Goal: Information Seeking & Learning: Find specific fact

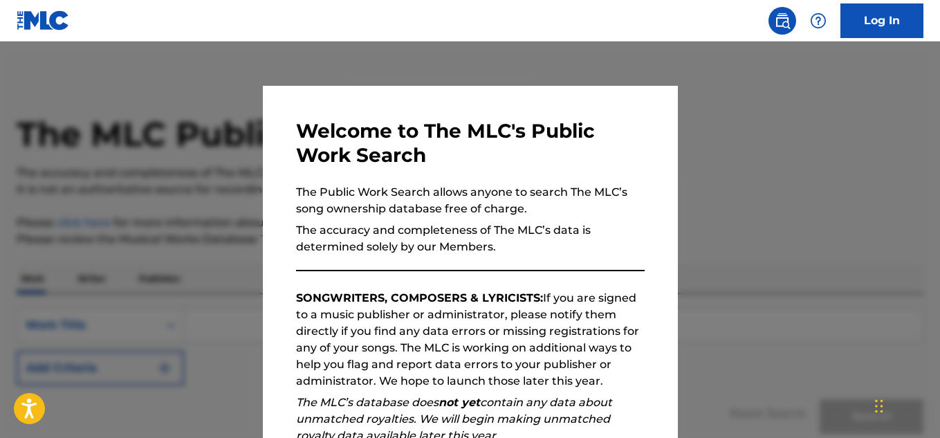
click at [738, 226] on div at bounding box center [470, 261] width 940 height 438
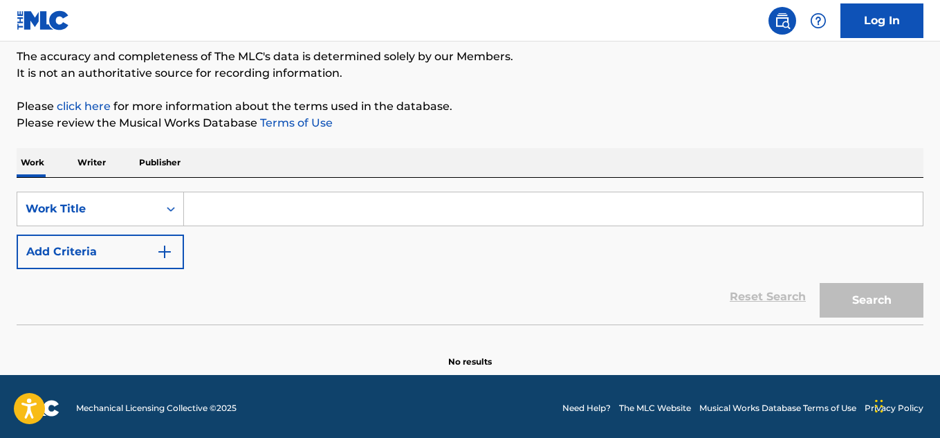
scroll to position [120, 0]
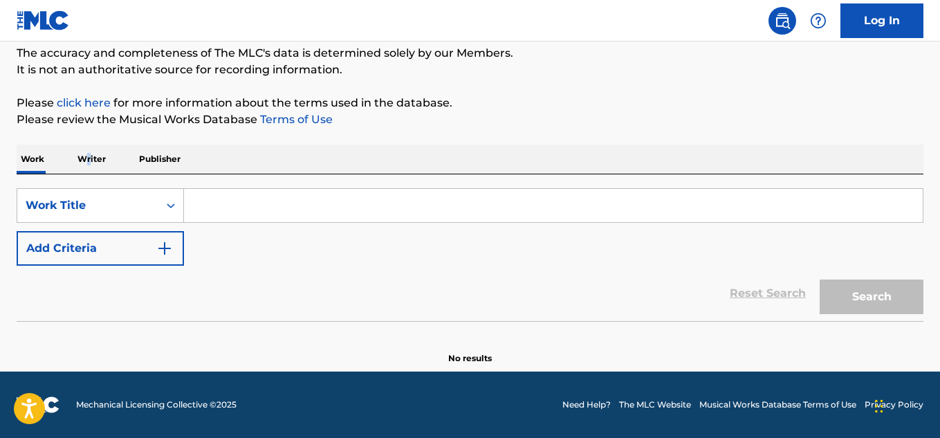
click at [89, 163] on p "Writer" at bounding box center [91, 159] width 37 height 29
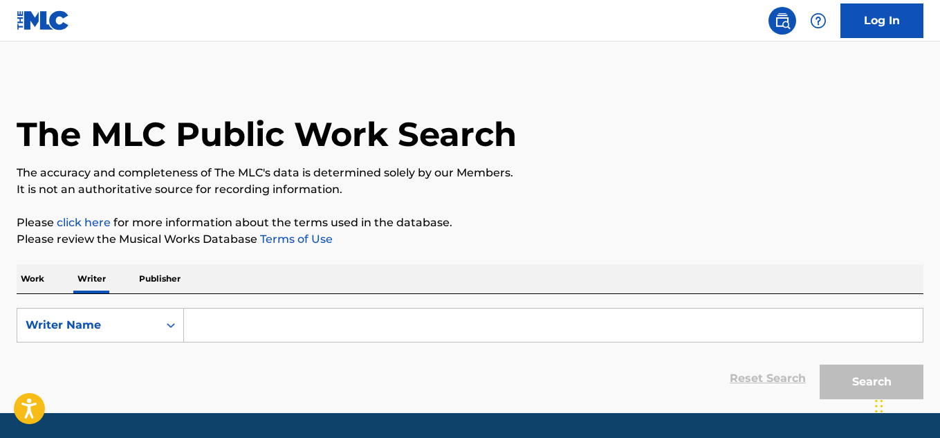
drag, startPoint x: 258, startPoint y: 329, endPoint x: 259, endPoint y: 321, distance: 8.3
click at [258, 328] on input "Search Form" at bounding box center [553, 325] width 739 height 33
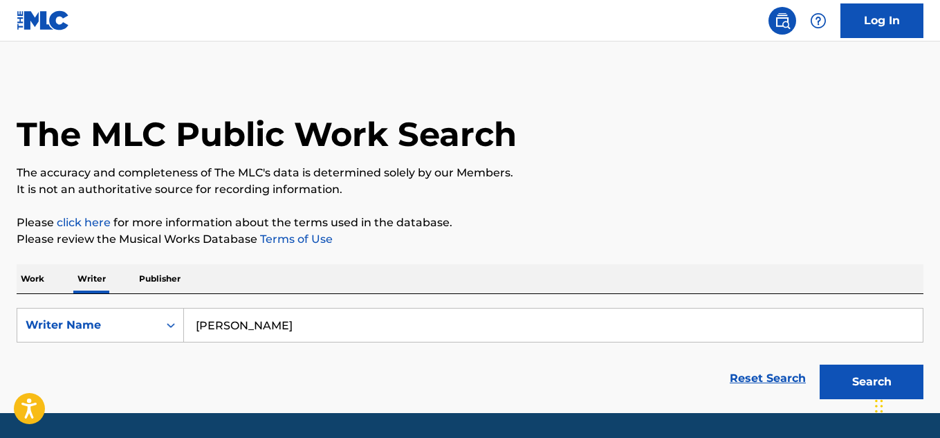
type input "[PERSON_NAME]"
click at [820, 365] on button "Search" at bounding box center [872, 382] width 104 height 35
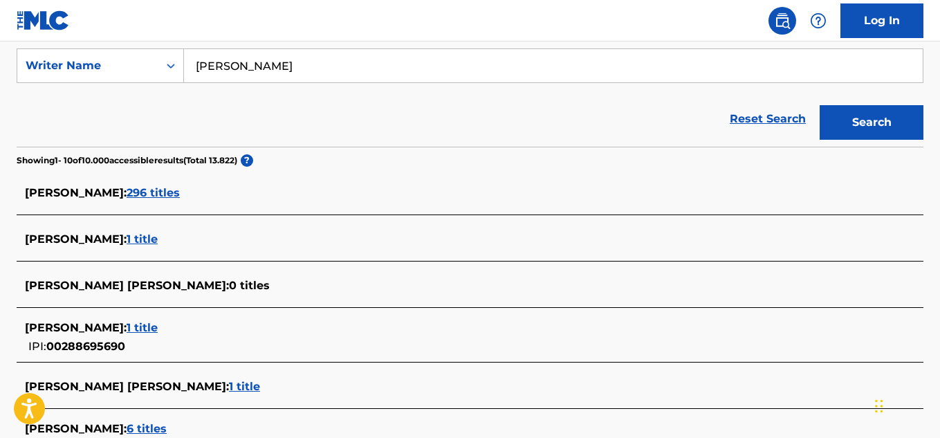
scroll to position [277, 0]
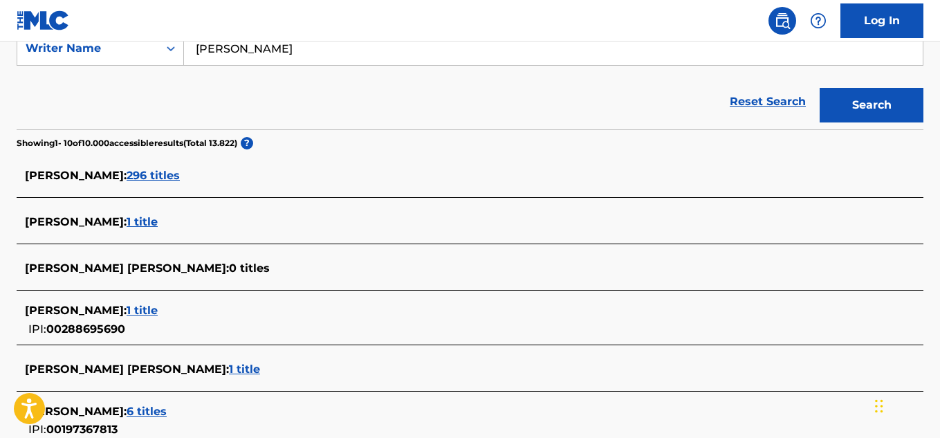
click at [144, 179] on span "296 titles" at bounding box center [153, 175] width 53 height 13
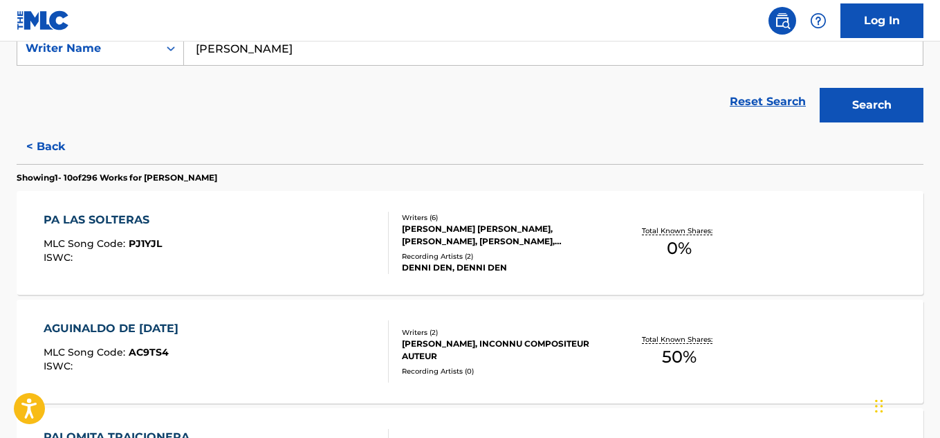
click at [212, 246] on div "PA LAS SOLTERAS MLC Song Code : PJ1YJL ISWC :" at bounding box center [216, 243] width 345 height 62
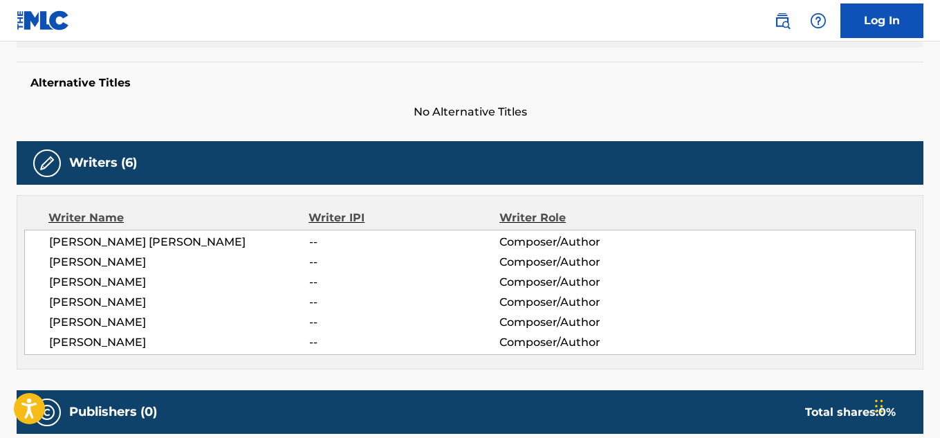
scroll to position [623, 0]
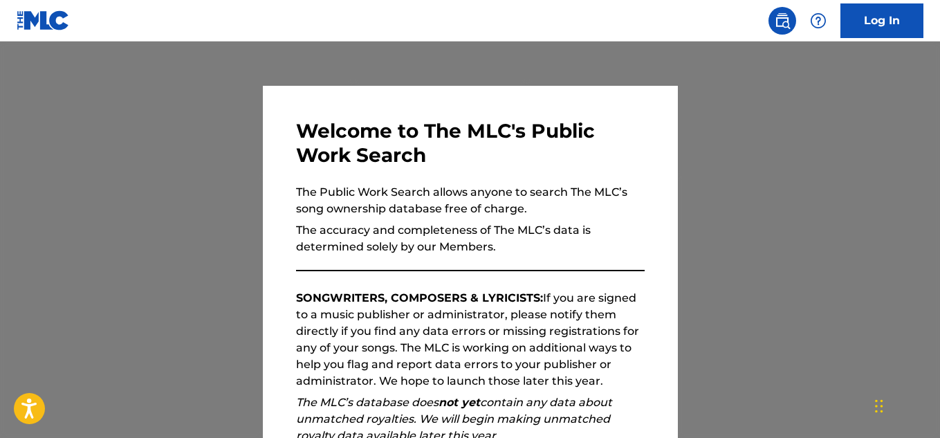
scroll to position [84, 0]
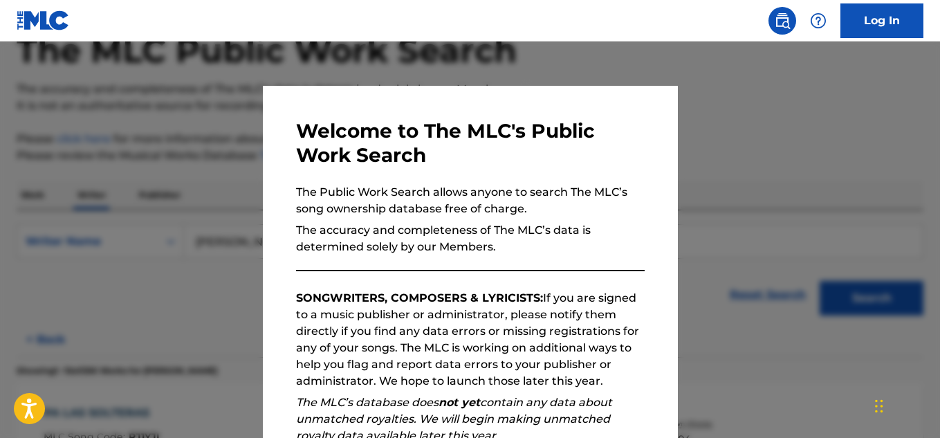
click at [164, 170] on div at bounding box center [470, 261] width 940 height 438
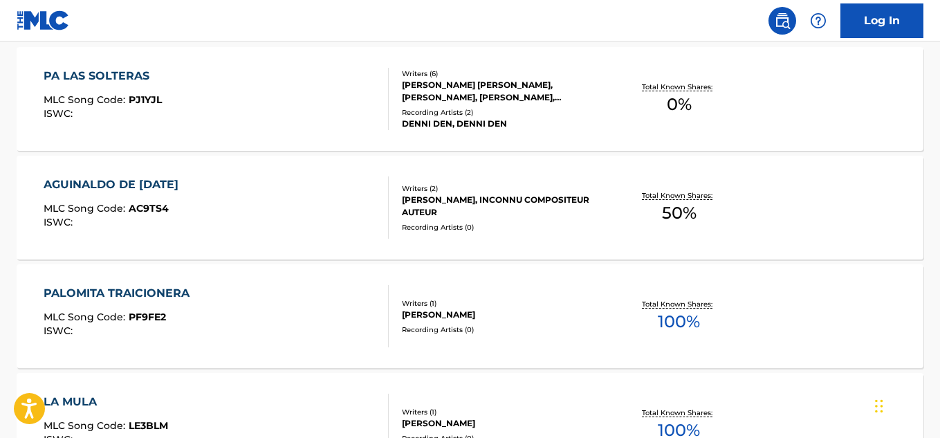
scroll to position [430, 0]
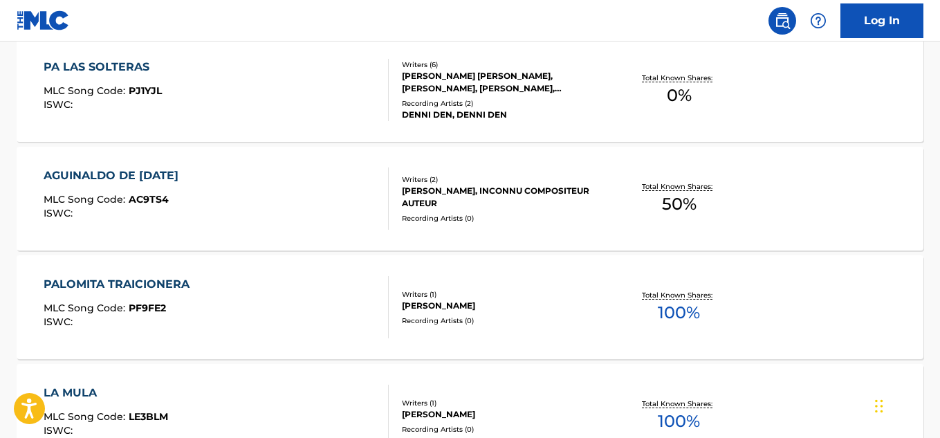
click at [127, 64] on div "PA LAS SOLTERAS" at bounding box center [103, 67] width 118 height 17
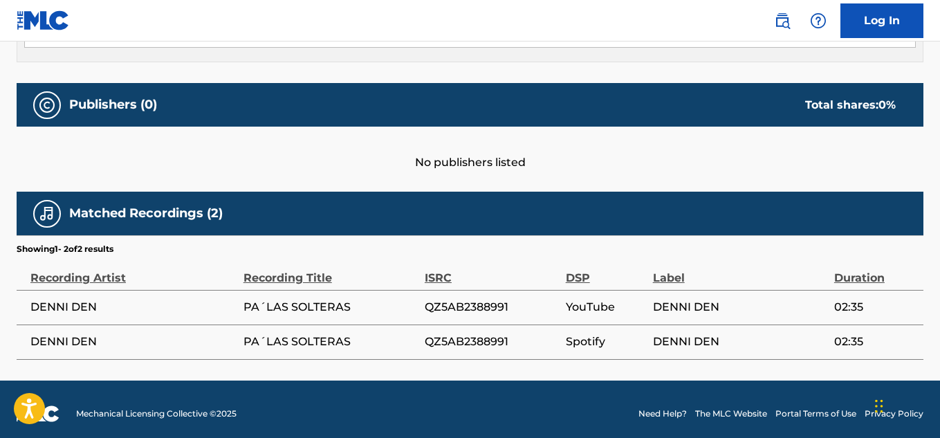
scroll to position [662, 0]
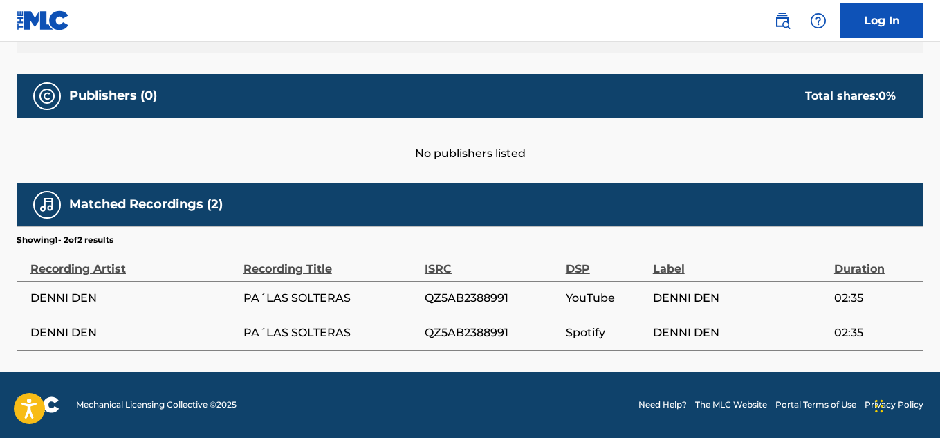
scroll to position [1256, 0]
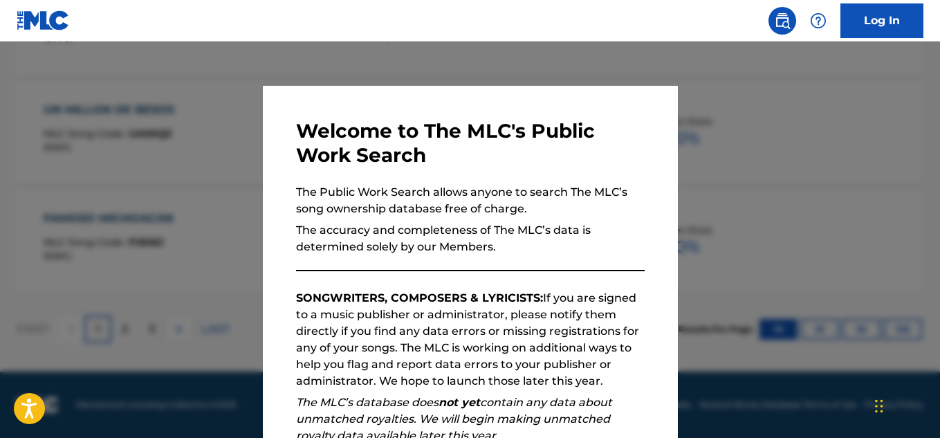
click at [181, 278] on div at bounding box center [470, 261] width 940 height 438
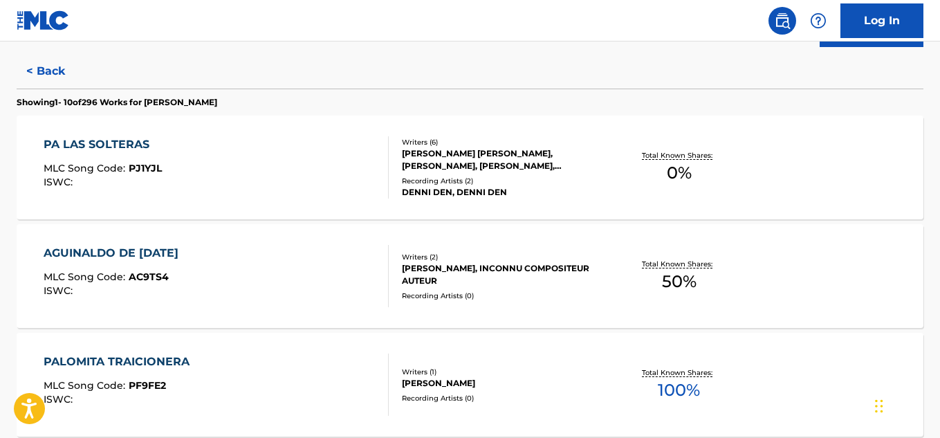
scroll to position [426, 0]
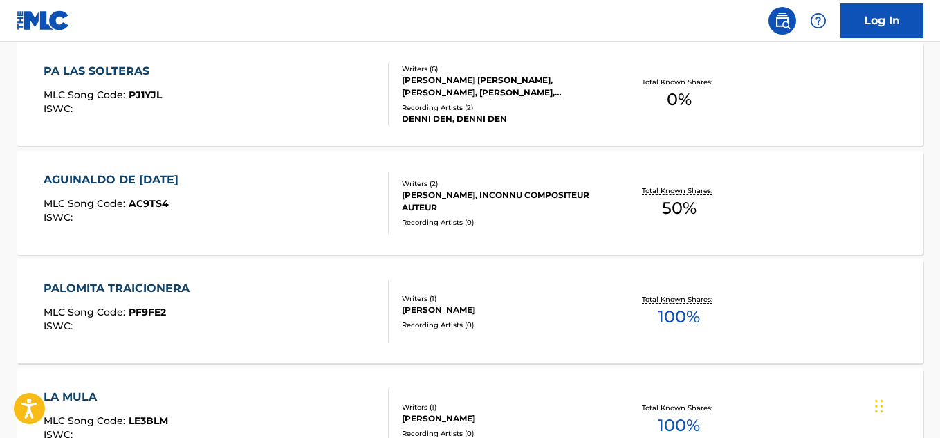
click at [114, 177] on div "AGUINALDO DE [DATE]" at bounding box center [115, 180] width 142 height 17
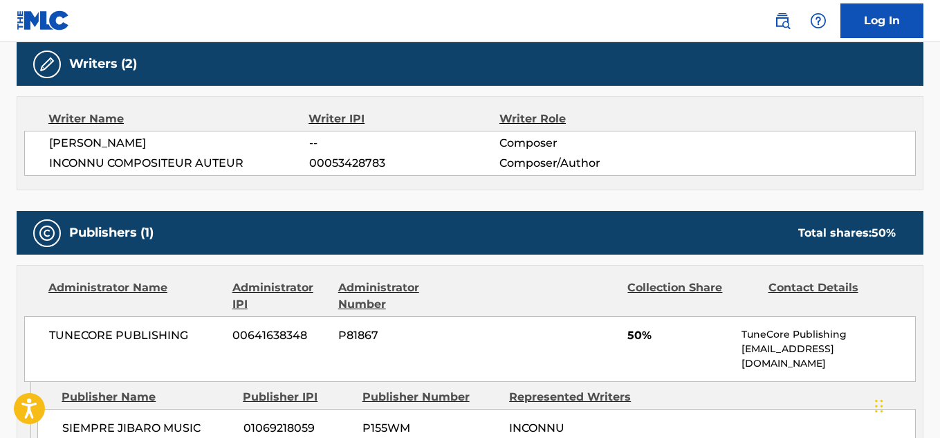
scroll to position [554, 0]
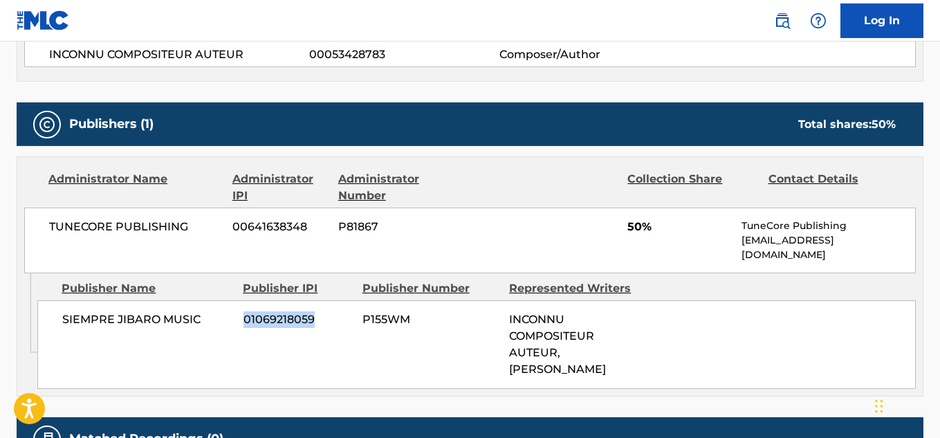
drag, startPoint x: 314, startPoint y: 301, endPoint x: 235, endPoint y: 309, distance: 79.2
click at [235, 309] on div "SIEMPRE JIBARO MUSIC 01069218059 P155WM INCONNU COMPOSITEUR AUTEUR, [PERSON_NAM…" at bounding box center [476, 344] width 879 height 89
copy div "01069218059"
click at [704, 300] on div "SIEMPRE JIBARO MUSIC 01069218059 P155WM INCONNU COMPOSITEUR AUTEUR, [PERSON_NAM…" at bounding box center [476, 344] width 879 height 89
drag, startPoint x: 318, startPoint y: 304, endPoint x: 244, endPoint y: 310, distance: 74.3
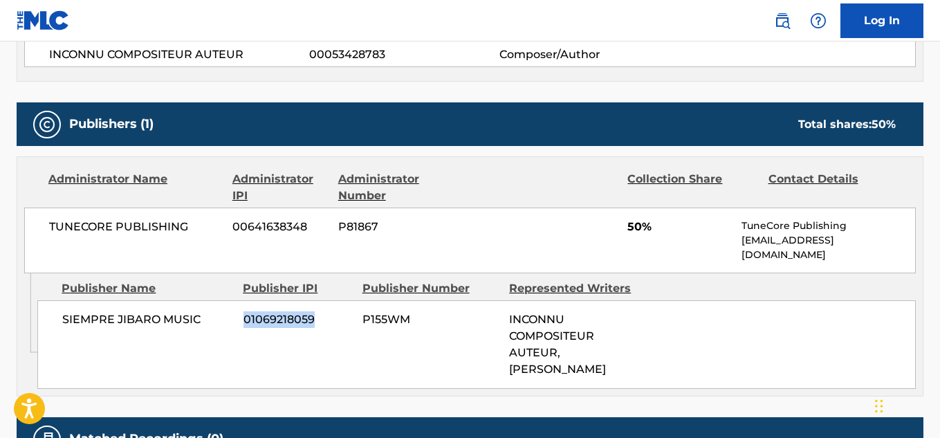
click at [244, 311] on span "01069218059" at bounding box center [298, 319] width 109 height 17
copy span "01069218059"
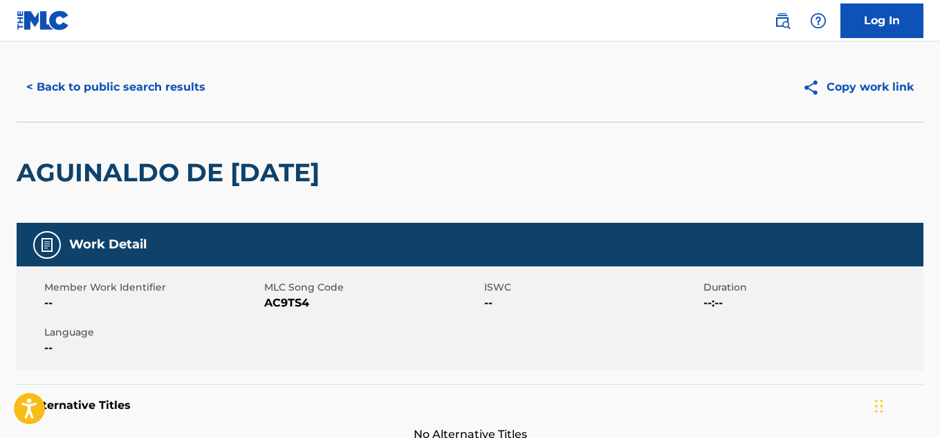
scroll to position [0, 0]
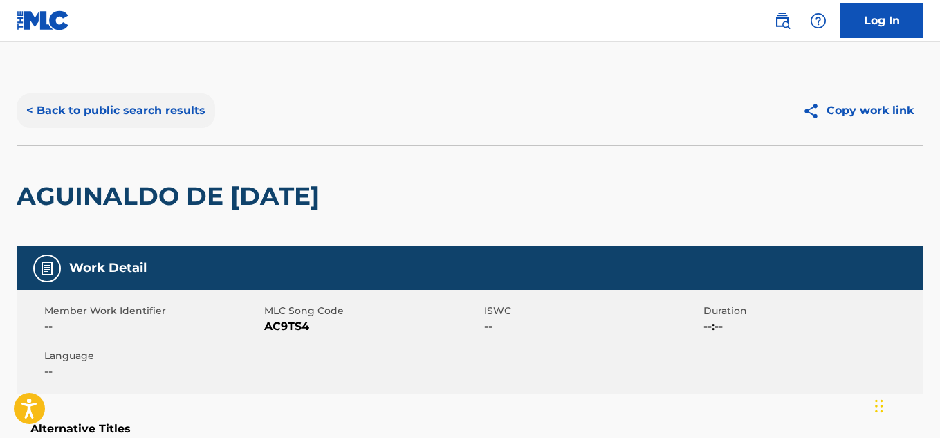
click at [91, 117] on button "< Back to public search results" at bounding box center [116, 110] width 199 height 35
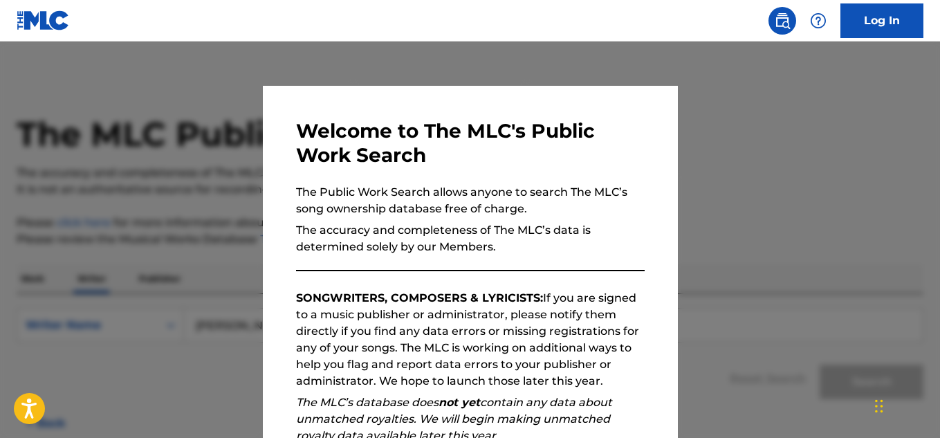
scroll to position [84, 0]
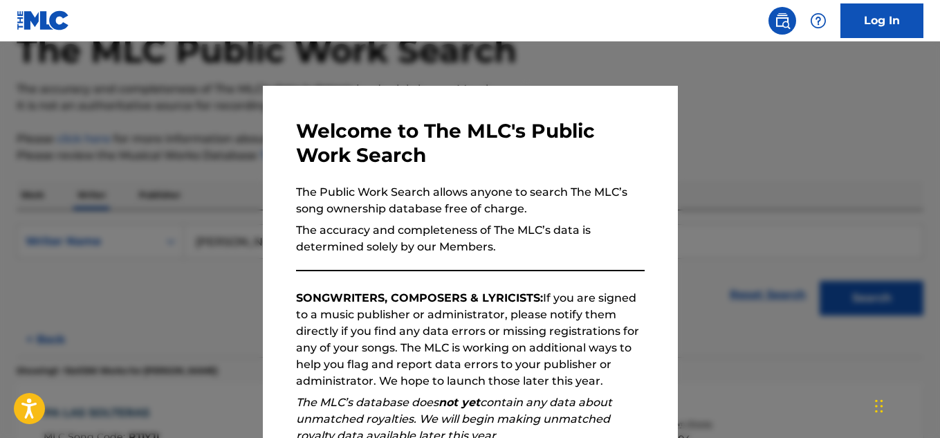
click at [180, 183] on div at bounding box center [470, 261] width 940 height 438
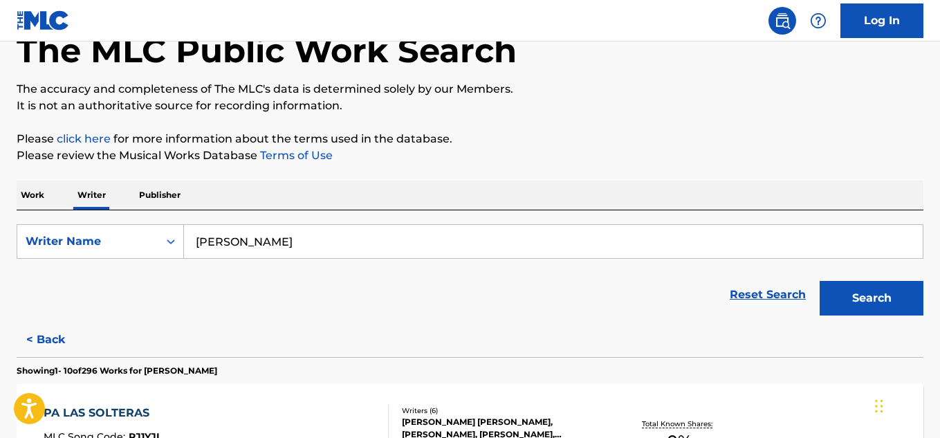
click at [300, 257] on input "[PERSON_NAME]" at bounding box center [553, 241] width 739 height 33
click at [170, 242] on icon "Search Form" at bounding box center [171, 241] width 8 height 5
click at [132, 273] on div "Writer IPI" at bounding box center [100, 276] width 166 height 35
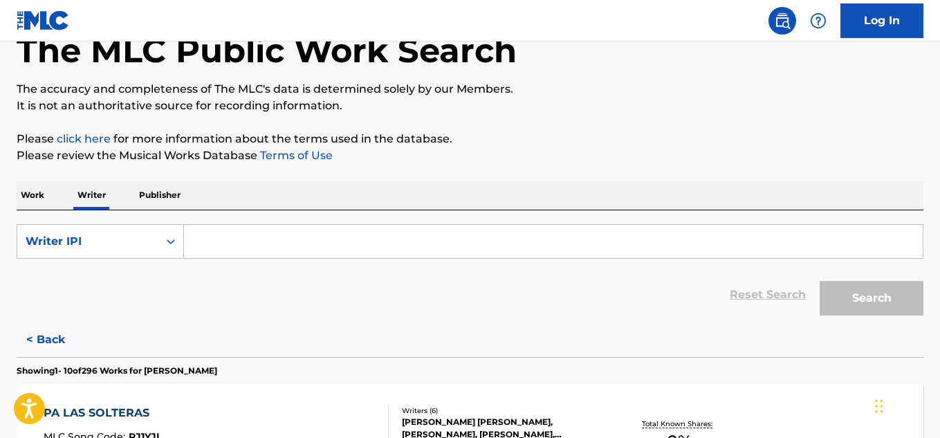
click at [162, 197] on p "Publisher" at bounding box center [160, 195] width 50 height 29
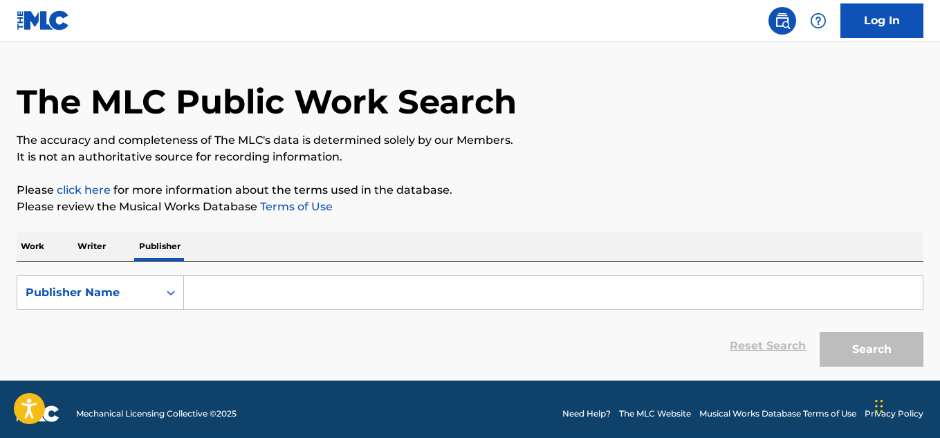
scroll to position [42, 0]
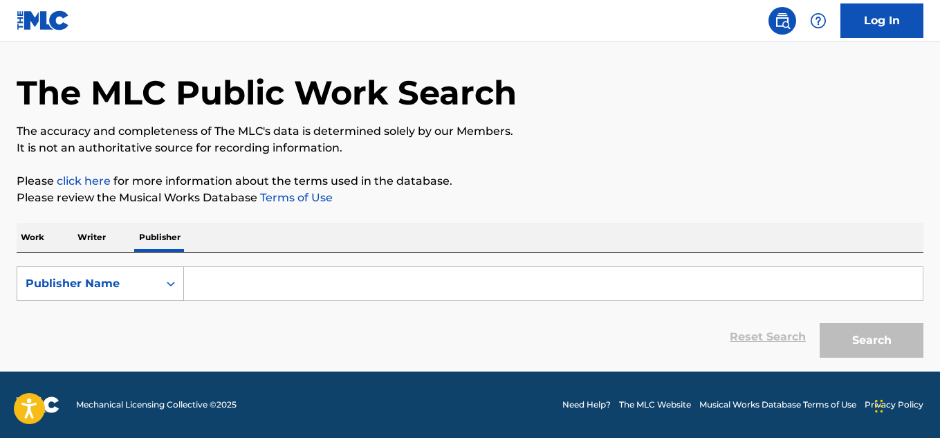
click at [165, 284] on icon "Search Form" at bounding box center [171, 284] width 14 height 14
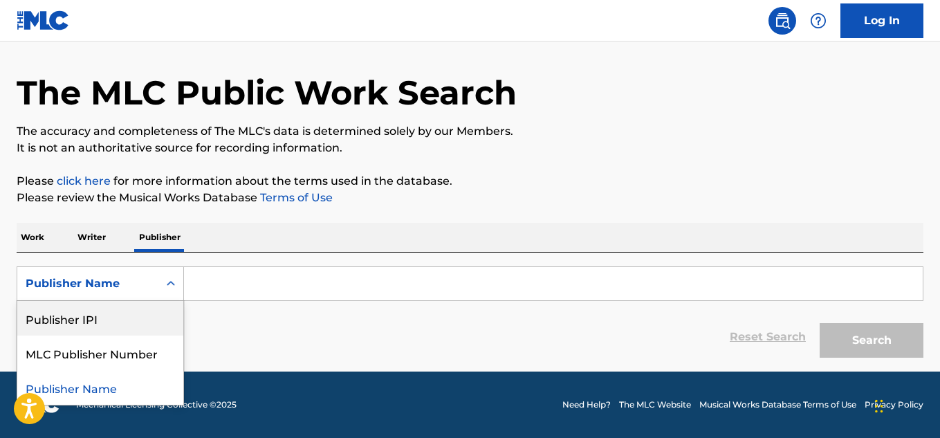
click at [105, 323] on div "Publisher IPI" at bounding box center [100, 318] width 166 height 35
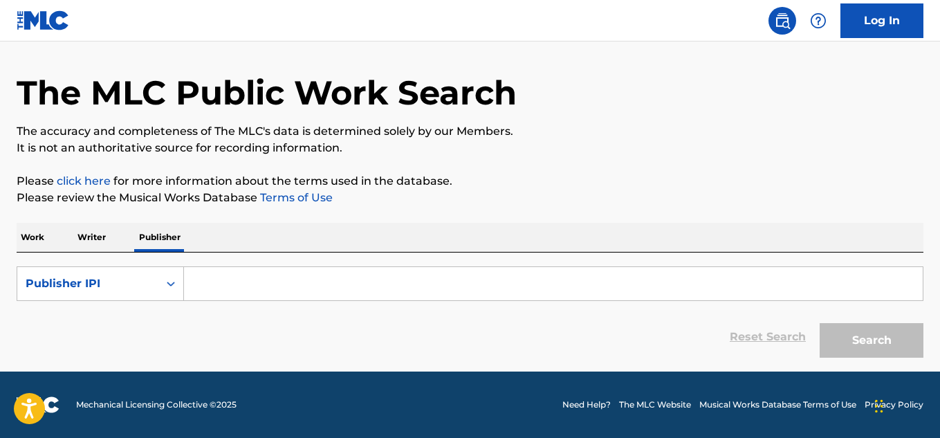
click at [215, 286] on input "Search Form" at bounding box center [553, 283] width 739 height 33
paste input "01069218059"
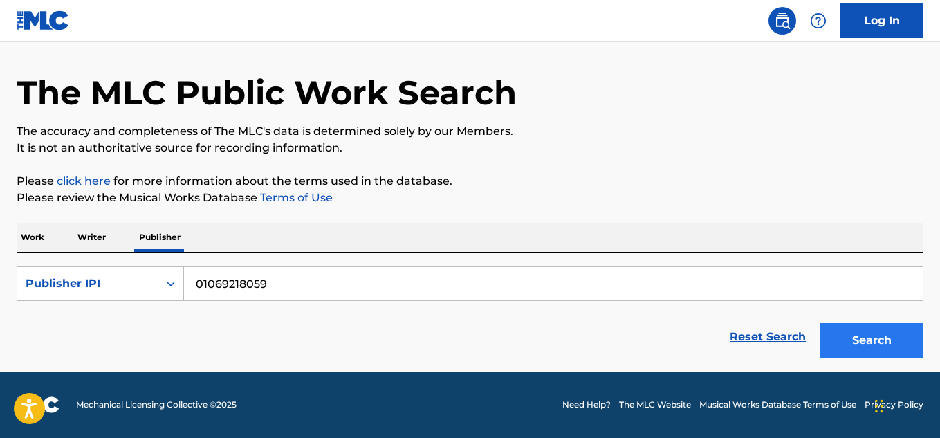
type input "01069218059"
click at [866, 345] on button "Search" at bounding box center [872, 340] width 104 height 35
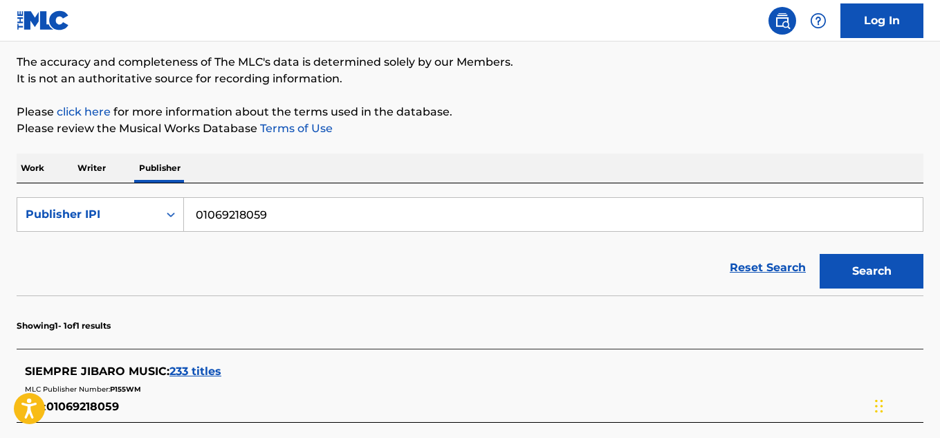
scroll to position [249, 0]
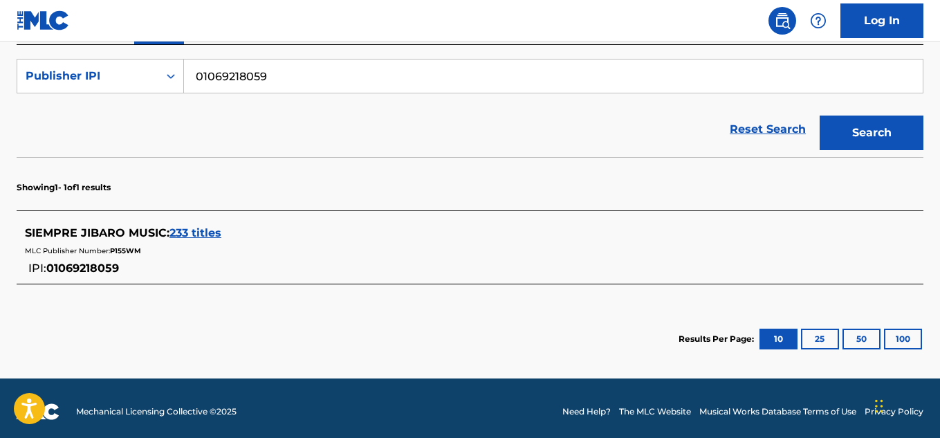
click at [201, 231] on span "233 titles" at bounding box center [196, 232] width 52 height 13
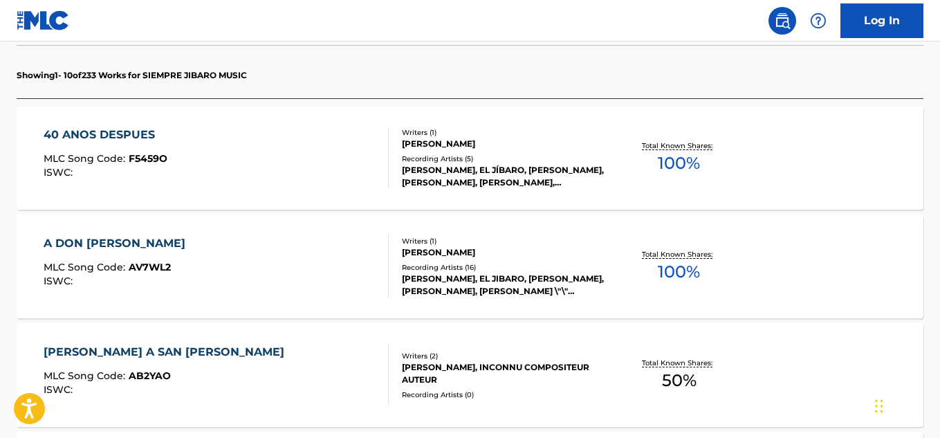
scroll to position [415, 0]
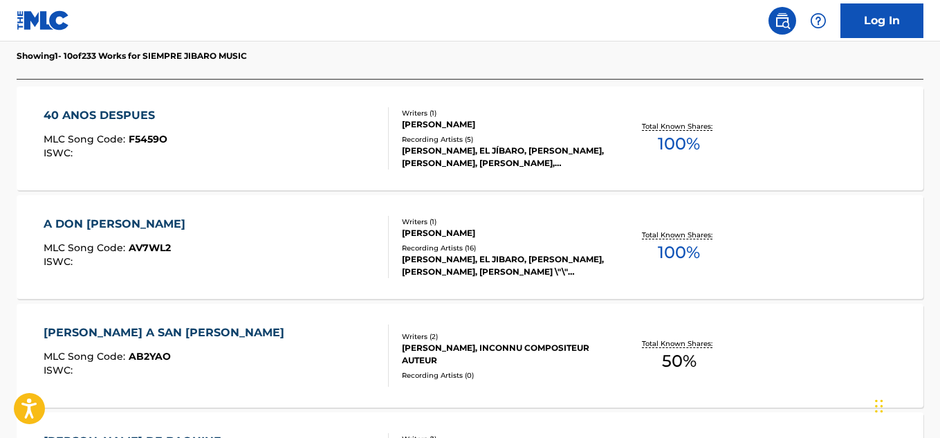
click at [349, 138] on div "40 ANOS DESPUES MLC Song Code : F5459O ISWC :" at bounding box center [216, 138] width 345 height 62
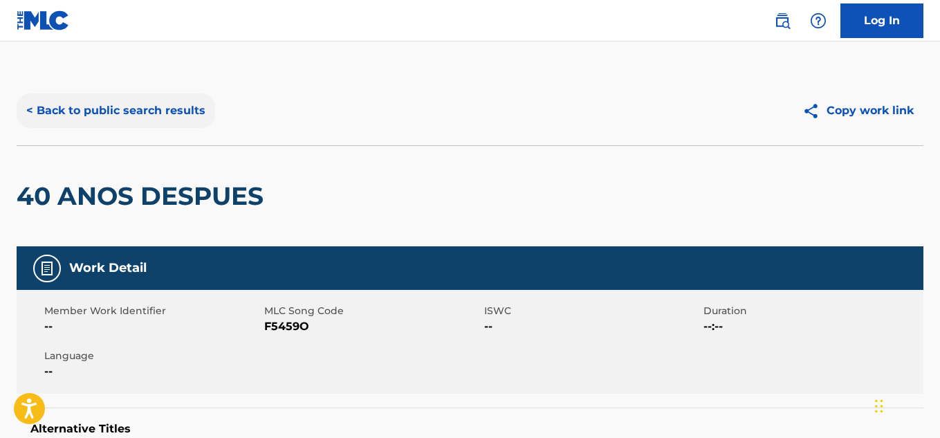
click at [124, 111] on button "< Back to public search results" at bounding box center [116, 110] width 199 height 35
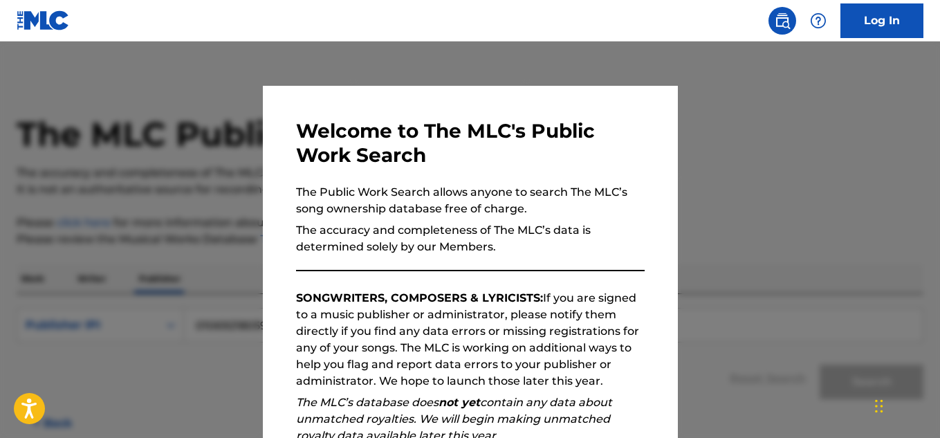
scroll to position [84, 0]
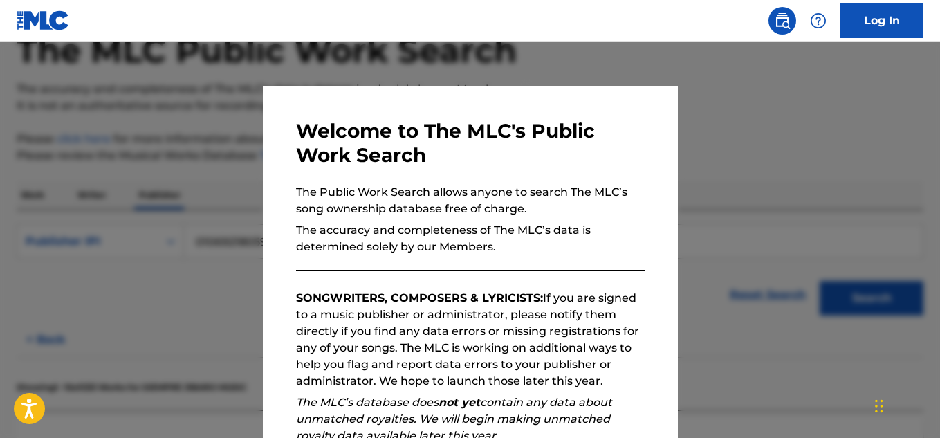
click at [206, 136] on div at bounding box center [470, 261] width 940 height 438
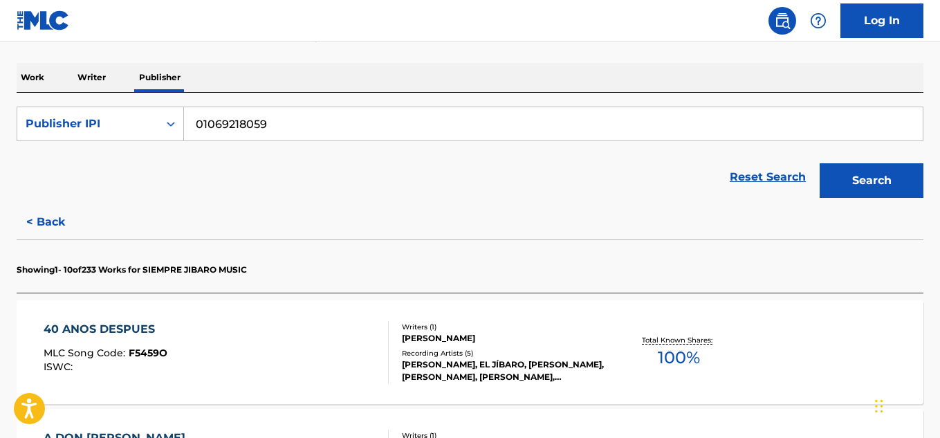
scroll to position [346, 0]
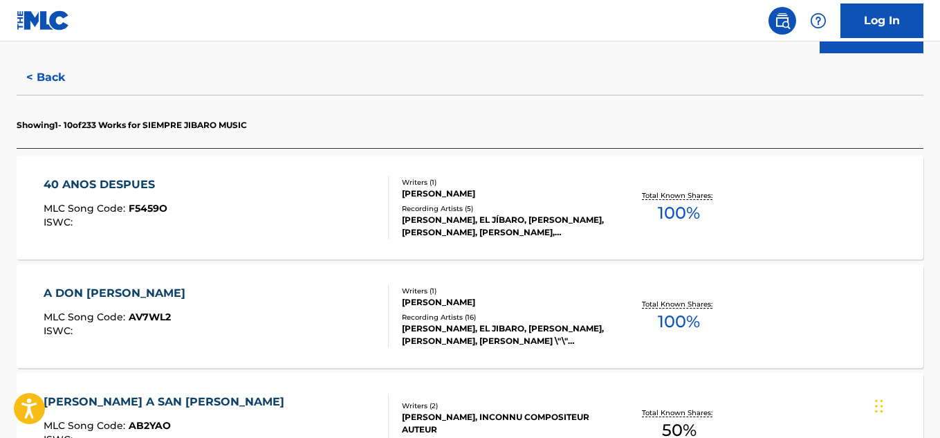
click at [230, 194] on div "40 ANOS DESPUES MLC Song Code : F5459O ISWC :" at bounding box center [216, 207] width 345 height 62
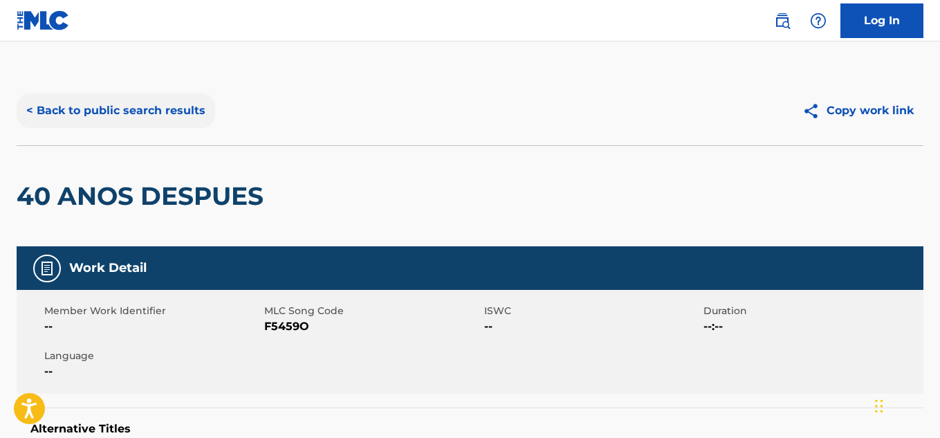
click at [69, 116] on button "< Back to public search results" at bounding box center [116, 110] width 199 height 35
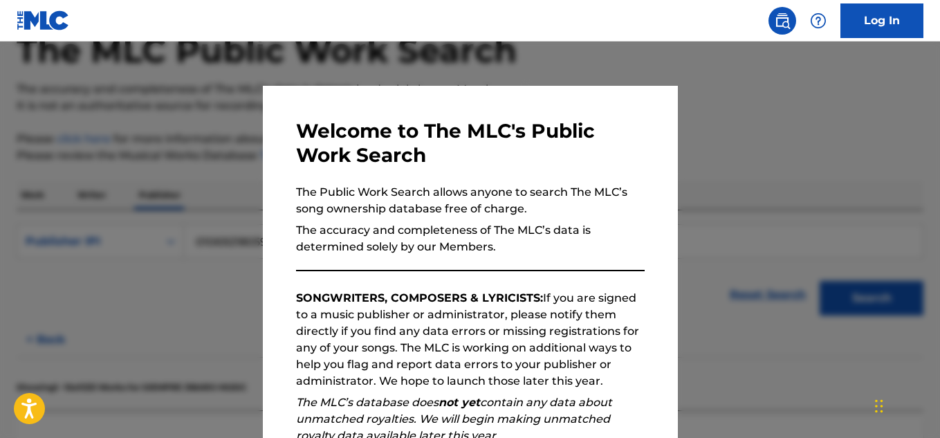
click at [176, 129] on div at bounding box center [470, 261] width 940 height 438
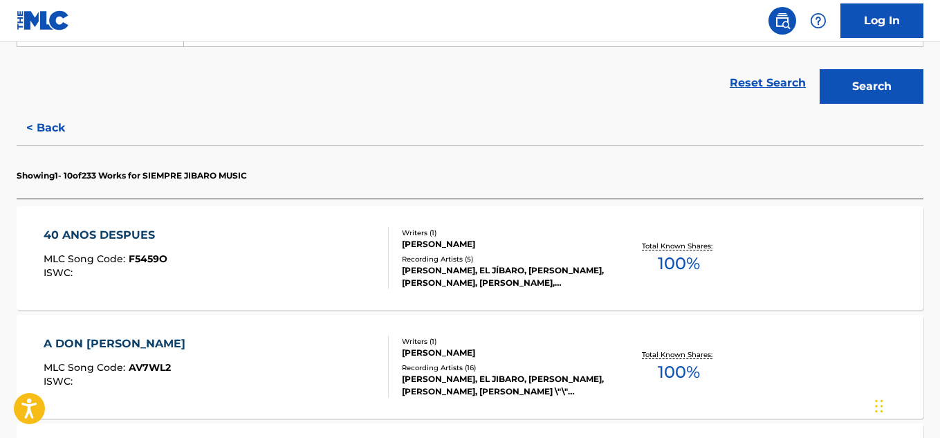
scroll to position [360, 0]
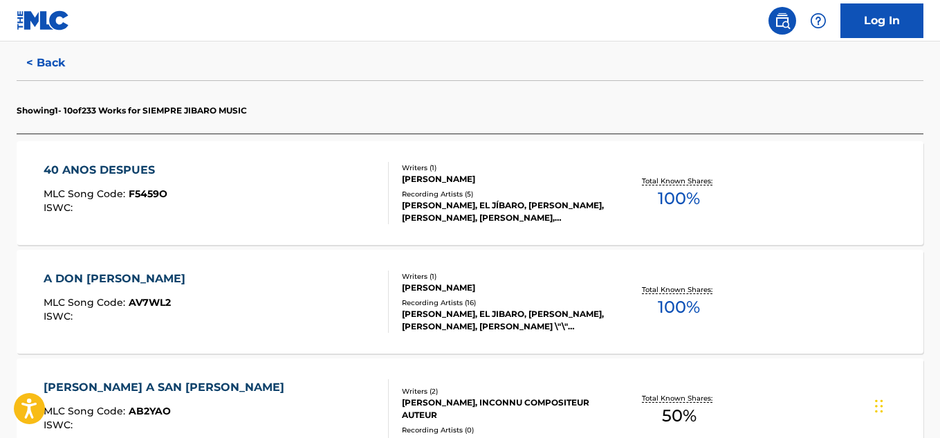
click at [327, 197] on div "40 ANOS DESPUES MLC Song Code : F5459O ISWC :" at bounding box center [216, 193] width 345 height 62
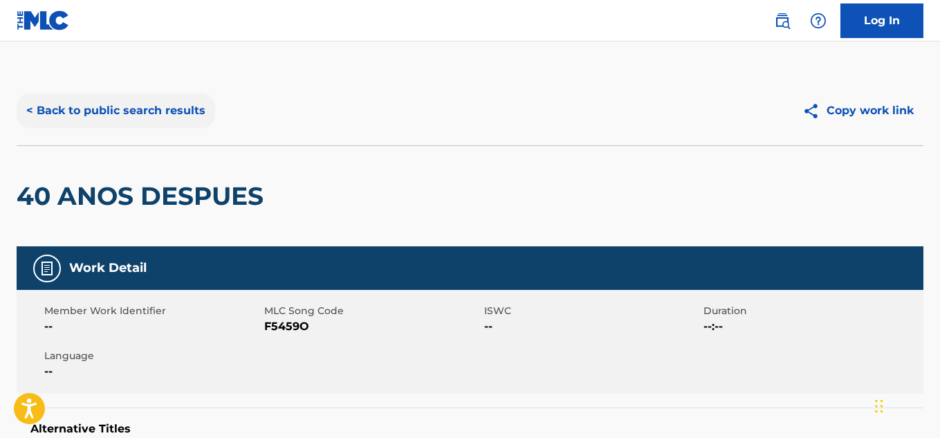
click at [36, 117] on button "< Back to public search results" at bounding box center [116, 110] width 199 height 35
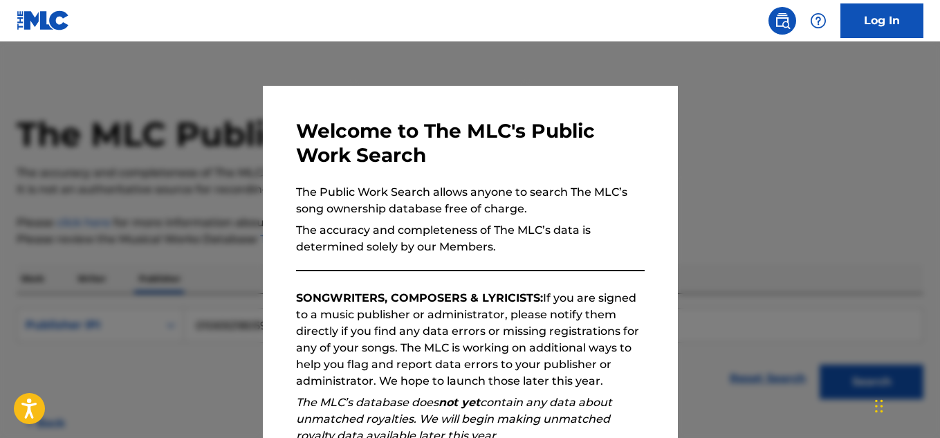
scroll to position [84, 0]
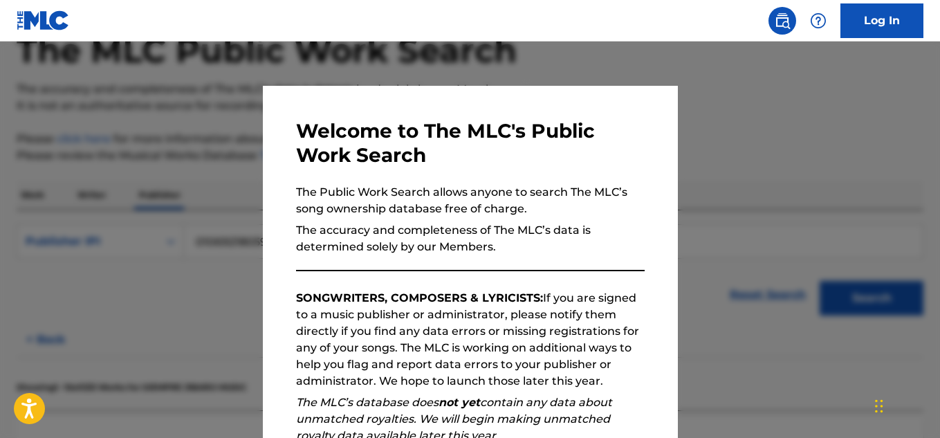
click at [212, 201] on div at bounding box center [470, 261] width 940 height 438
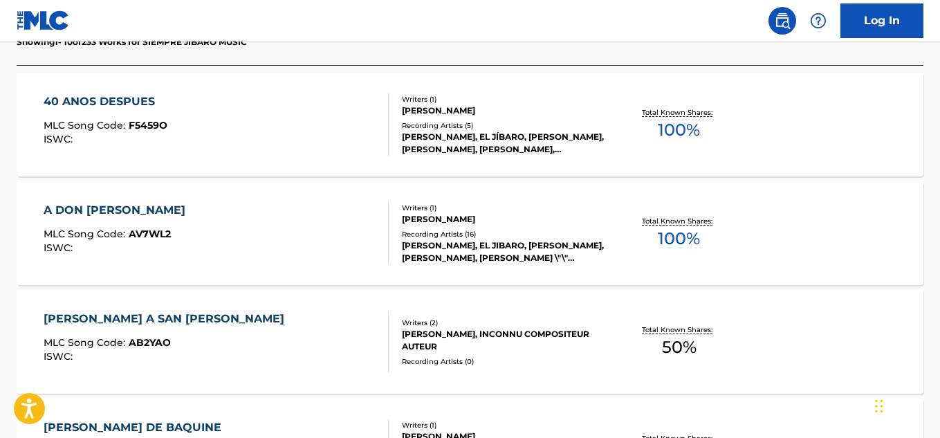
scroll to position [430, 0]
click at [229, 225] on div "A [PERSON_NAME] MLC Song Code : AV7WL2 ISWC :" at bounding box center [216, 232] width 345 height 62
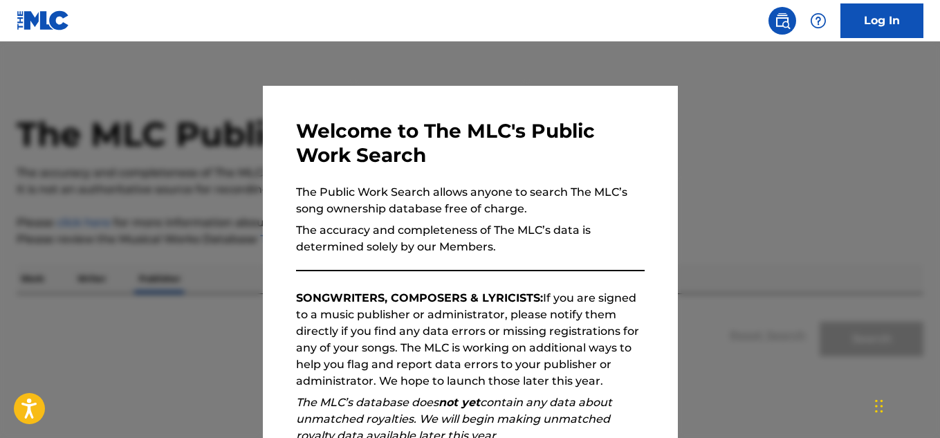
scroll to position [84, 0]
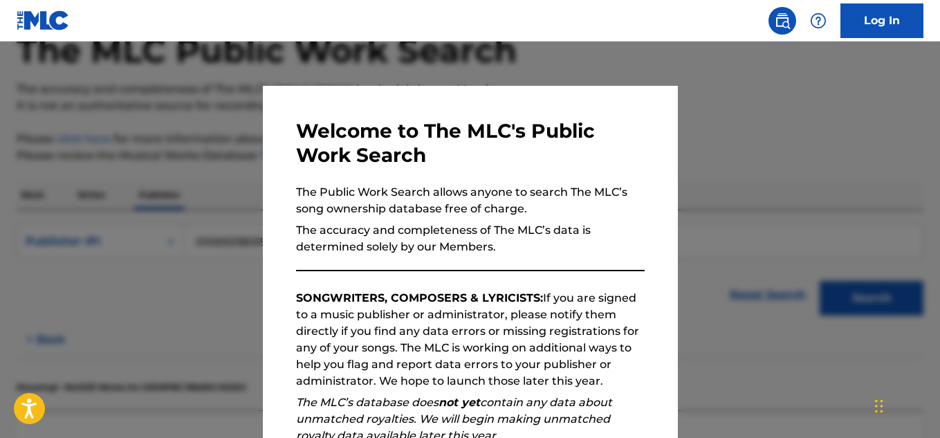
click at [101, 200] on div at bounding box center [470, 261] width 940 height 438
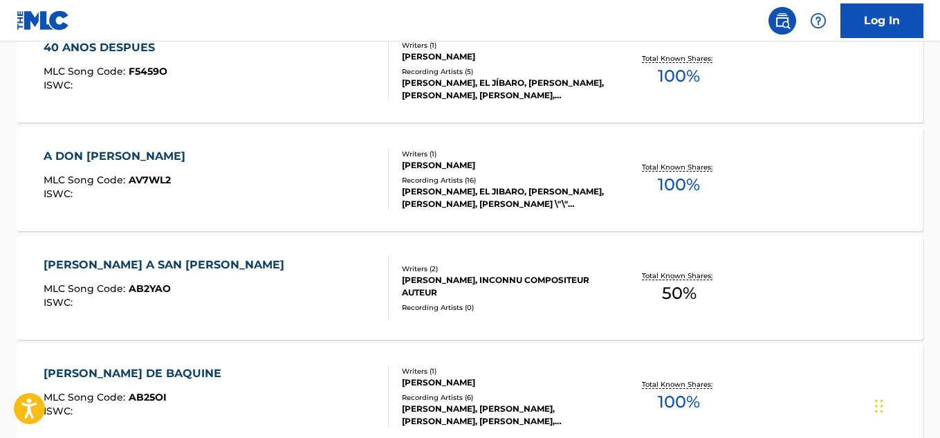
scroll to position [499, 0]
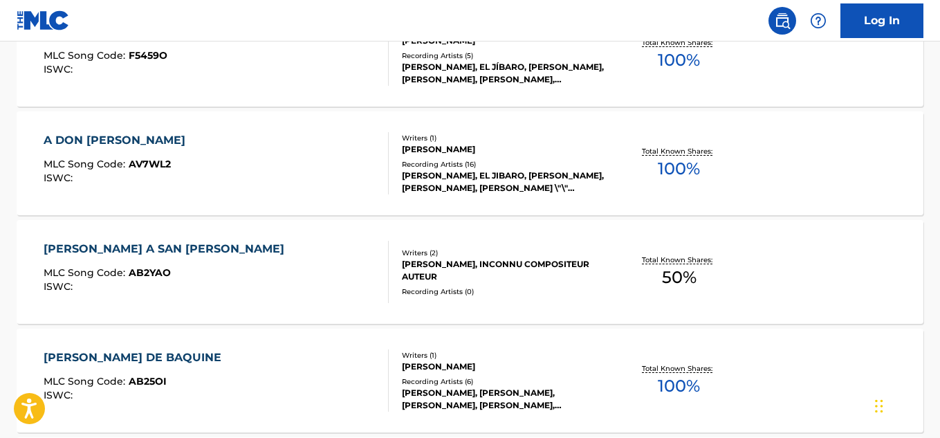
click at [222, 271] on div "MLC Song Code : AB2YAO" at bounding box center [168, 275] width 248 height 14
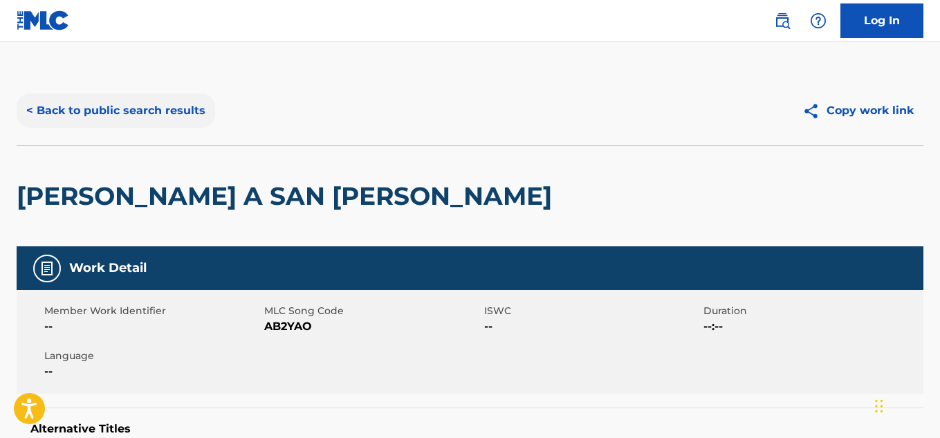
click at [51, 115] on button "< Back to public search results" at bounding box center [116, 110] width 199 height 35
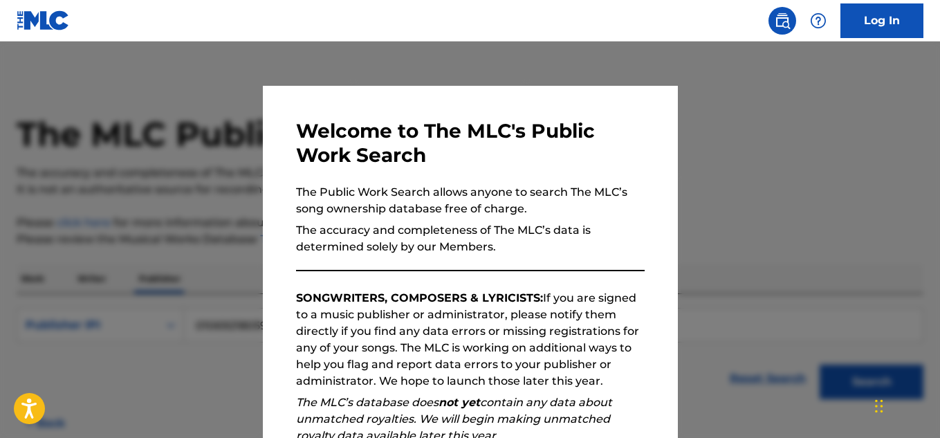
scroll to position [84, 0]
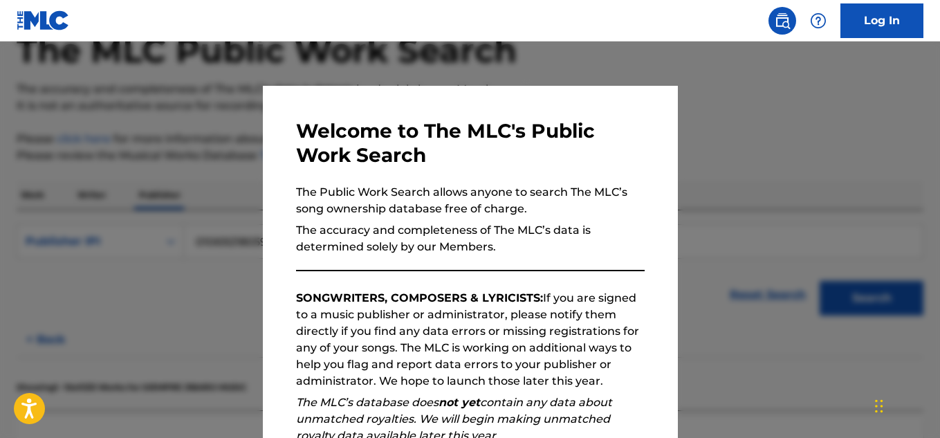
click at [239, 225] on div at bounding box center [470, 261] width 940 height 438
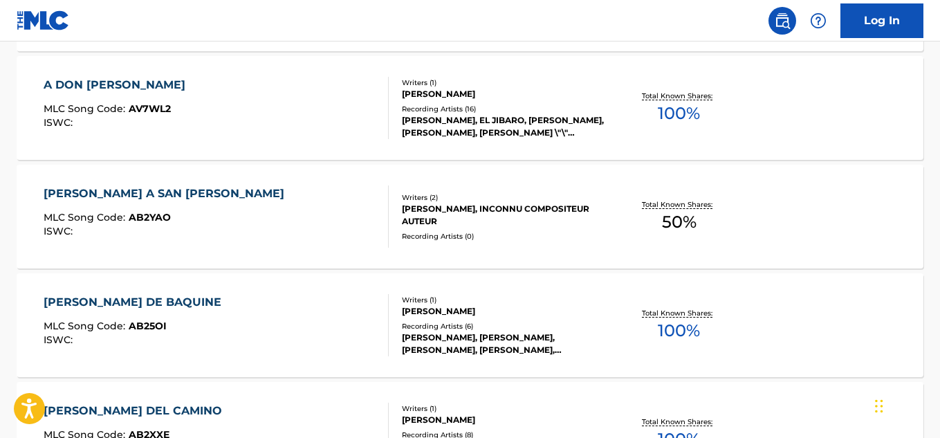
scroll to position [637, 0]
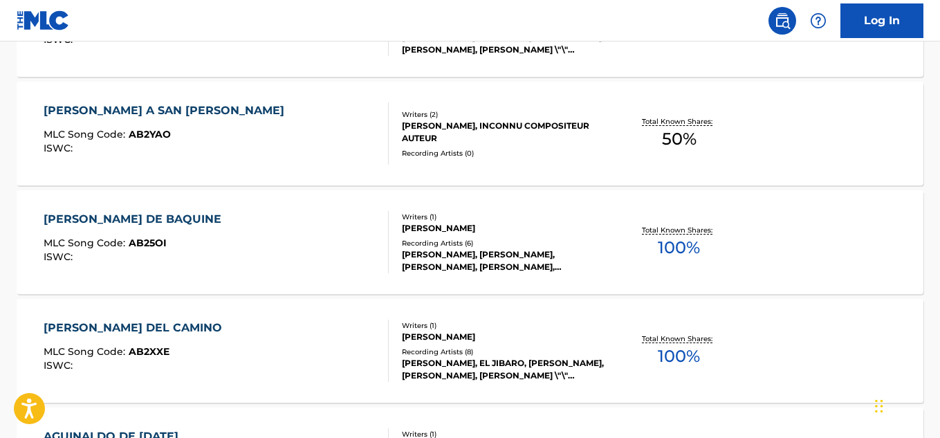
click at [241, 239] on div "[PERSON_NAME] DE BAQUINE MLC Song Code : AB25OI ISWC :" at bounding box center [216, 242] width 345 height 62
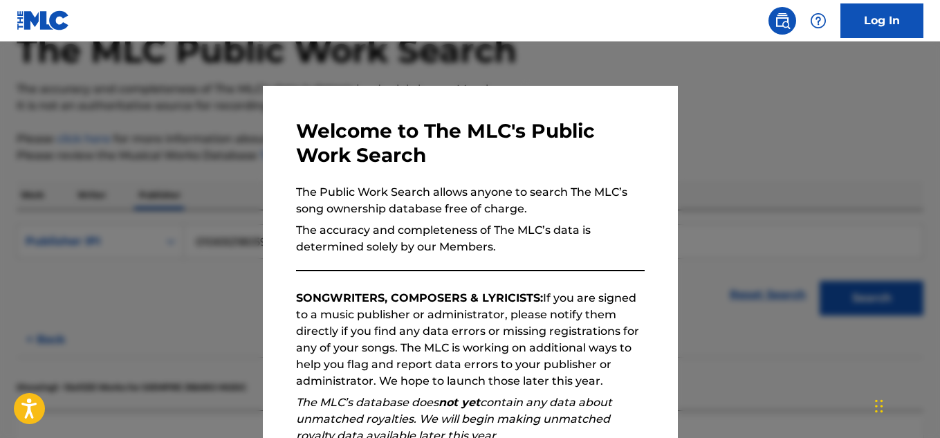
click at [203, 204] on div at bounding box center [470, 261] width 940 height 438
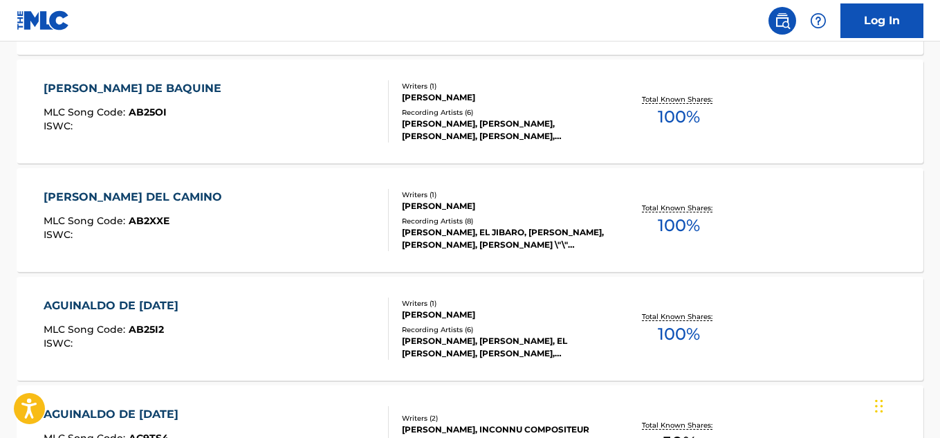
scroll to position [776, 0]
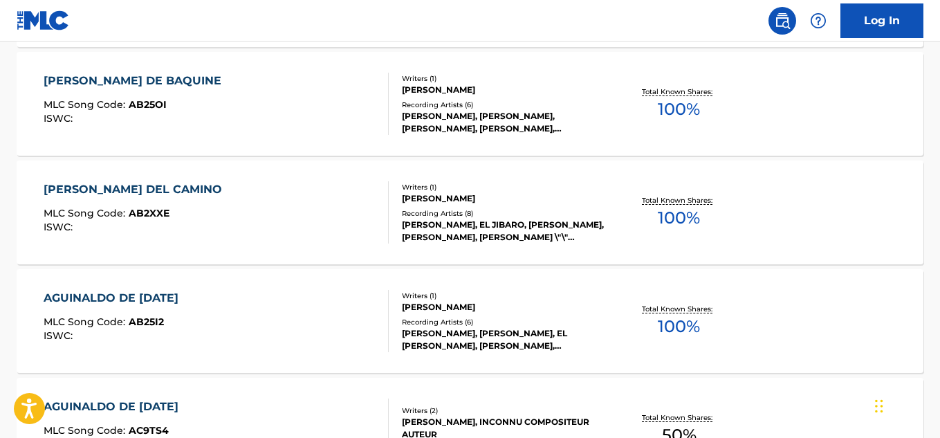
click at [186, 186] on div "[PERSON_NAME] DEL CAMINO" at bounding box center [136, 189] width 185 height 17
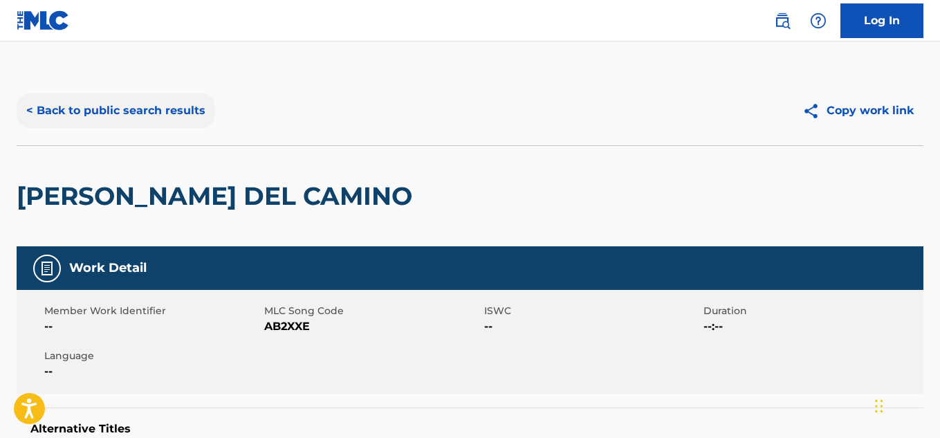
click at [34, 116] on button "< Back to public search results" at bounding box center [116, 110] width 199 height 35
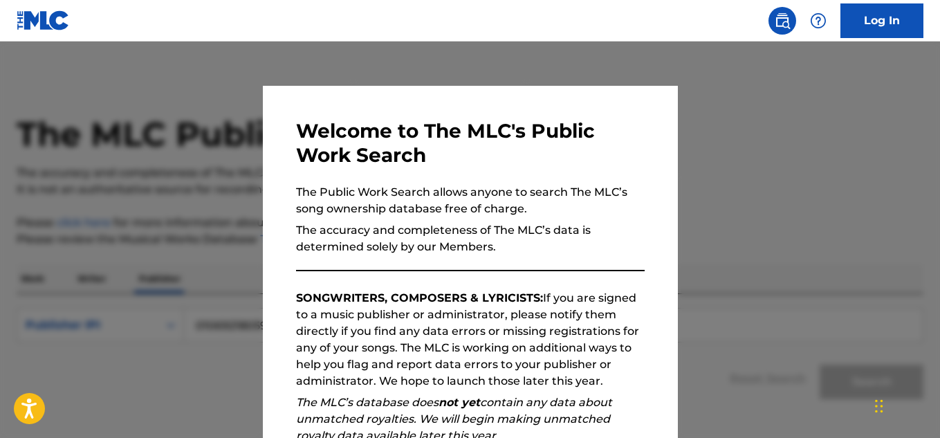
scroll to position [84, 0]
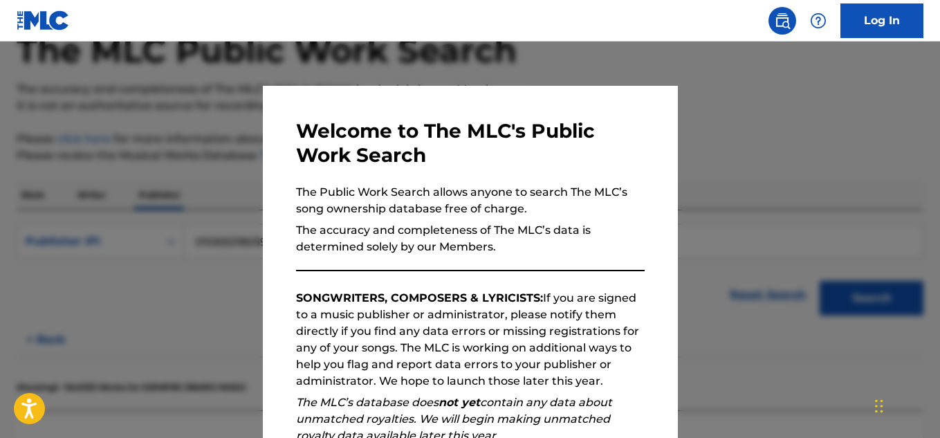
click at [198, 142] on div at bounding box center [470, 261] width 940 height 438
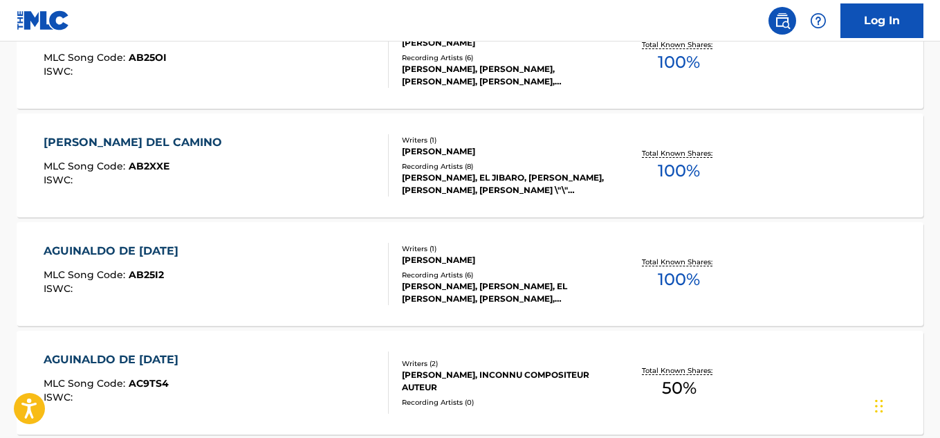
scroll to position [845, 0]
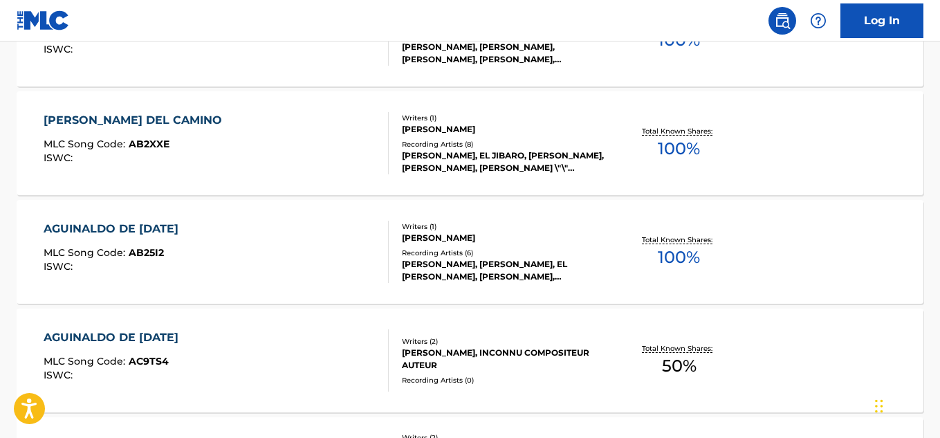
click at [133, 225] on div "AGUINALDO DE [DATE]" at bounding box center [115, 229] width 142 height 17
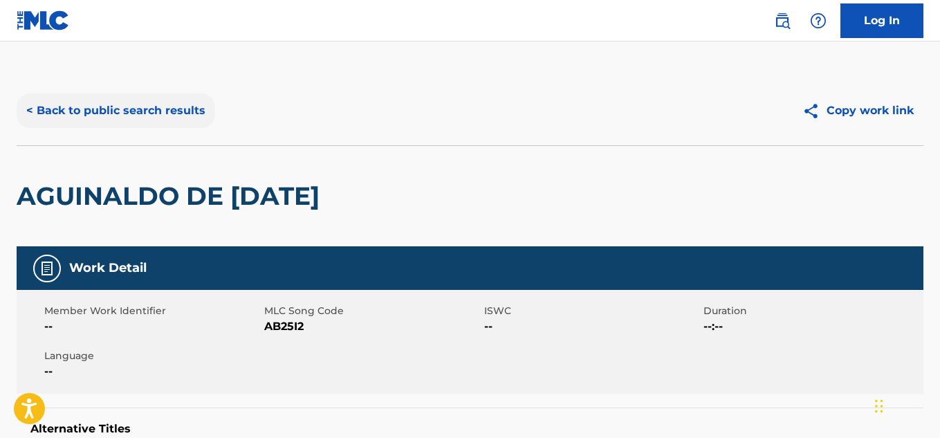
click at [43, 111] on button "< Back to public search results" at bounding box center [116, 110] width 199 height 35
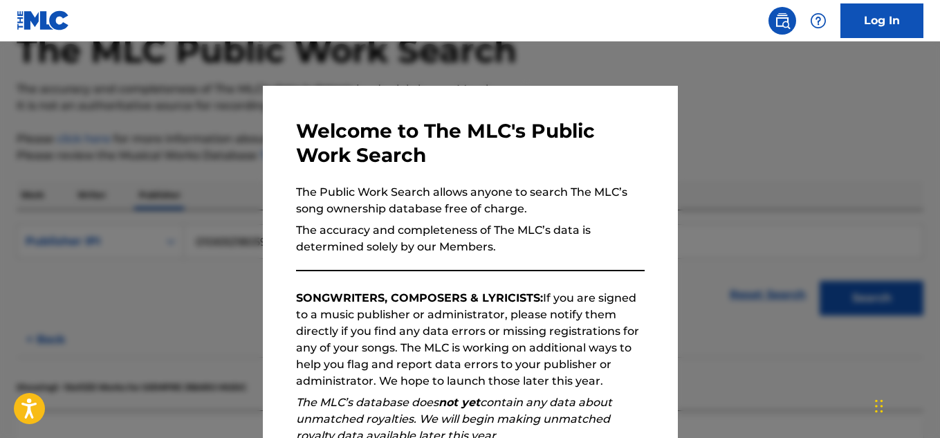
click at [221, 201] on div at bounding box center [470, 261] width 940 height 438
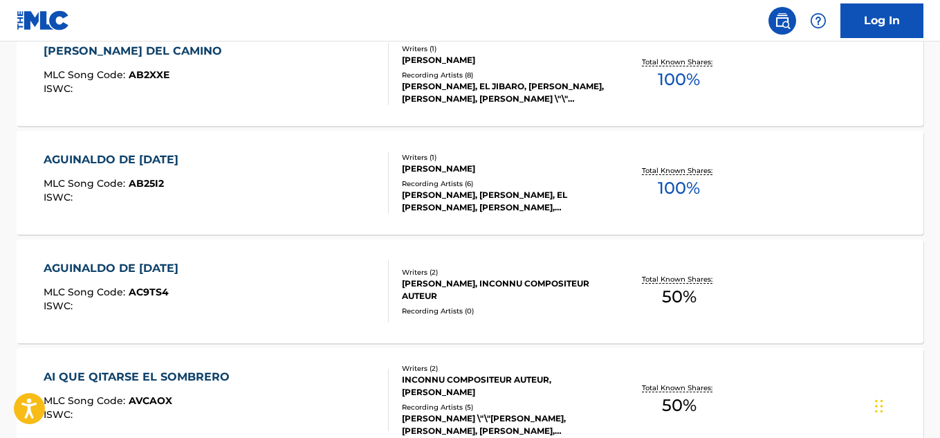
scroll to position [983, 0]
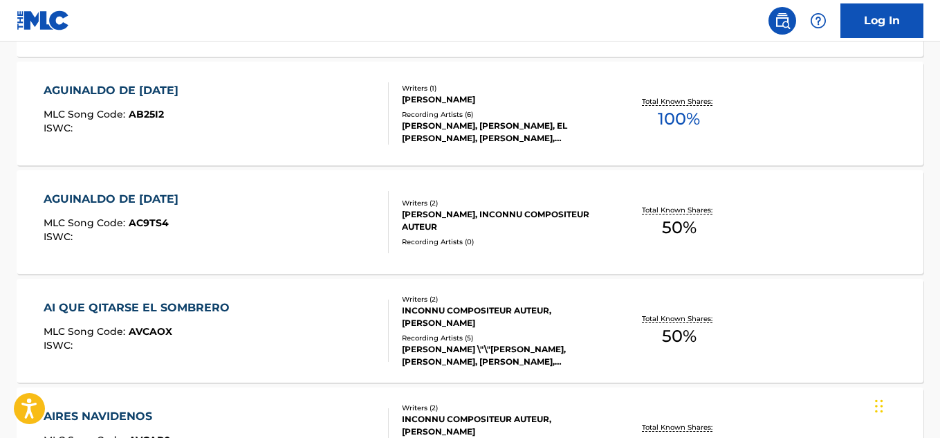
click at [241, 213] on div "AGUINALDO DE [DATE] MLC Song Code : AC9TS4 ISWC :" at bounding box center [216, 222] width 345 height 62
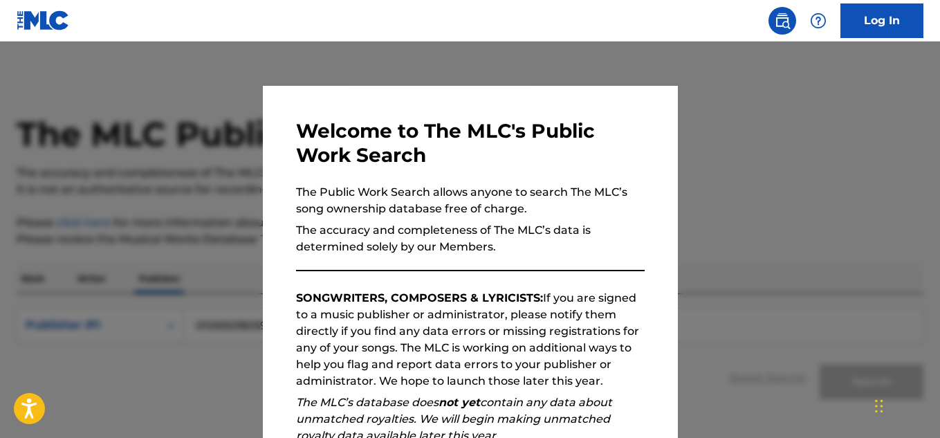
scroll to position [84, 0]
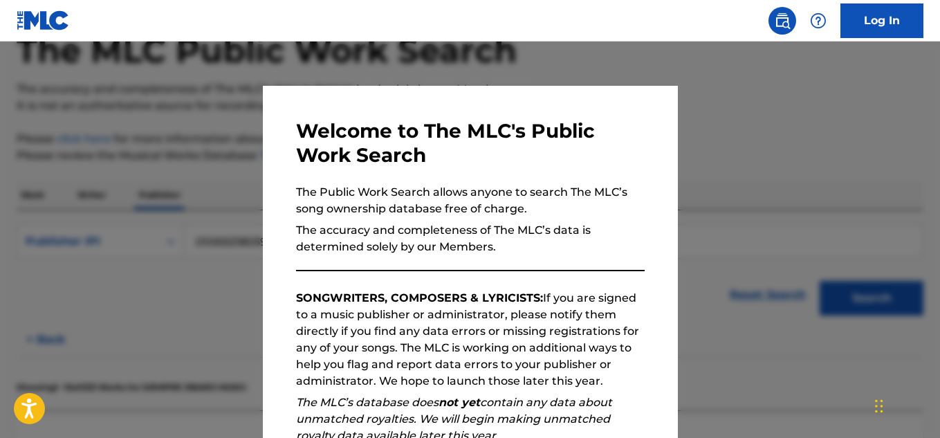
drag, startPoint x: 256, startPoint y: 189, endPoint x: 238, endPoint y: 179, distance: 20.4
click at [253, 186] on div at bounding box center [470, 261] width 940 height 438
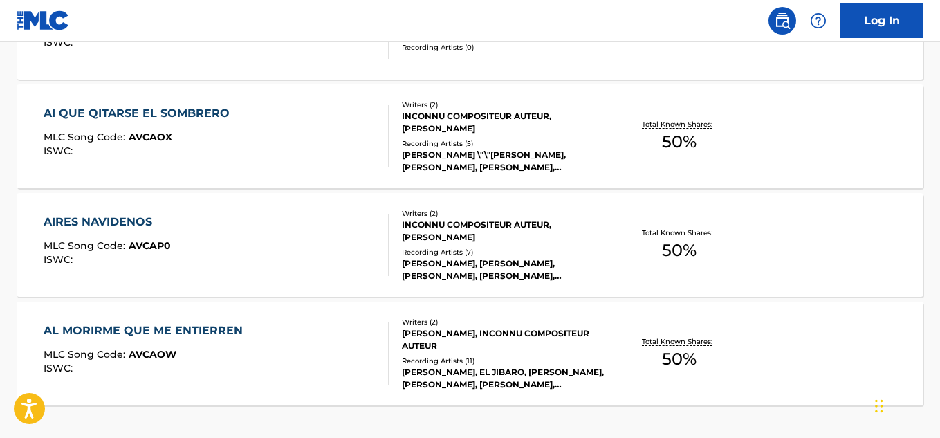
scroll to position [1191, 0]
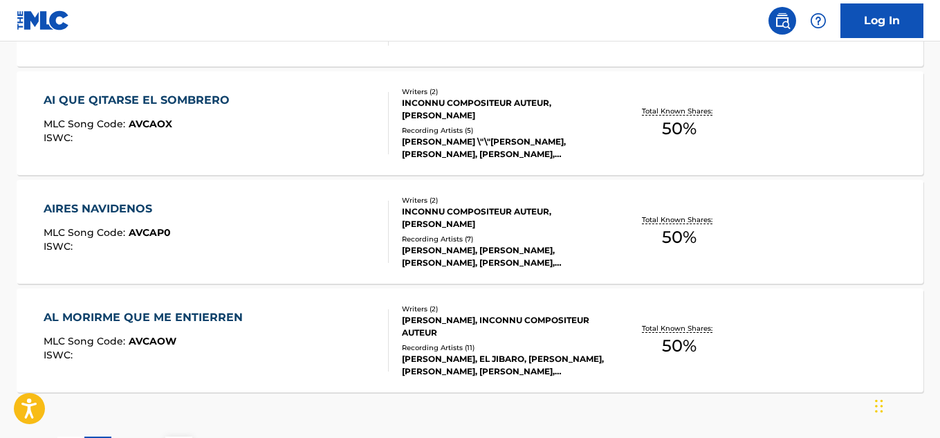
click at [183, 99] on div "AI QUE QITARSE EL SOMBRERO" at bounding box center [140, 100] width 193 height 17
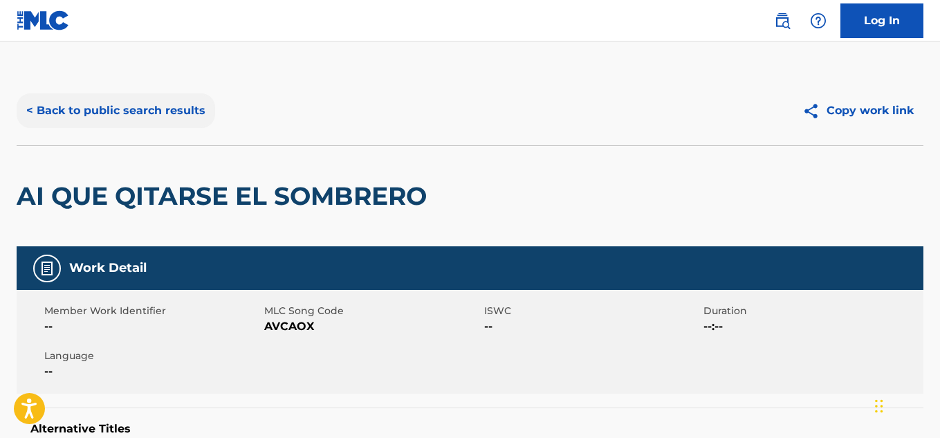
click at [51, 116] on button "< Back to public search results" at bounding box center [116, 110] width 199 height 35
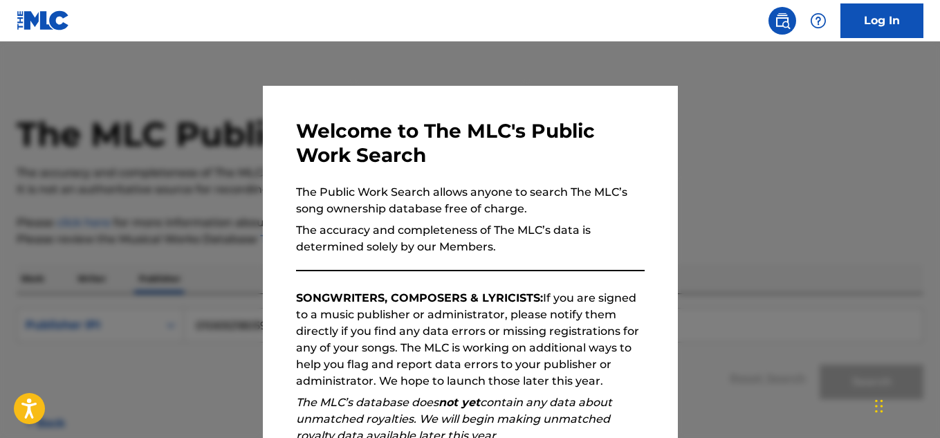
scroll to position [84, 0]
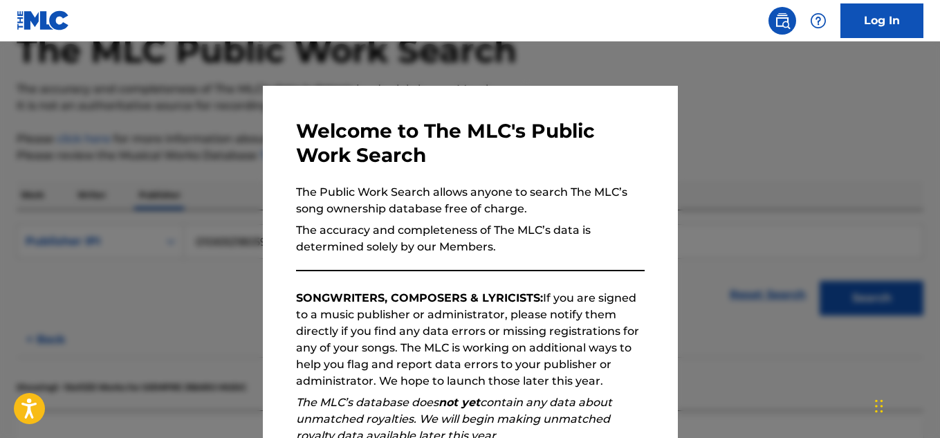
click at [157, 259] on div at bounding box center [470, 261] width 940 height 438
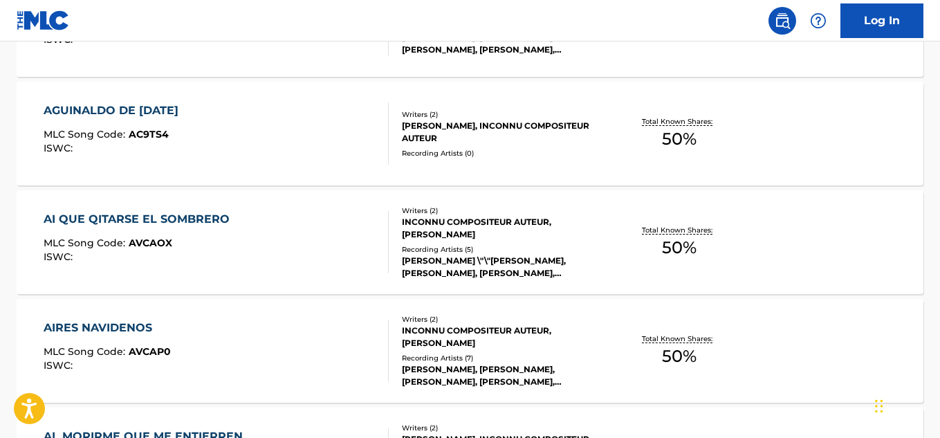
scroll to position [1122, 0]
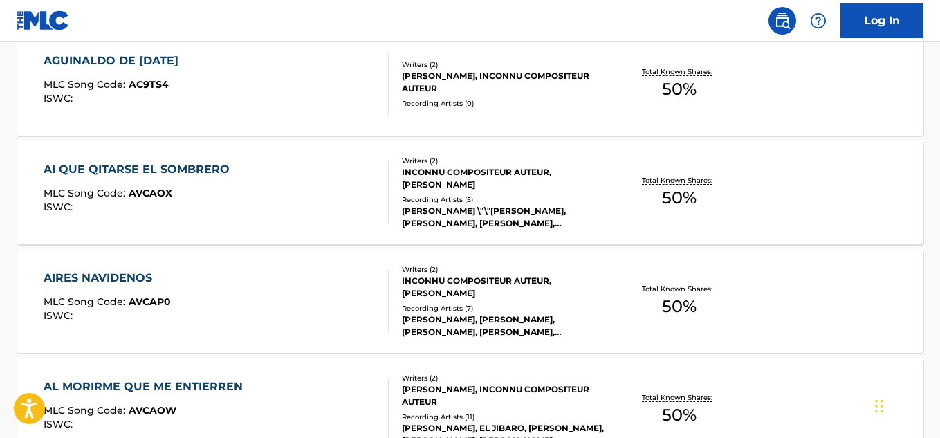
click at [127, 275] on div "AIRES NAVIDENOS" at bounding box center [107, 278] width 127 height 17
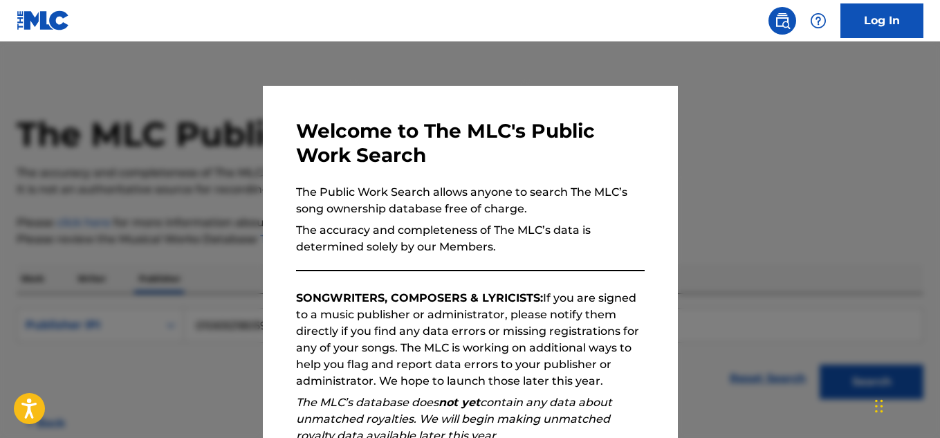
scroll to position [84, 0]
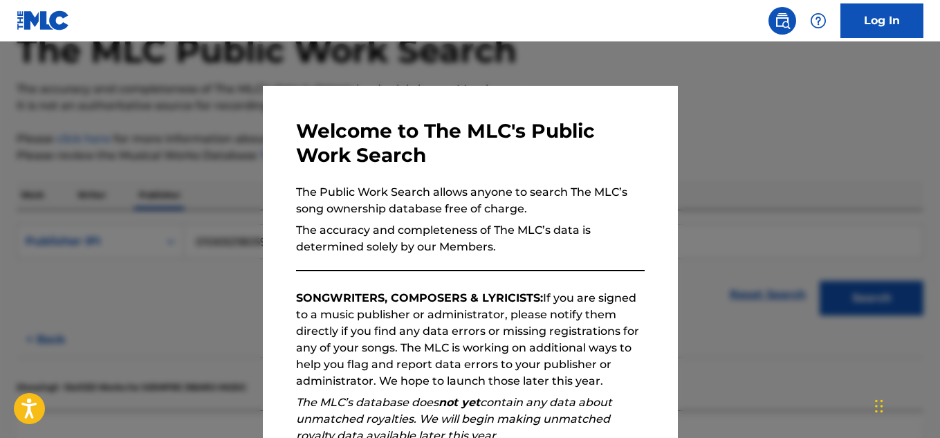
click at [263, 275] on div "Welcome to The MLC's Public Work Search The Public Work Search allows anyone to…" at bounding box center [470, 359] width 415 height 547
click at [239, 281] on div at bounding box center [470, 261] width 940 height 438
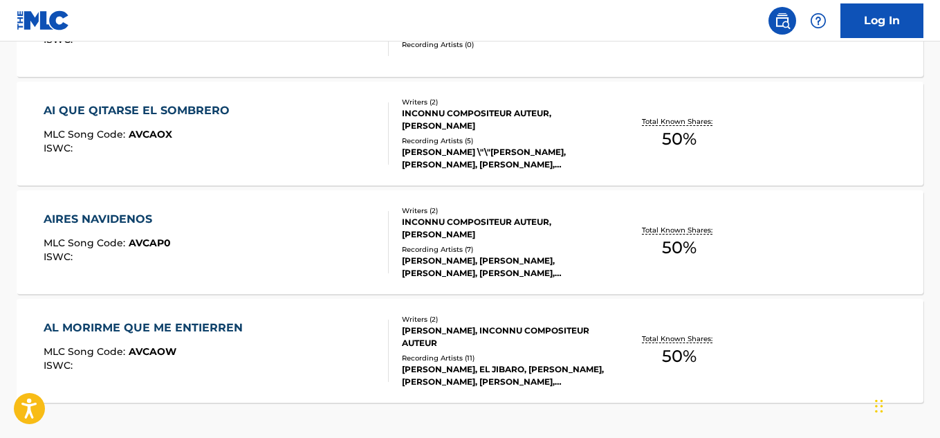
scroll to position [1260, 0]
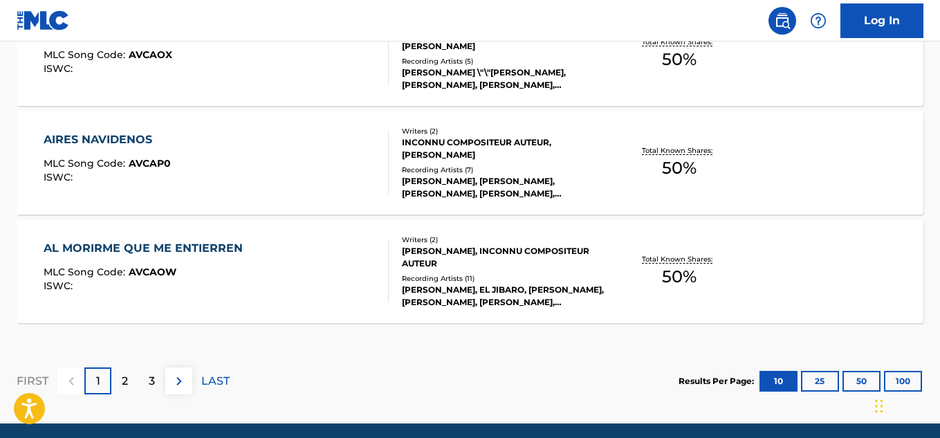
click at [191, 249] on div "AL MORIRME QUE ME ENTIERREN" at bounding box center [147, 248] width 206 height 17
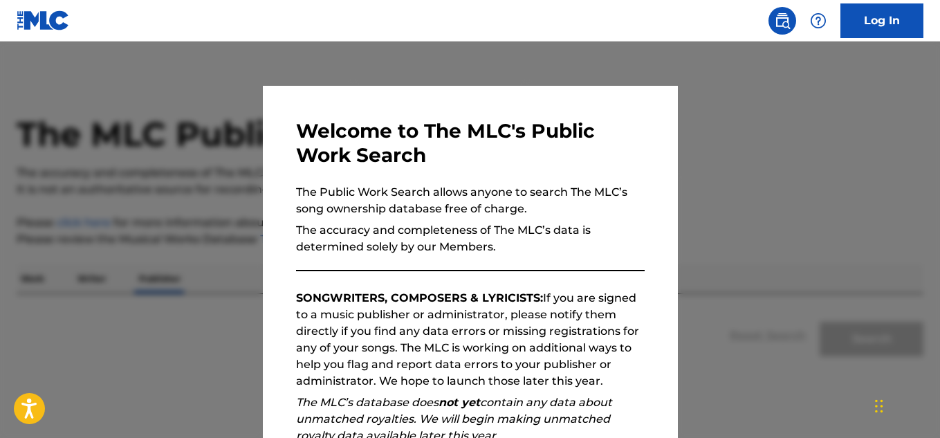
scroll to position [84, 0]
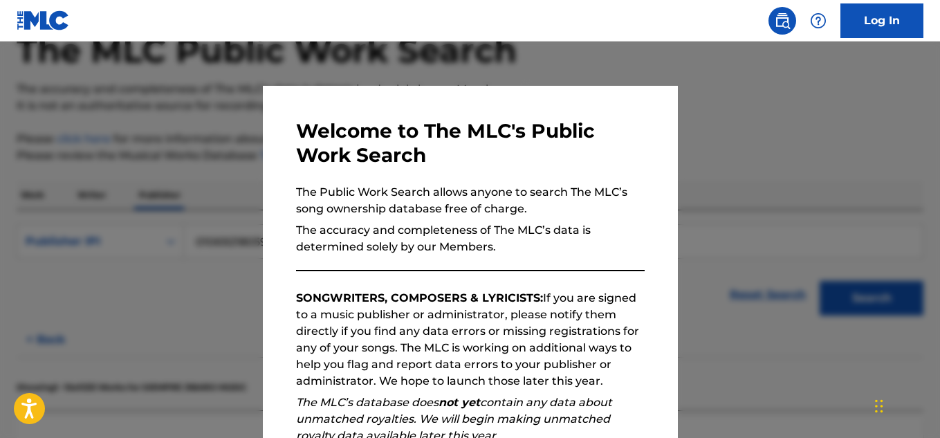
click at [197, 276] on div at bounding box center [470, 261] width 940 height 438
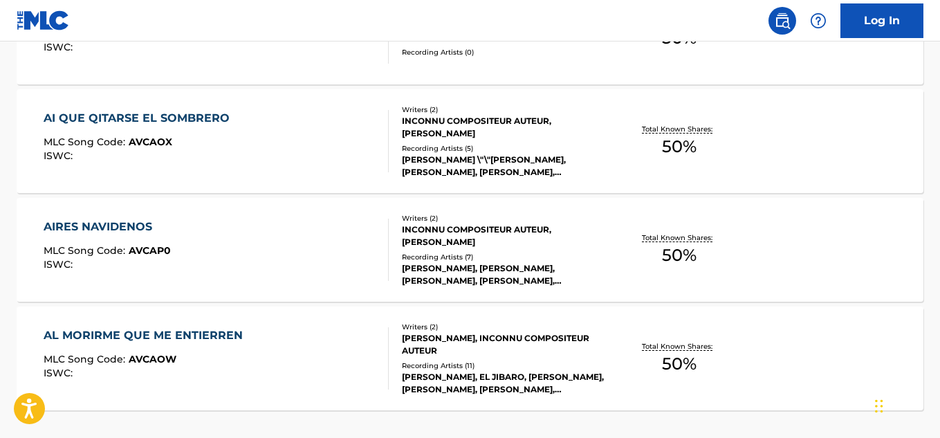
scroll to position [1312, 0]
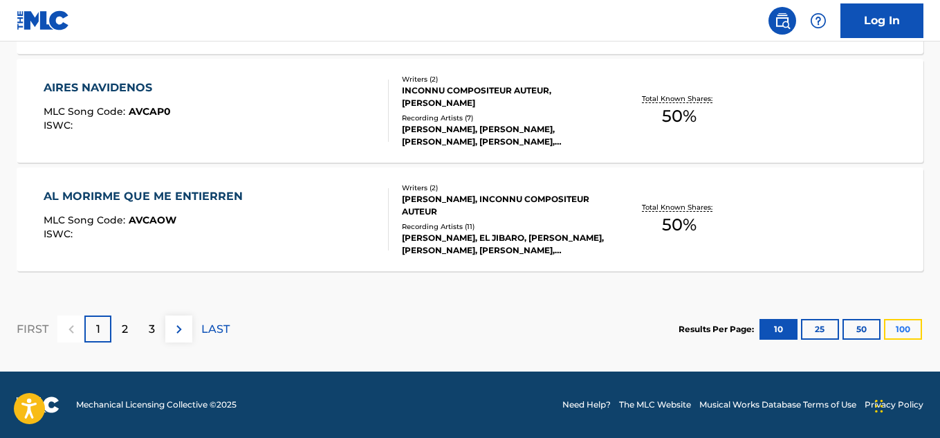
click at [901, 328] on button "100" at bounding box center [903, 329] width 38 height 21
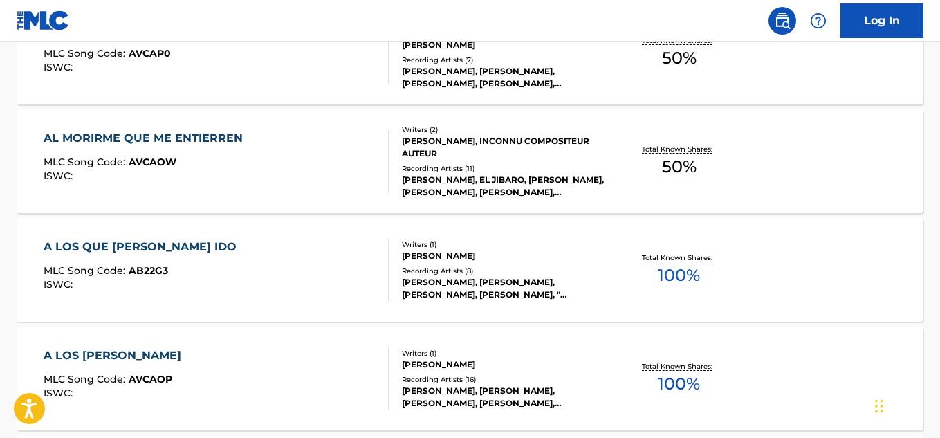
scroll to position [1450, 0]
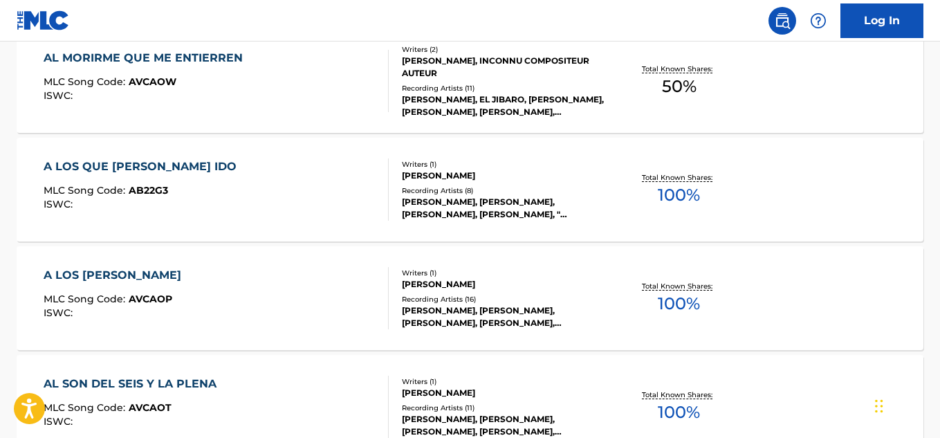
click at [143, 167] on div "A LOS QUE [PERSON_NAME] IDO" at bounding box center [144, 166] width 200 height 17
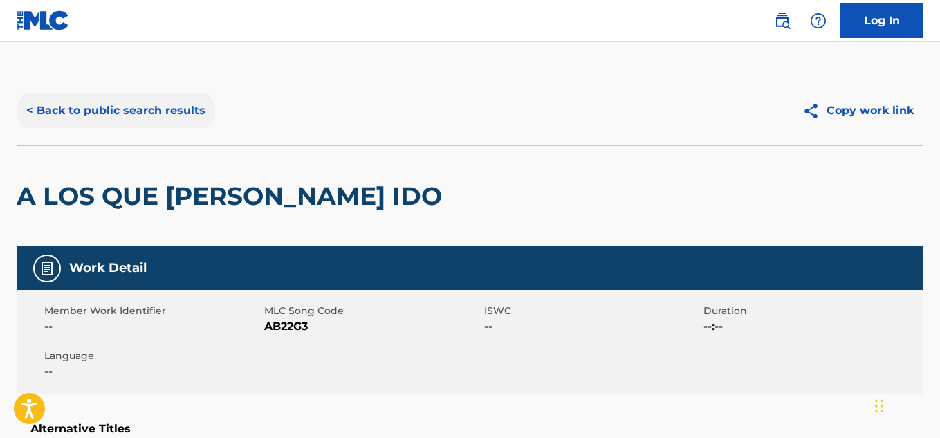
click at [33, 105] on button "< Back to public search results" at bounding box center [116, 110] width 199 height 35
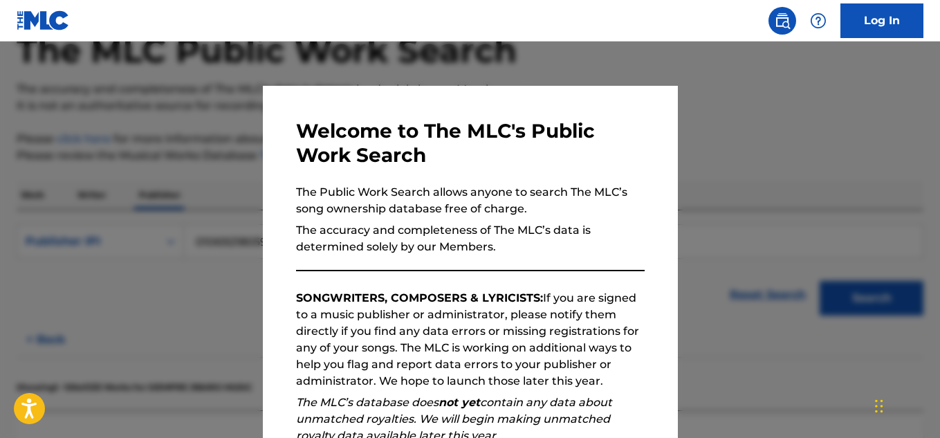
click at [186, 201] on div at bounding box center [470, 261] width 940 height 438
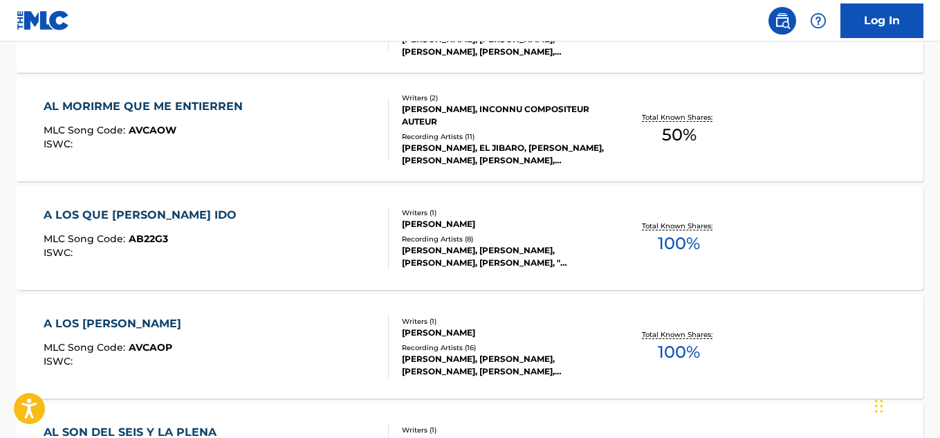
scroll to position [1468, 0]
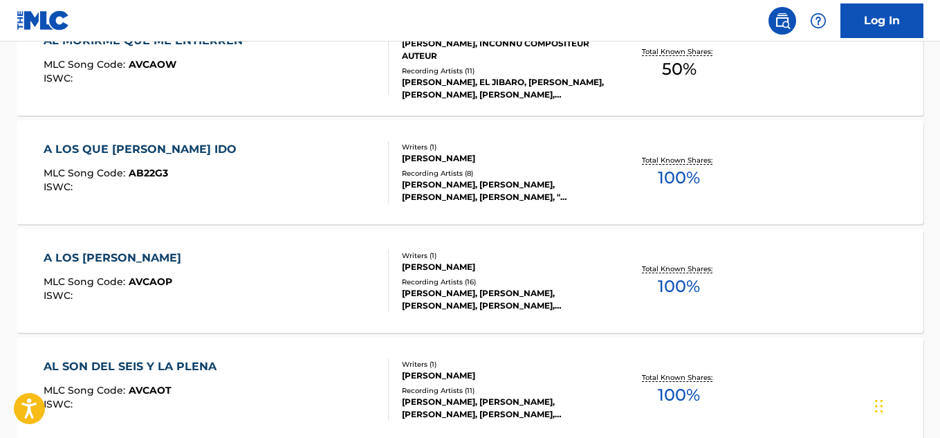
click at [162, 253] on div "A LOS [PERSON_NAME]" at bounding box center [116, 258] width 145 height 17
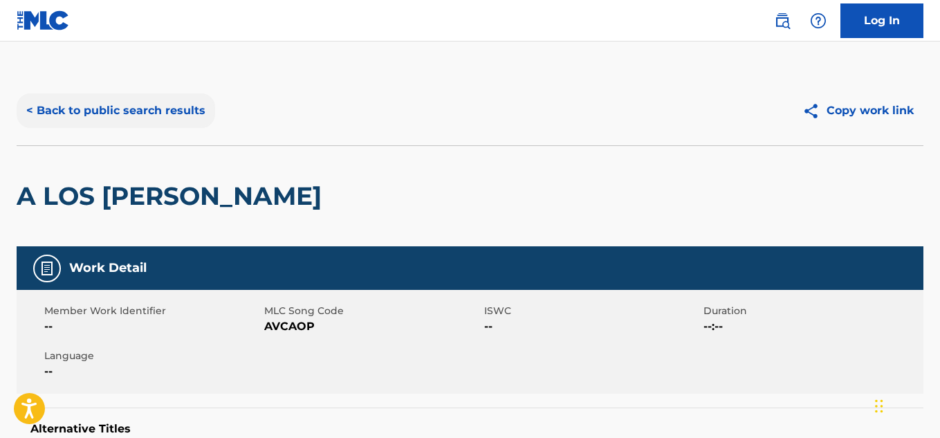
click at [57, 113] on button "< Back to public search results" at bounding box center [116, 110] width 199 height 35
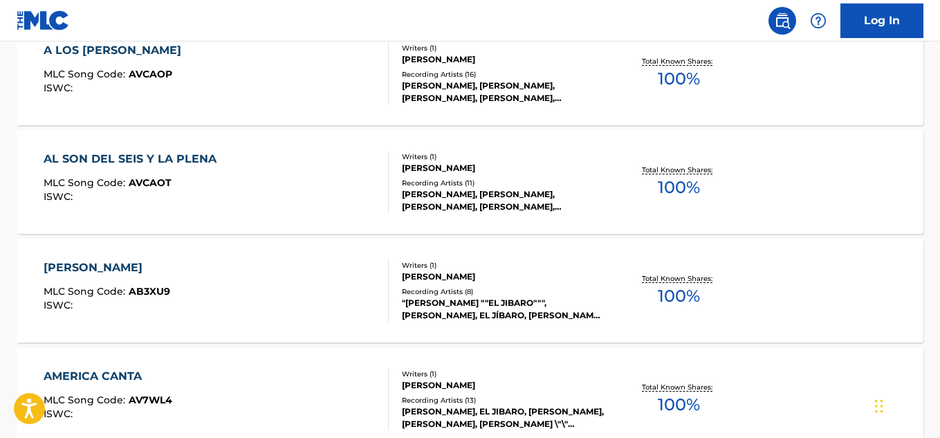
scroll to position [1606, 0]
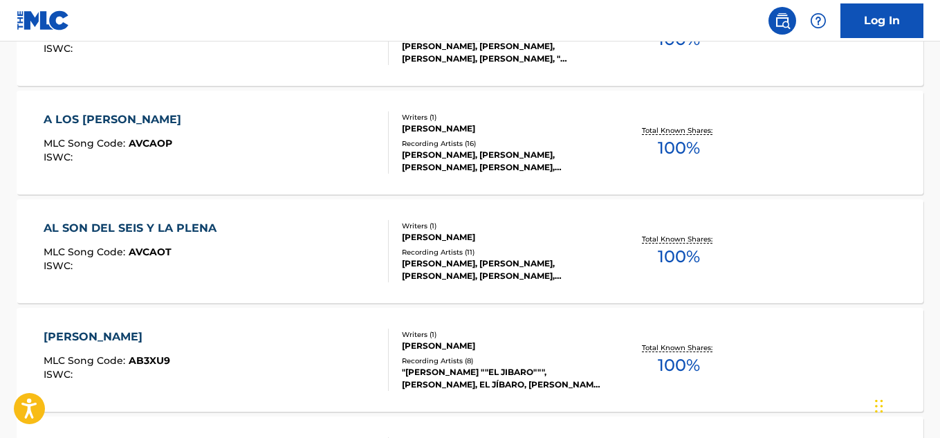
click at [161, 227] on div "AL SON DEL SEIS Y LA PLENA" at bounding box center [134, 228] width 180 height 17
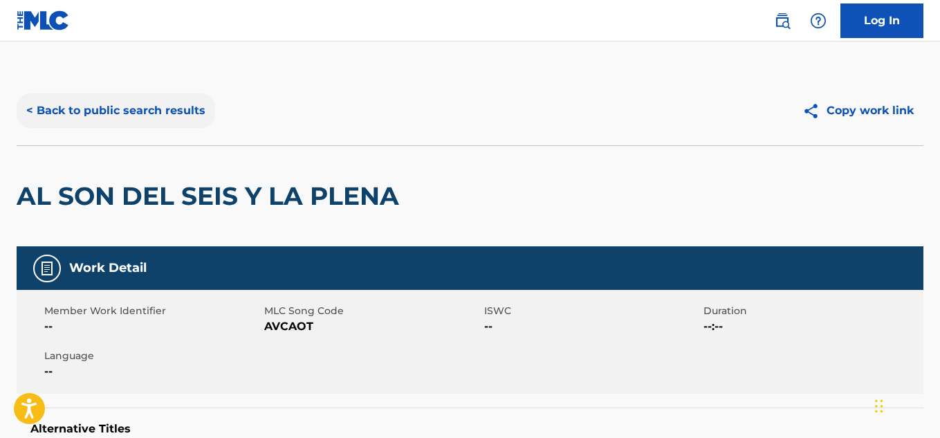
click at [69, 119] on button "< Back to public search results" at bounding box center [116, 110] width 199 height 35
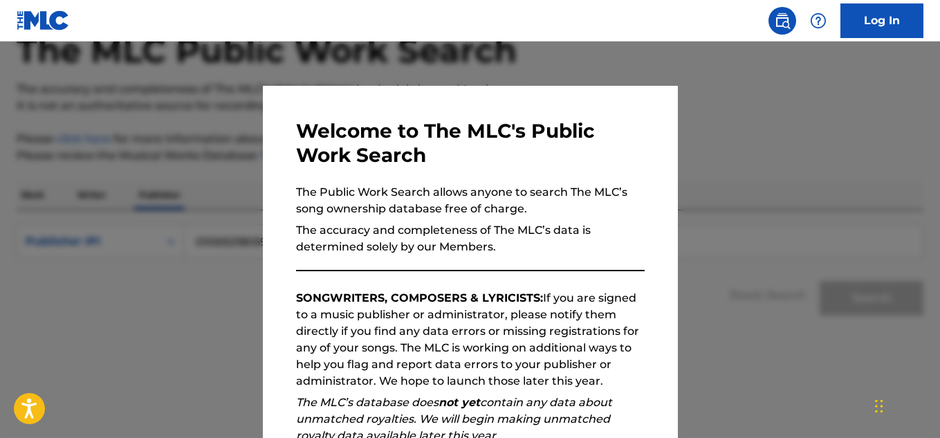
click at [117, 219] on div at bounding box center [470, 261] width 940 height 438
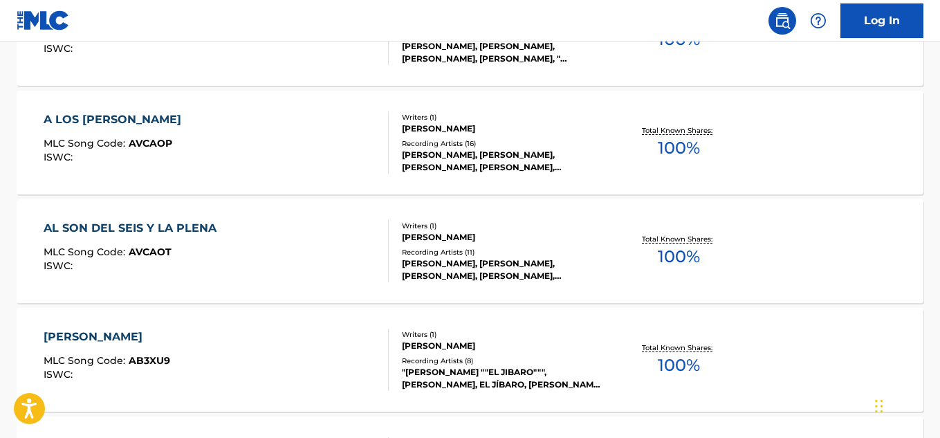
scroll to position [1675, 0]
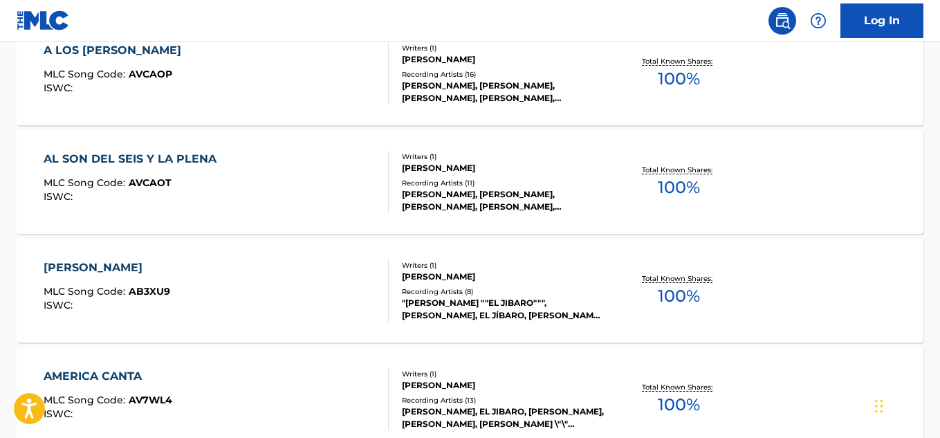
click at [134, 271] on div "[PERSON_NAME]" at bounding box center [107, 267] width 127 height 17
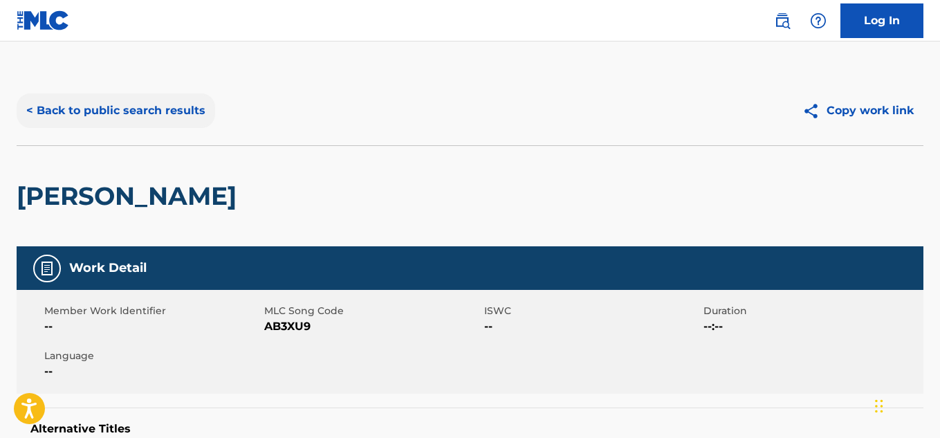
click at [47, 110] on button "< Back to public search results" at bounding box center [116, 110] width 199 height 35
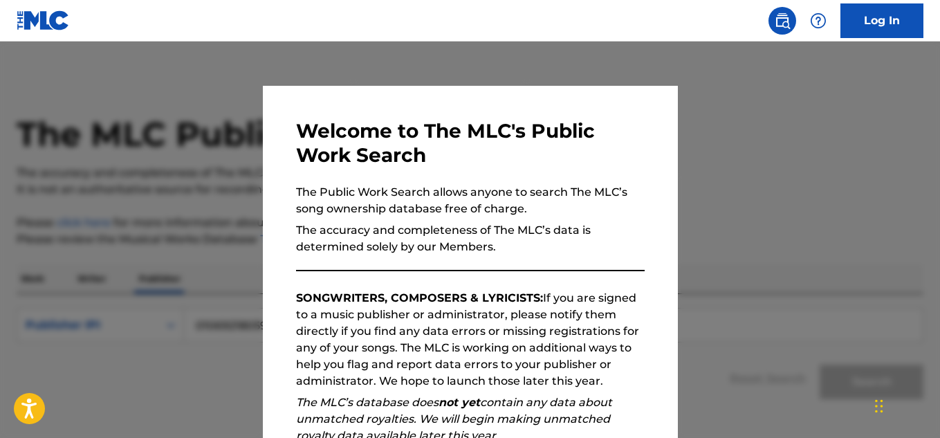
scroll to position [84, 0]
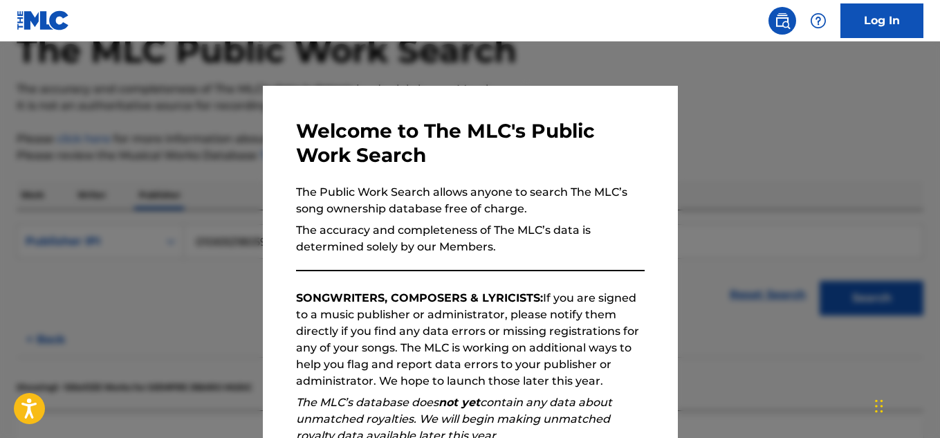
click at [195, 224] on div at bounding box center [470, 261] width 940 height 438
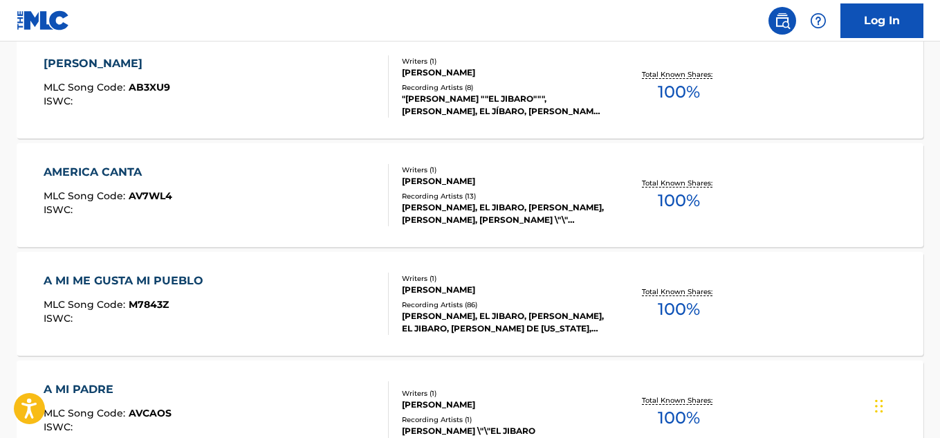
scroll to position [1883, 0]
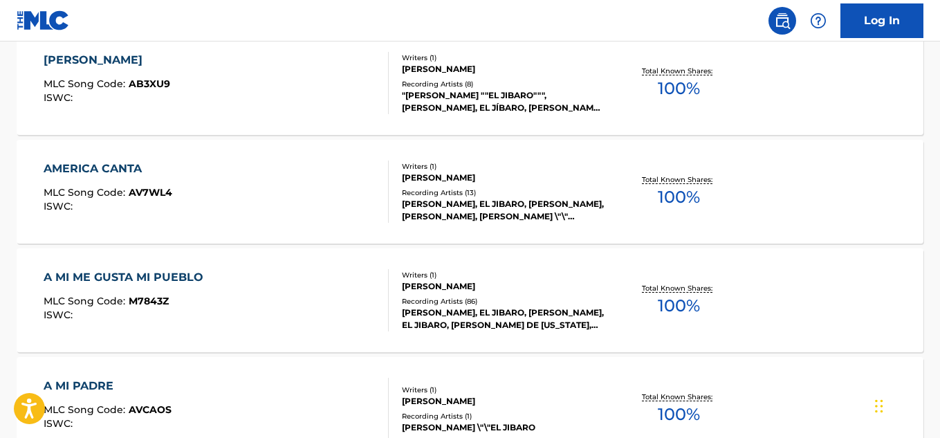
click at [209, 188] on div "AMERICA CANTA MLC Song Code : AV7WL4 ISWC :" at bounding box center [216, 192] width 345 height 62
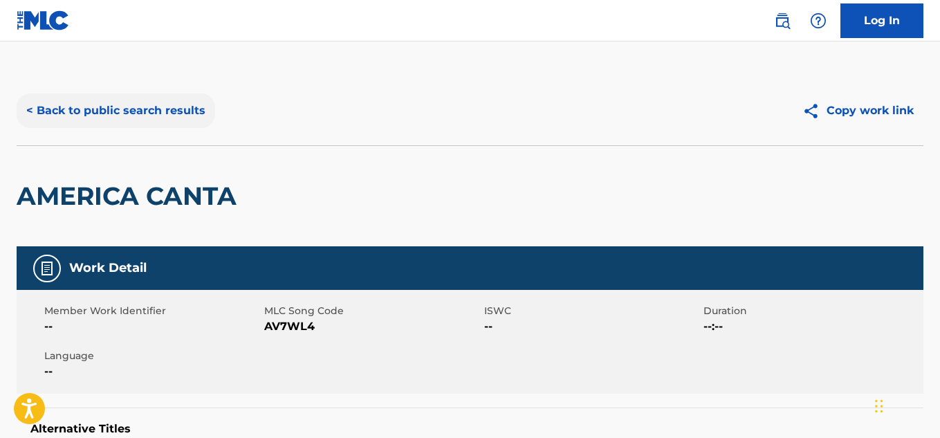
click at [57, 107] on button "< Back to public search results" at bounding box center [116, 110] width 199 height 35
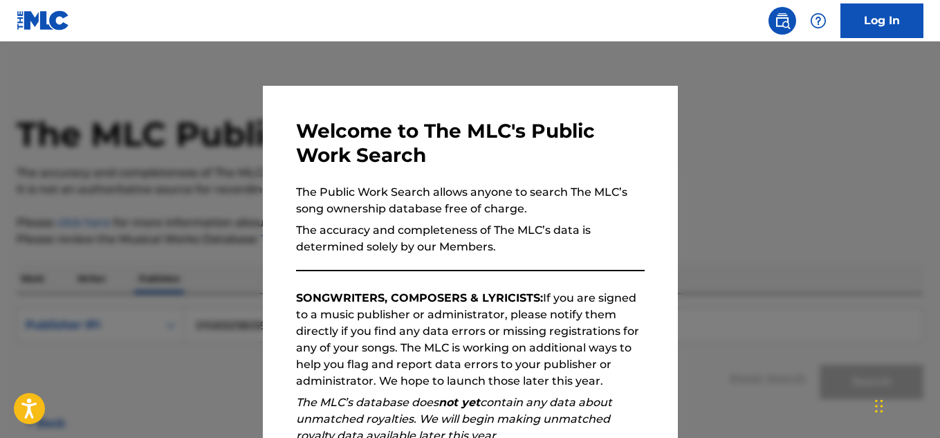
scroll to position [84, 0]
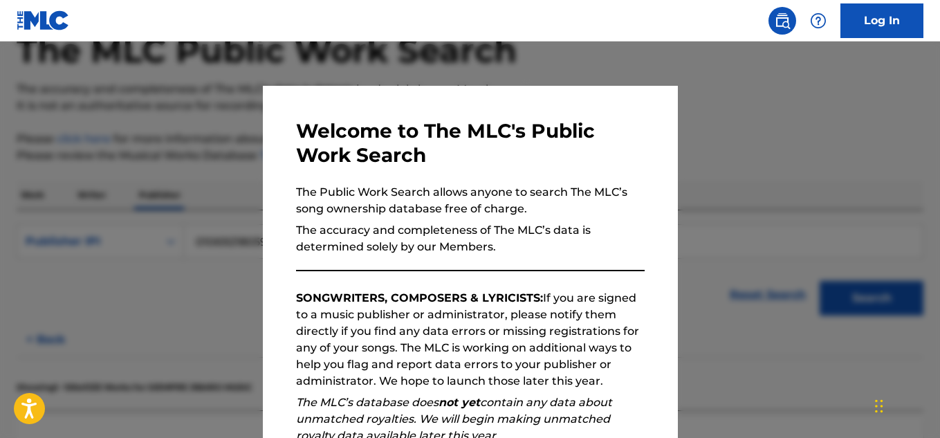
click at [202, 181] on div at bounding box center [470, 261] width 940 height 438
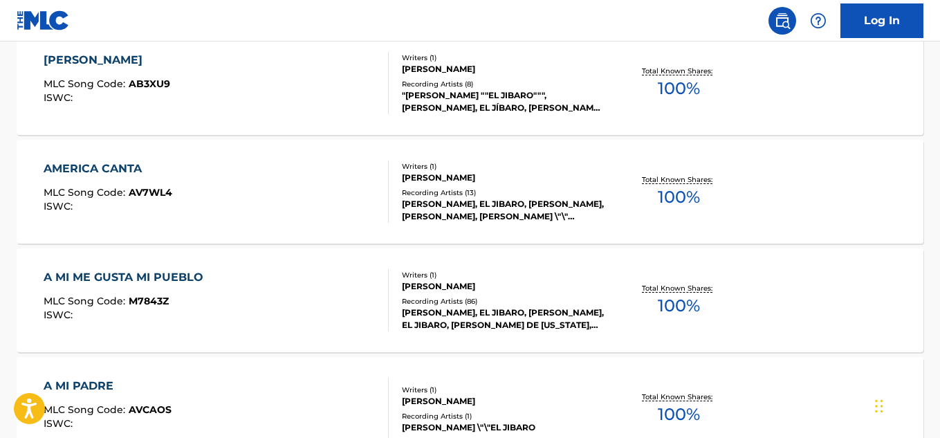
scroll to position [2021, 0]
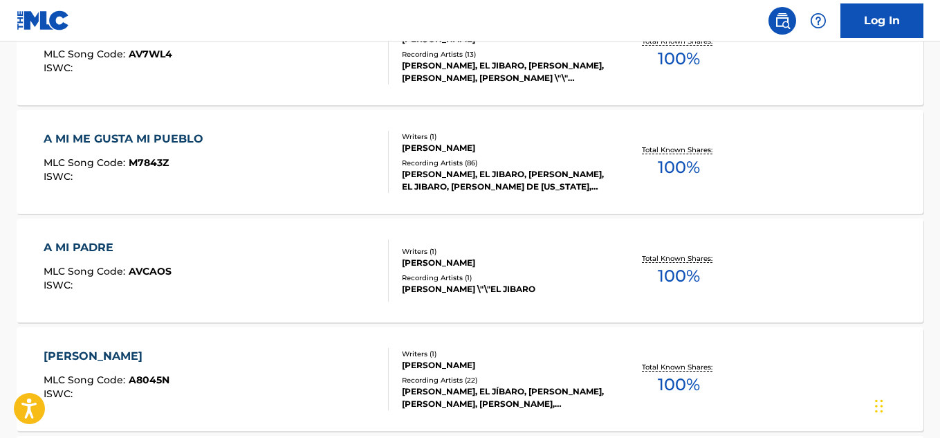
click at [250, 152] on div "A MI ME GUSTA MI PUEBLO MLC Song Code : M7843Z ISWC :" at bounding box center [216, 162] width 345 height 62
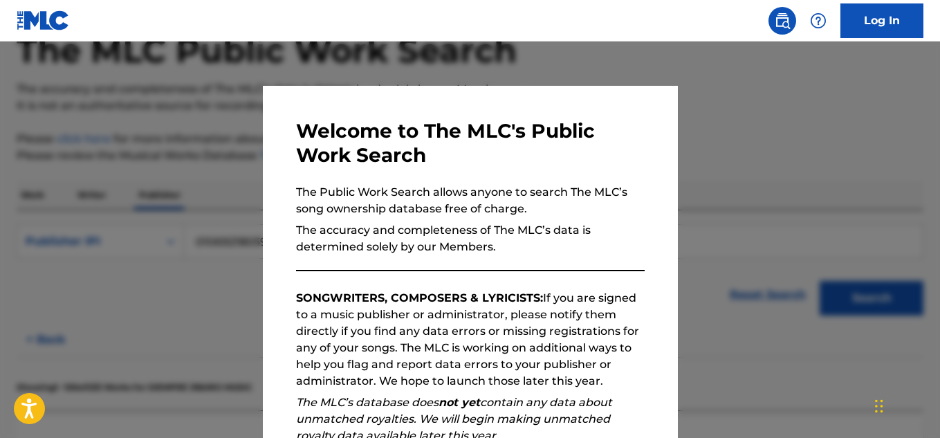
click at [213, 204] on div at bounding box center [470, 261] width 940 height 438
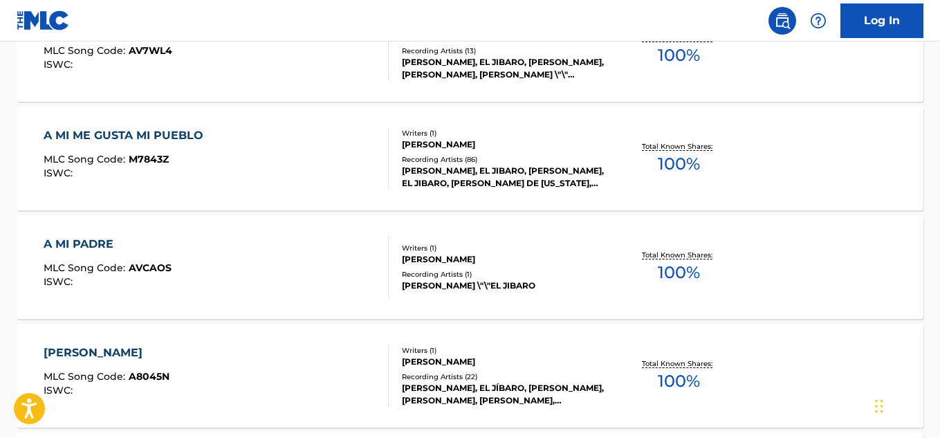
scroll to position [2090, 0]
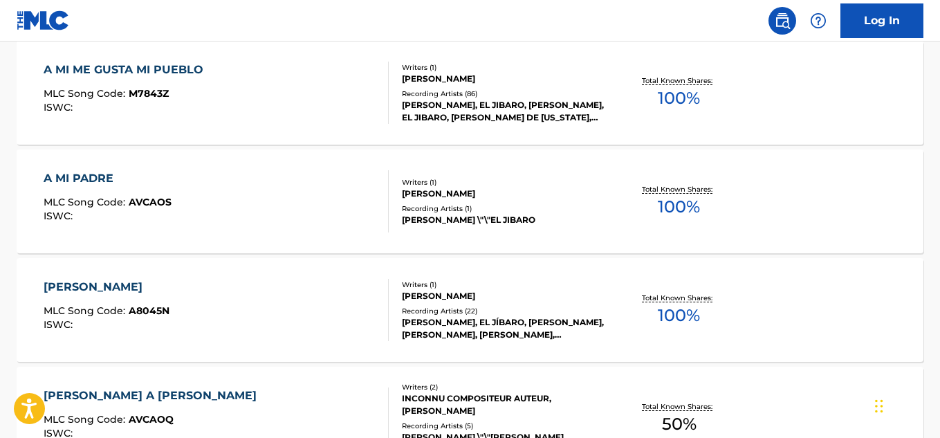
click at [242, 195] on div "A MI PADRE MLC Song Code : AVCAOS ISWC :" at bounding box center [216, 201] width 345 height 62
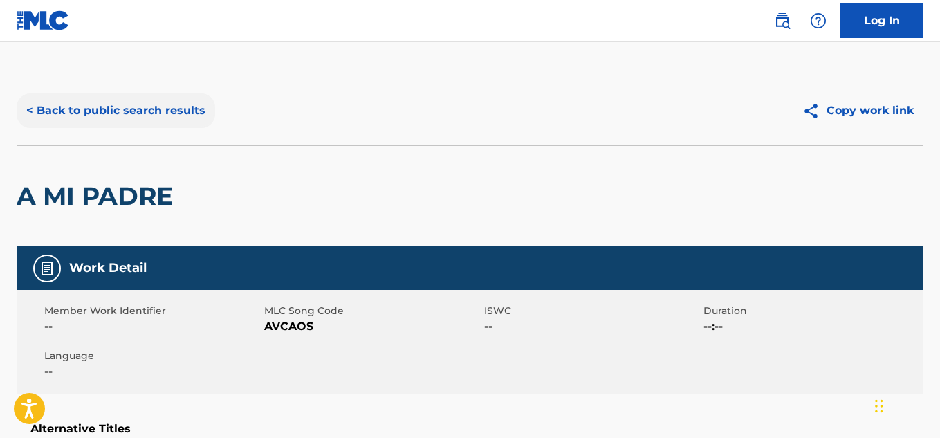
click at [62, 104] on button "< Back to public search results" at bounding box center [116, 110] width 199 height 35
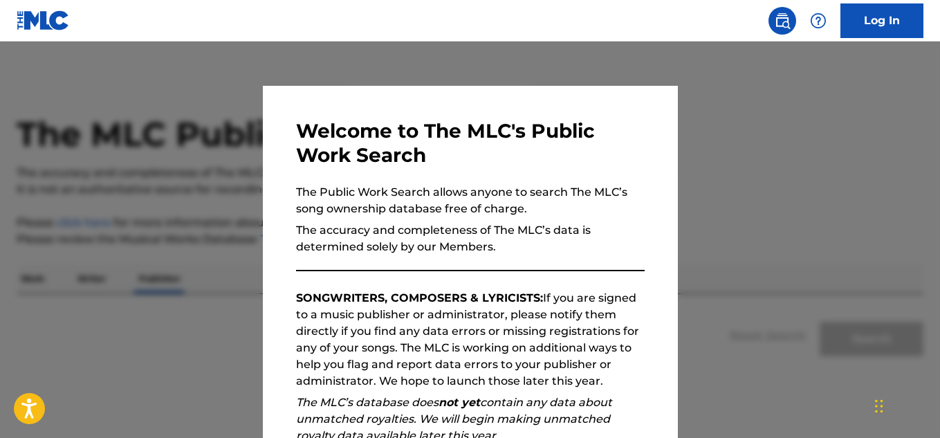
scroll to position [84, 0]
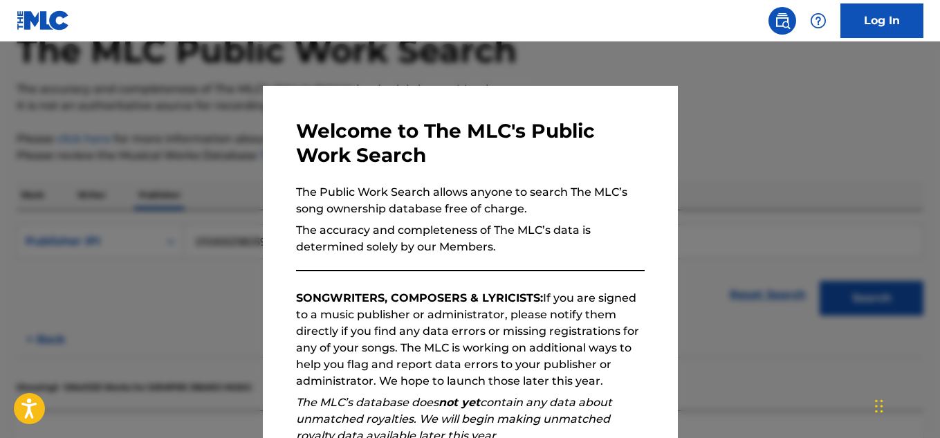
click at [210, 221] on div at bounding box center [470, 261] width 940 height 438
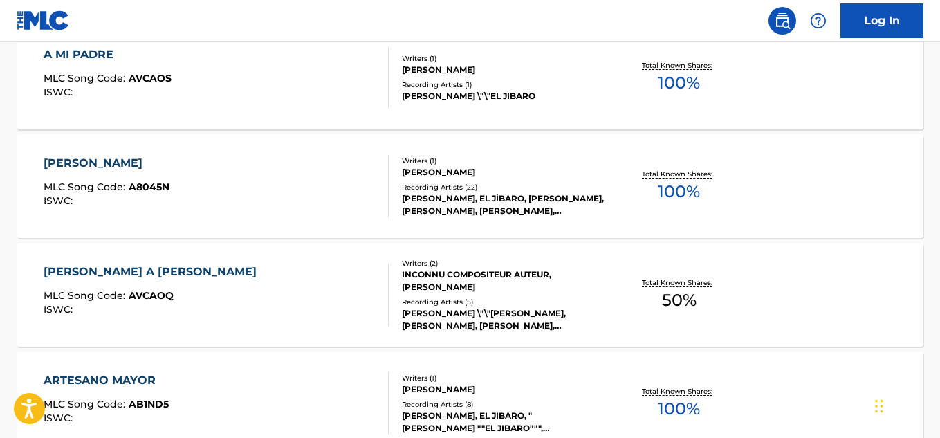
scroll to position [2229, 0]
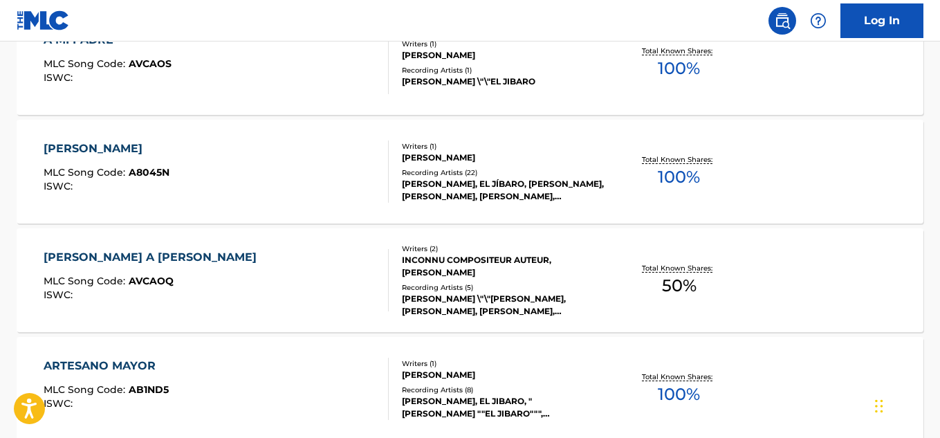
click at [259, 166] on div "[PERSON_NAME] MLC Song Code : A8045N ISWC :" at bounding box center [216, 171] width 345 height 62
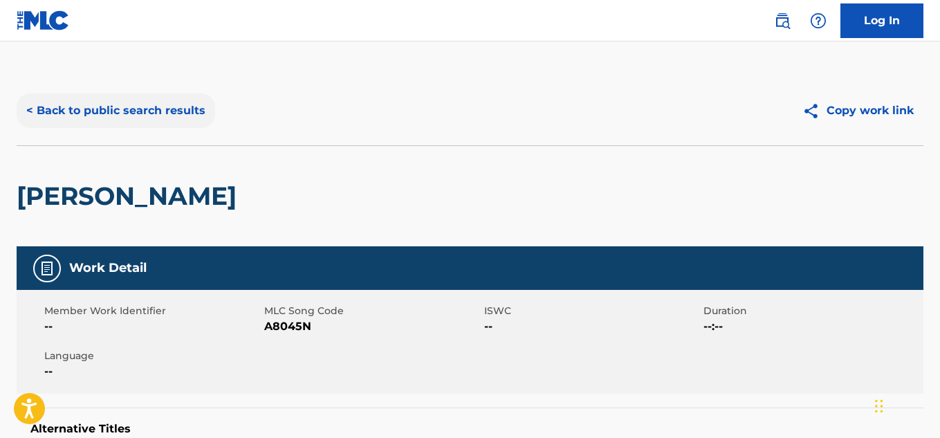
click at [24, 115] on button "< Back to public search results" at bounding box center [116, 110] width 199 height 35
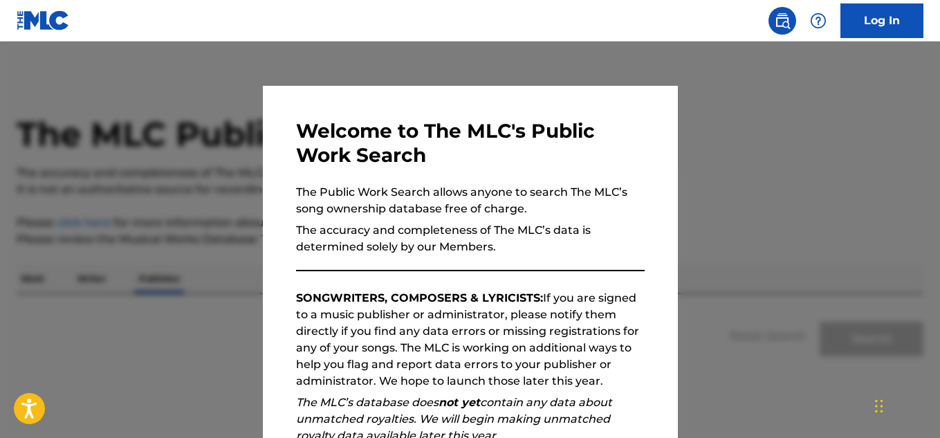
click at [221, 178] on div at bounding box center [470, 261] width 940 height 438
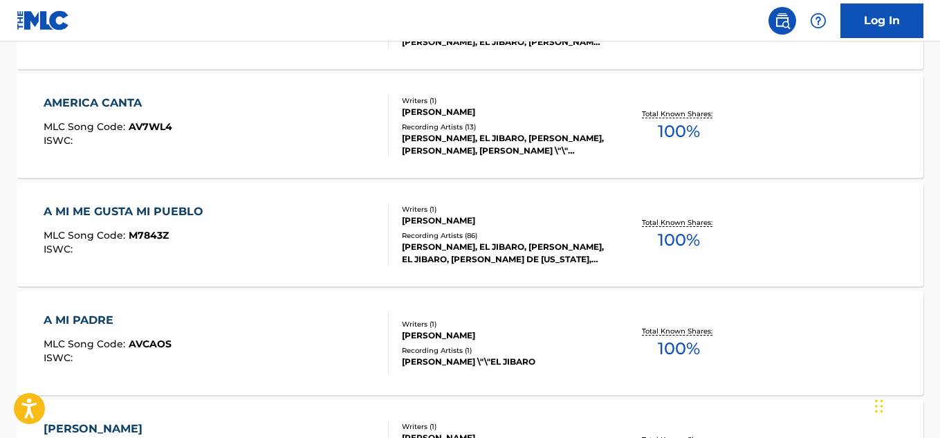
scroll to position [2298, 0]
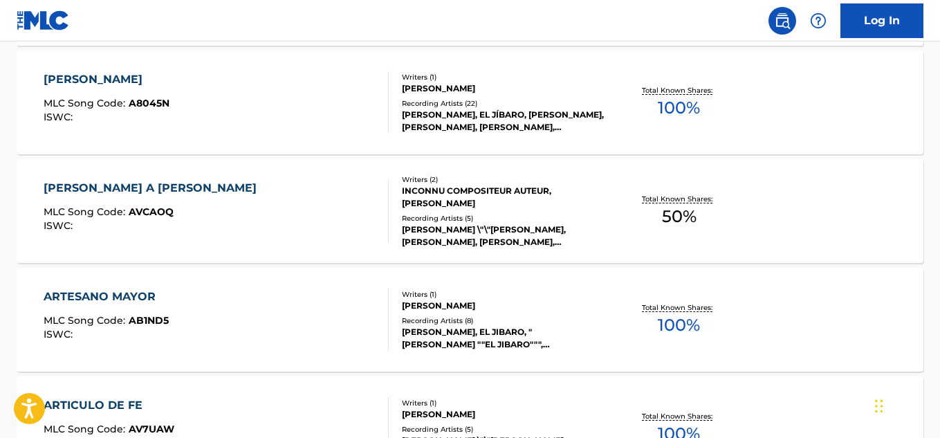
click at [199, 176] on div "[PERSON_NAME] A [PERSON_NAME] Song Code : AVCAOQ ISWC : Writers ( 2 ) INCONNU C…" at bounding box center [470, 211] width 907 height 104
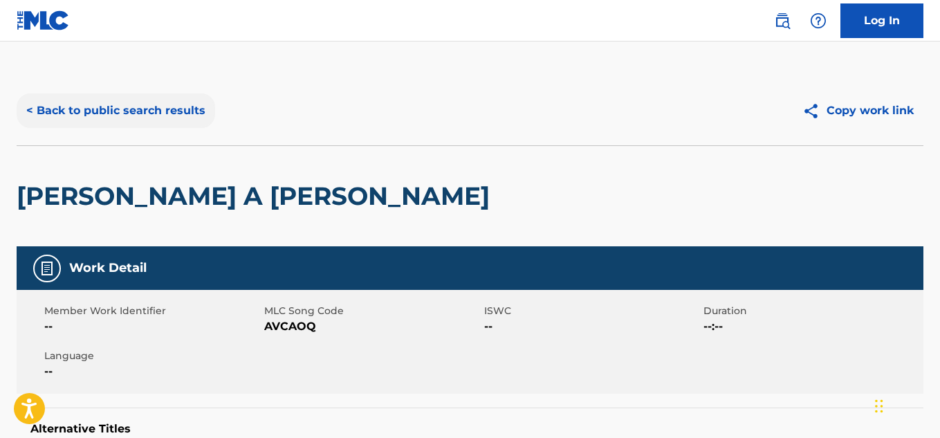
click at [52, 107] on button "< Back to public search results" at bounding box center [116, 110] width 199 height 35
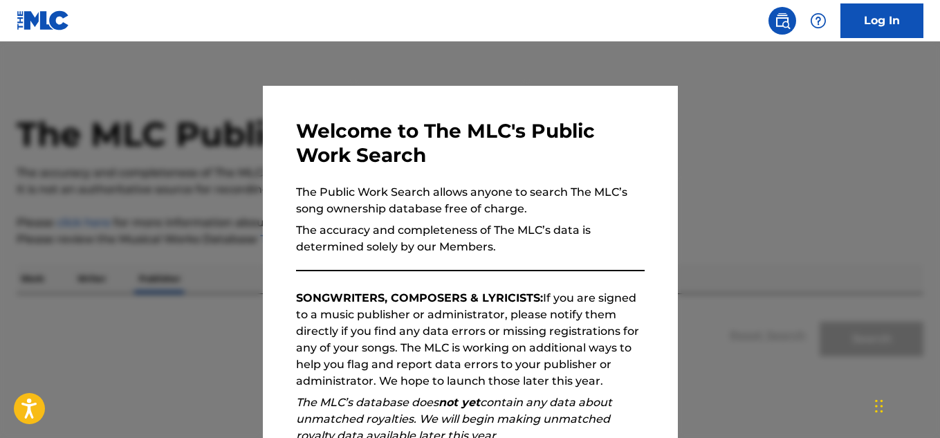
click at [155, 295] on div at bounding box center [470, 261] width 940 height 438
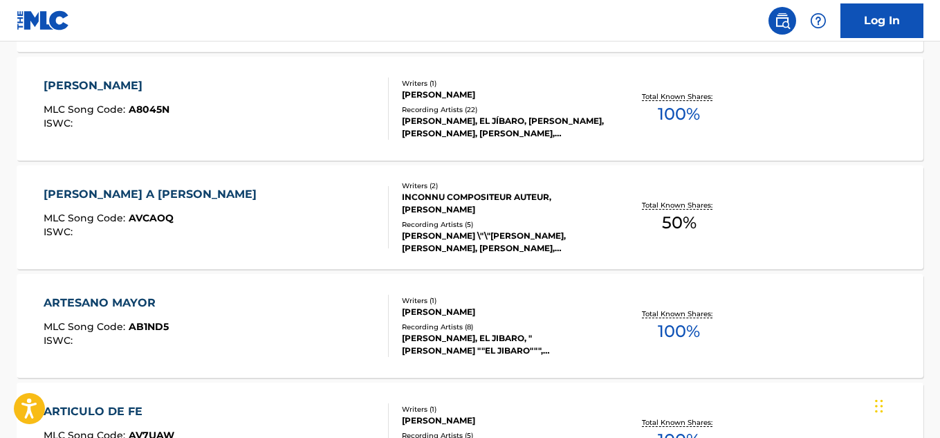
scroll to position [2298, 0]
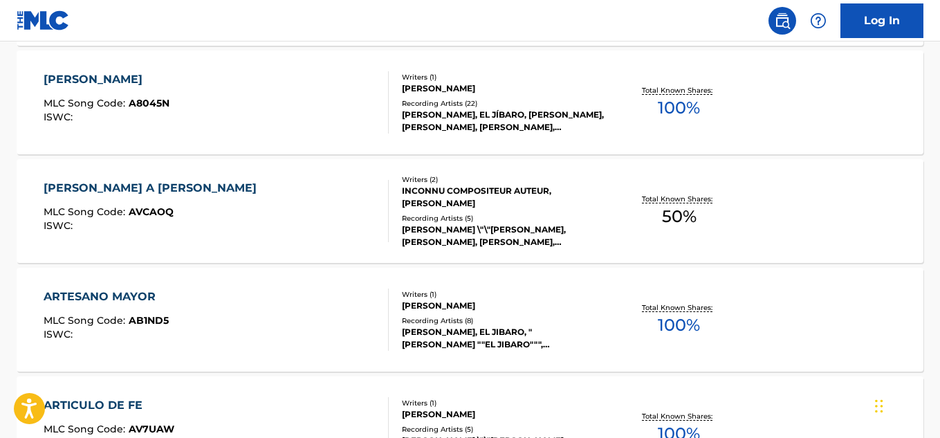
click at [206, 304] on div "ARTESANO MAYOR MLC Song Code : AB1ND5 ISWC :" at bounding box center [216, 320] width 345 height 62
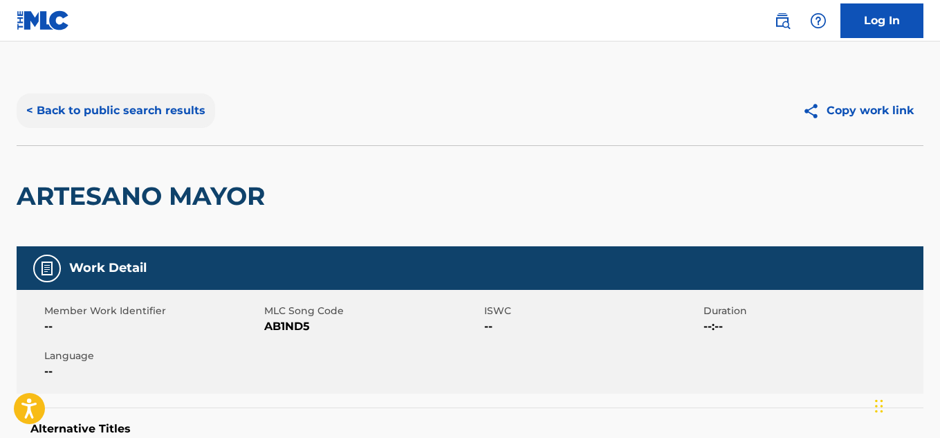
click at [48, 118] on button "< Back to public search results" at bounding box center [116, 110] width 199 height 35
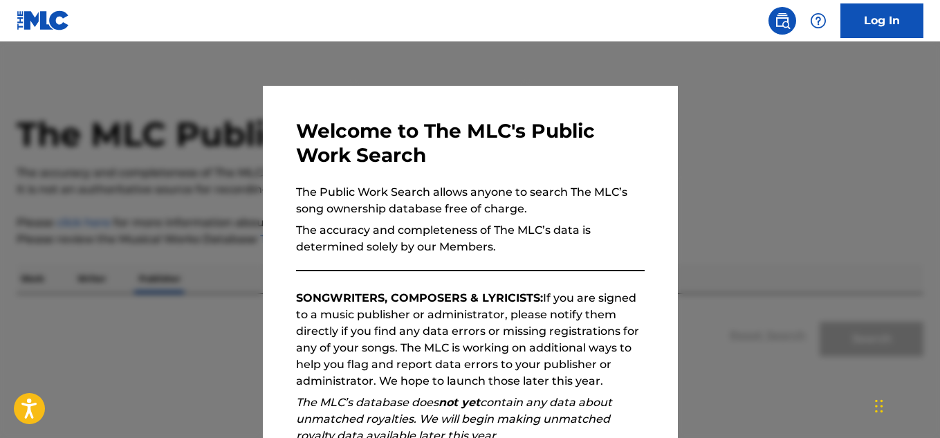
click at [167, 329] on div at bounding box center [470, 261] width 940 height 438
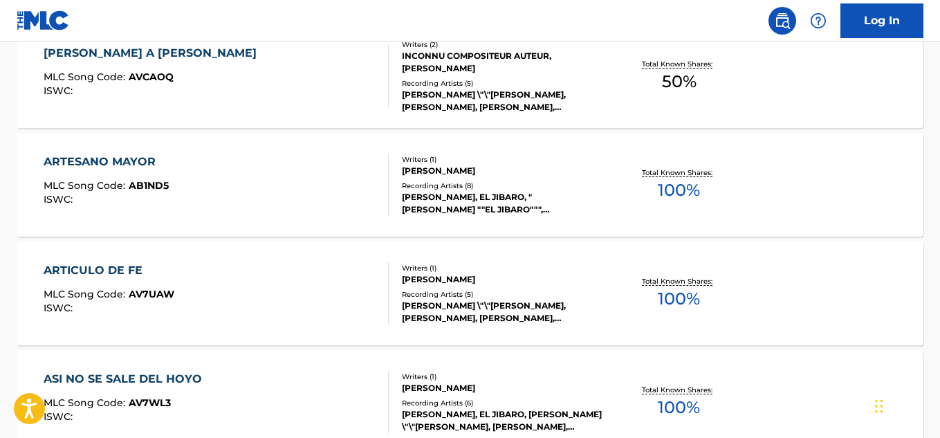
scroll to position [2436, 0]
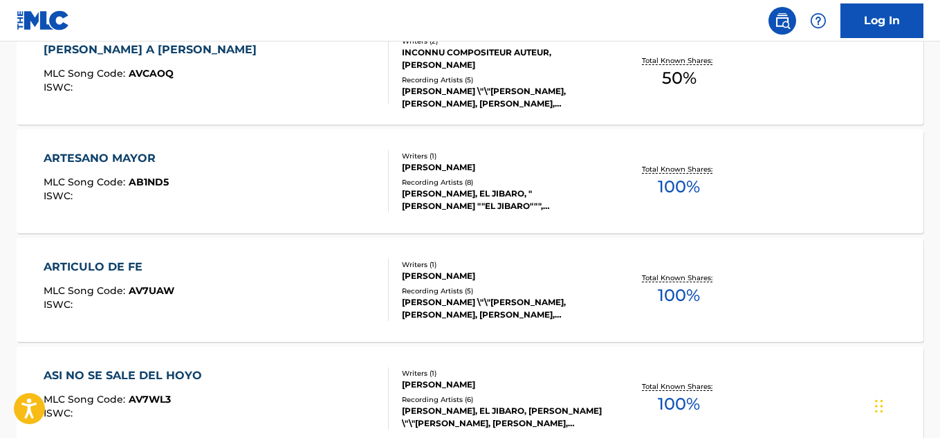
click at [215, 268] on div "ARTICULO DE FE MLC Song Code : AV7UAW ISWC :" at bounding box center [216, 290] width 345 height 62
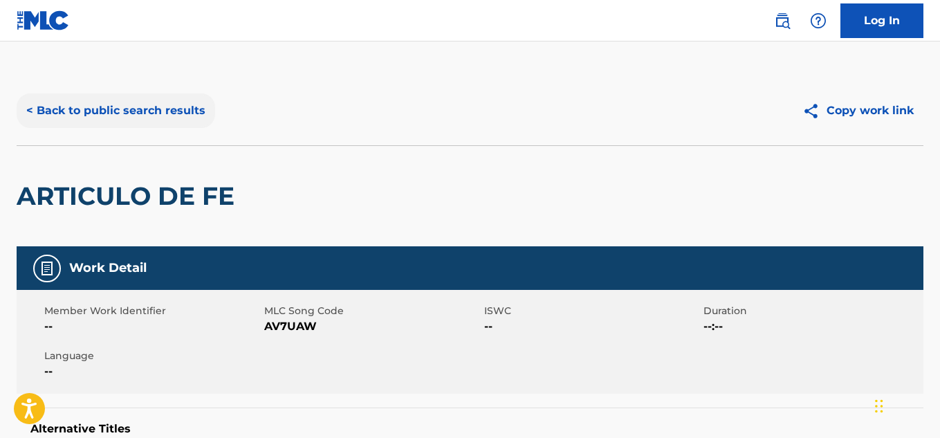
click at [53, 118] on button "< Back to public search results" at bounding box center [116, 110] width 199 height 35
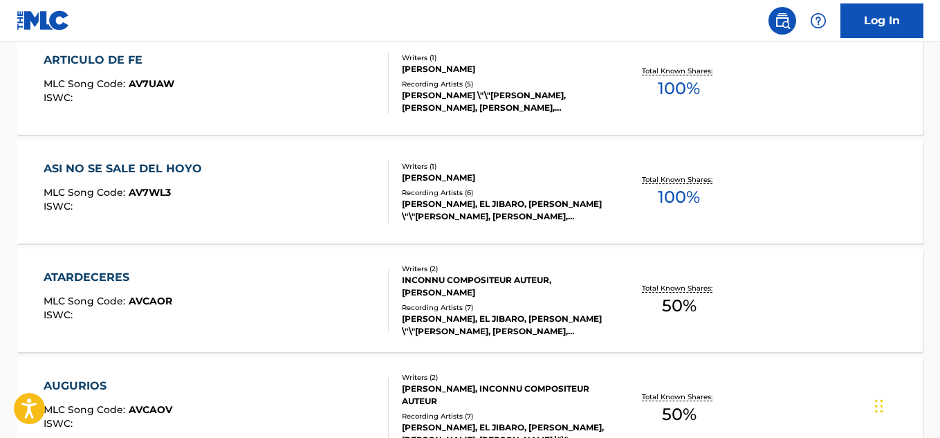
scroll to position [2644, 0]
click at [248, 200] on div "ASI NO SE SALE DEL HOYO MLC Song Code : AV7WL3 ISWC :" at bounding box center [216, 191] width 345 height 62
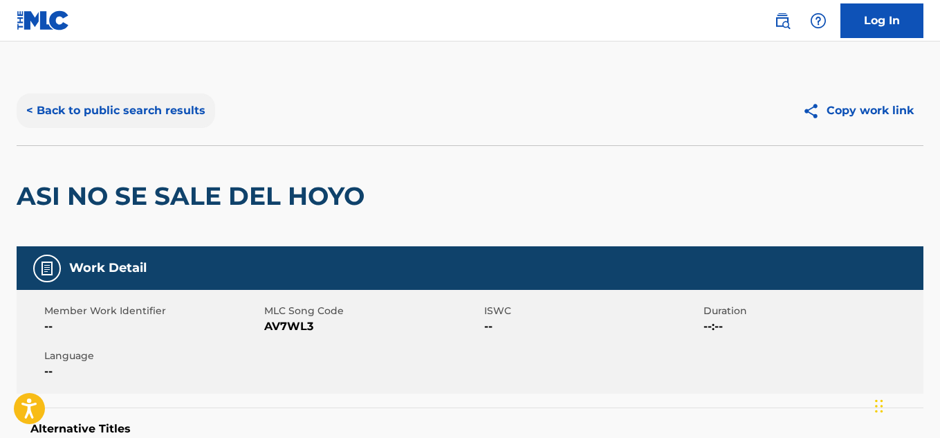
click at [63, 107] on button "< Back to public search results" at bounding box center [116, 110] width 199 height 35
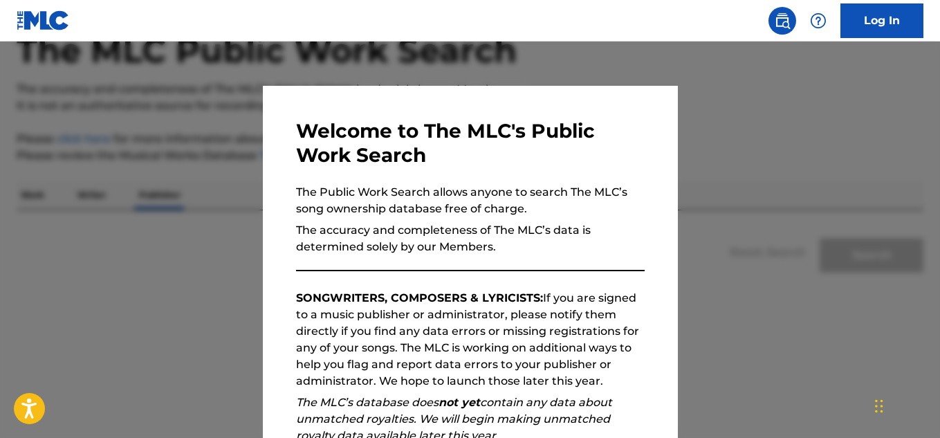
click at [219, 244] on div at bounding box center [470, 261] width 940 height 438
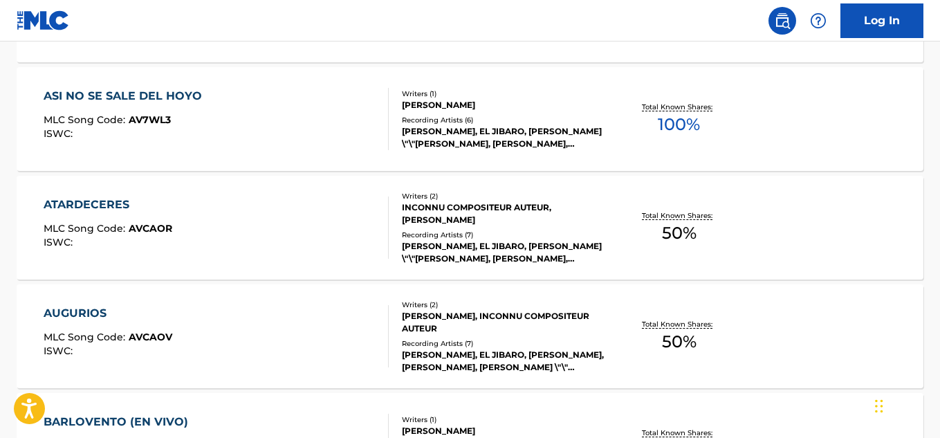
scroll to position [2713, 0]
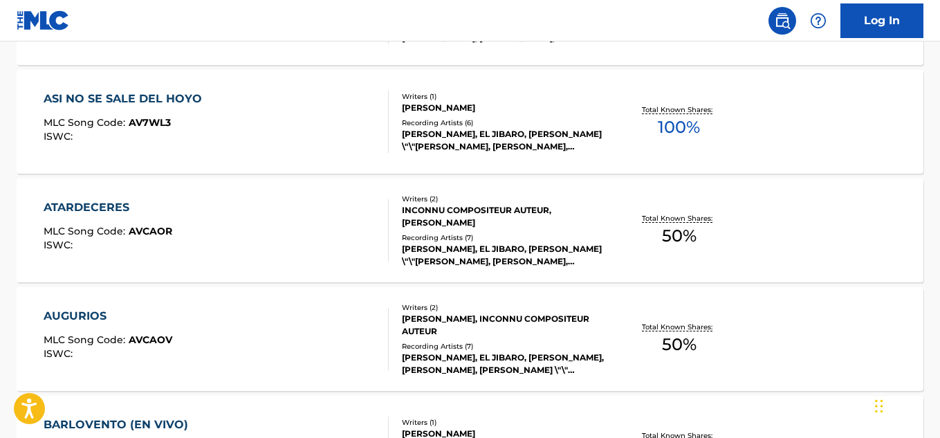
click at [259, 233] on div "ATARDECERES MLC Song Code : AVCAOR ISWC :" at bounding box center [216, 230] width 345 height 62
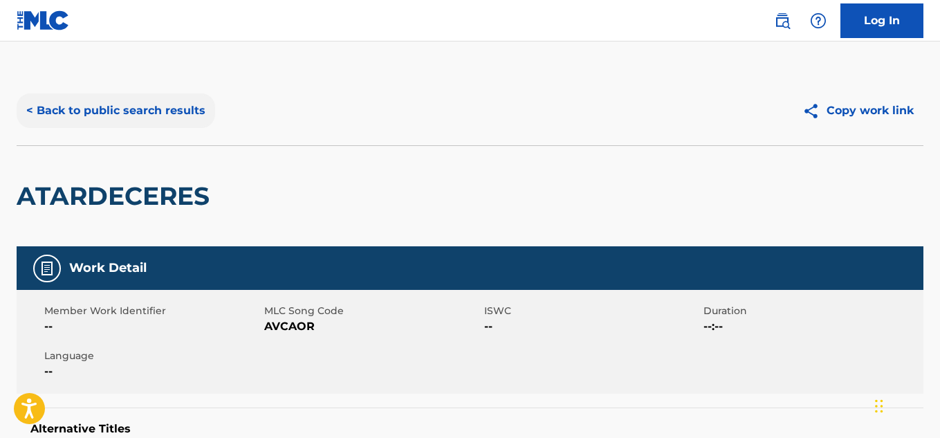
click at [55, 112] on button "< Back to public search results" at bounding box center [116, 110] width 199 height 35
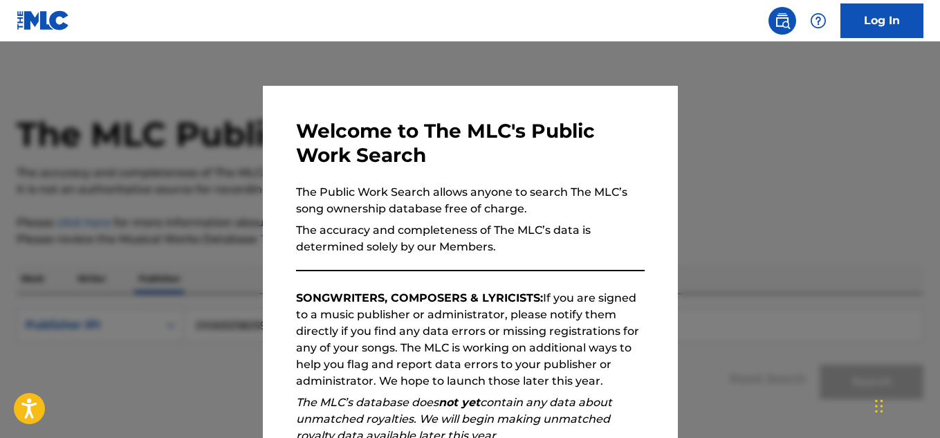
scroll to position [84, 0]
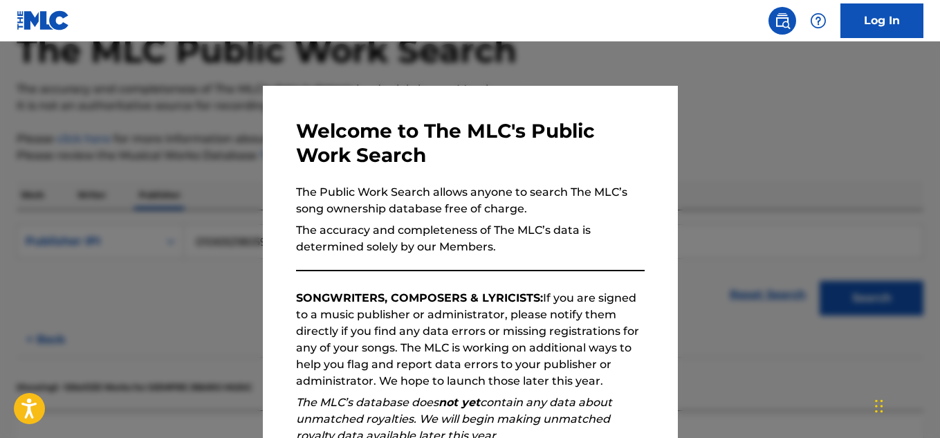
click at [215, 190] on div at bounding box center [470, 261] width 940 height 438
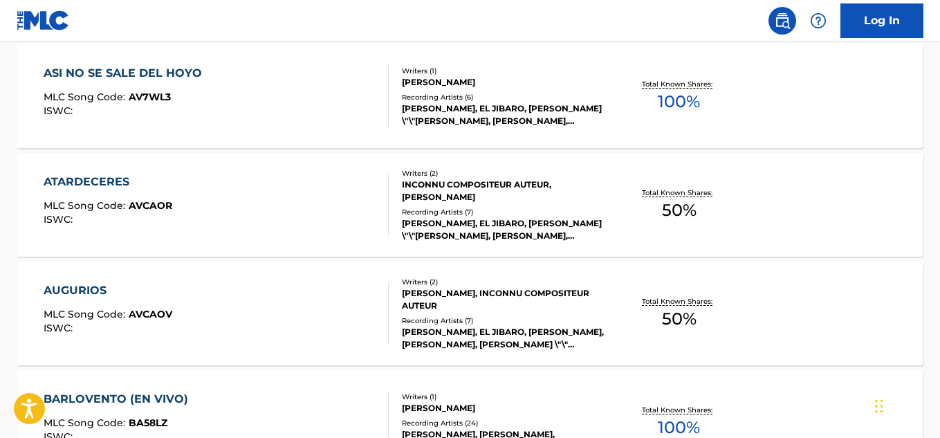
scroll to position [2782, 0]
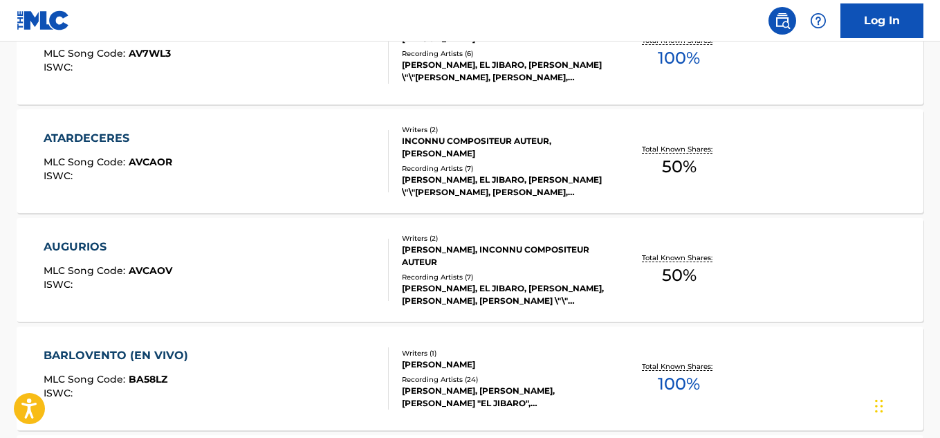
click at [254, 258] on div "AUGURIOS MLC Song Code : AVCAOV ISWC :" at bounding box center [216, 270] width 345 height 62
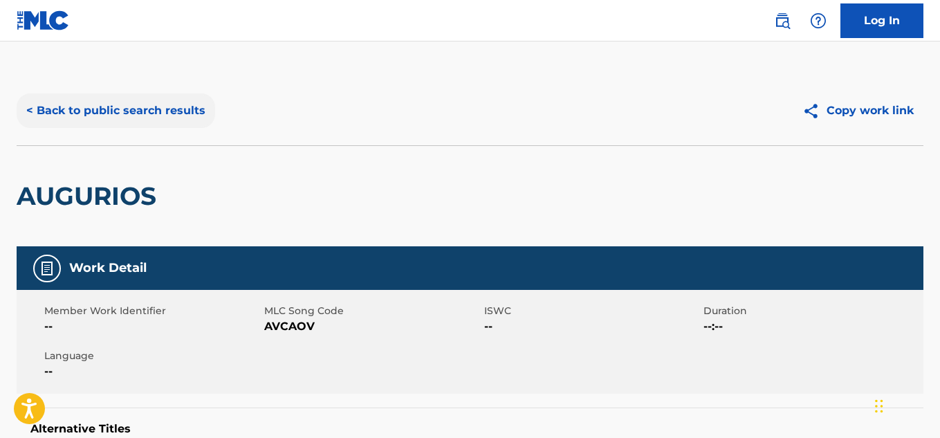
click at [108, 113] on button "< Back to public search results" at bounding box center [116, 110] width 199 height 35
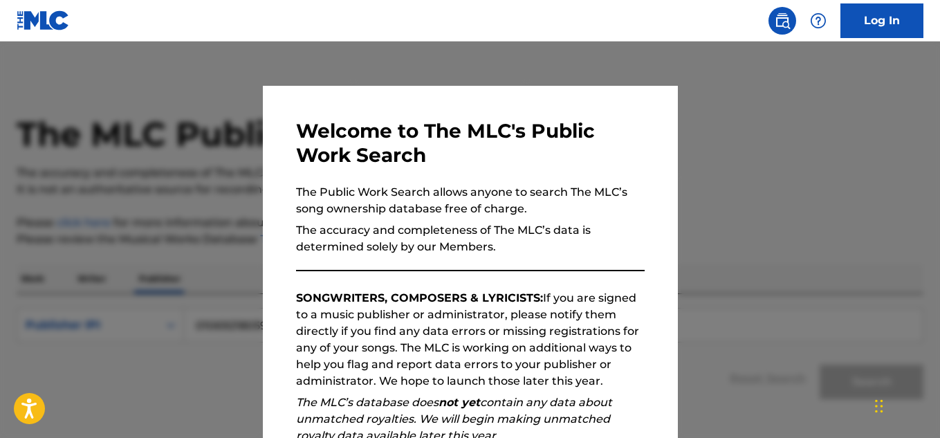
scroll to position [84, 0]
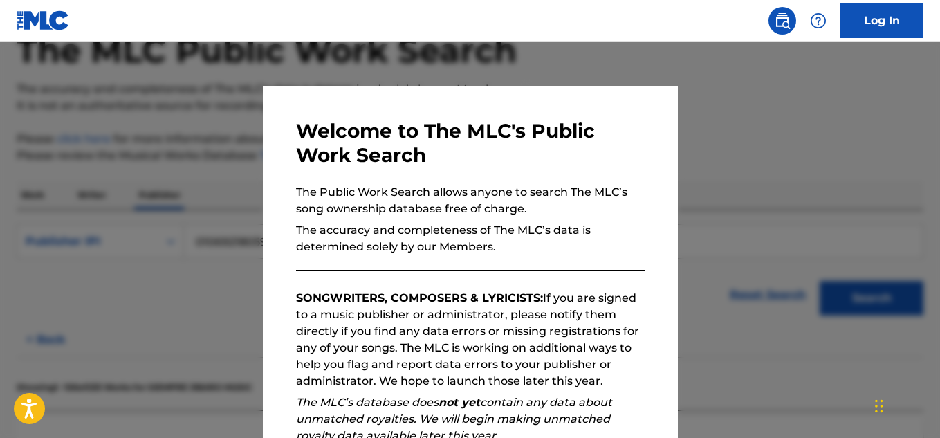
click at [236, 171] on div at bounding box center [470, 261] width 940 height 438
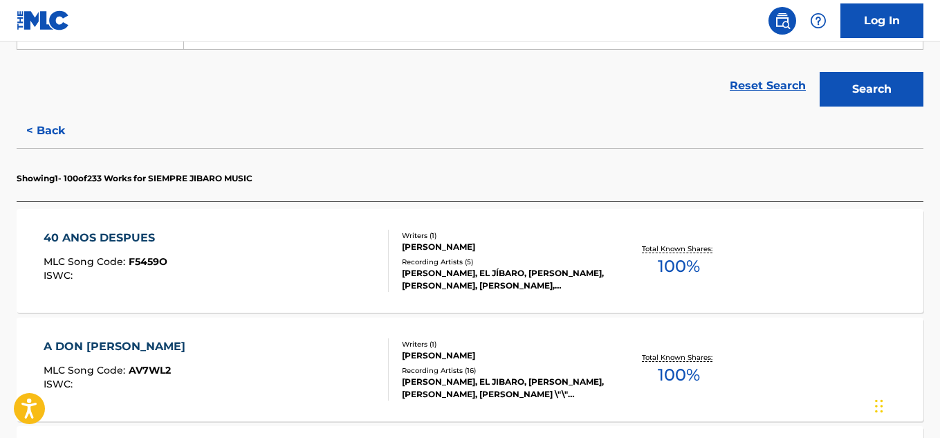
scroll to position [360, 0]
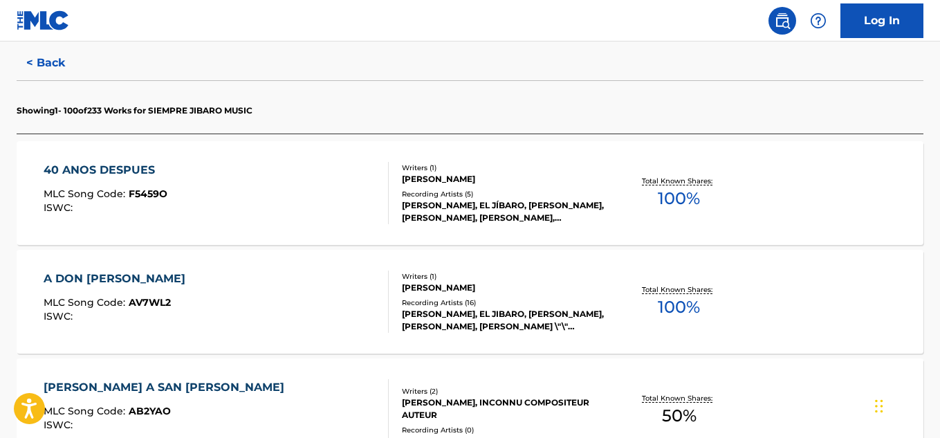
click at [275, 170] on div "40 ANOS DESPUES MLC Song Code : F5459O ISWC :" at bounding box center [216, 193] width 345 height 62
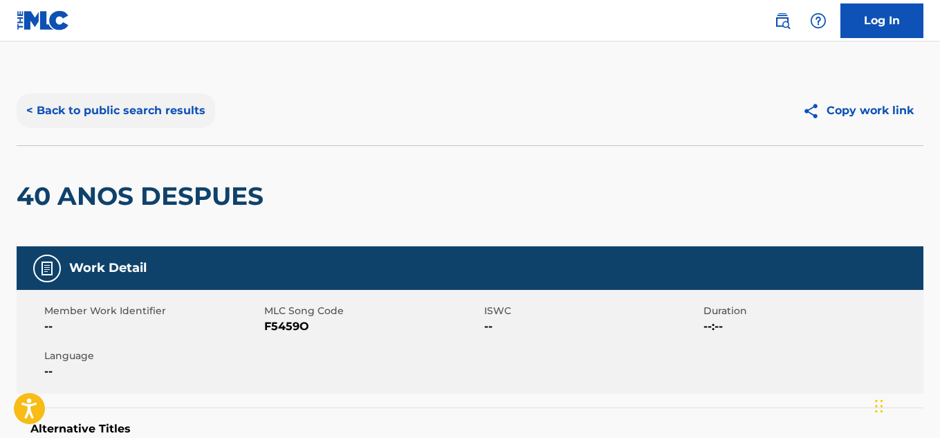
click at [157, 111] on button "< Back to public search results" at bounding box center [116, 110] width 199 height 35
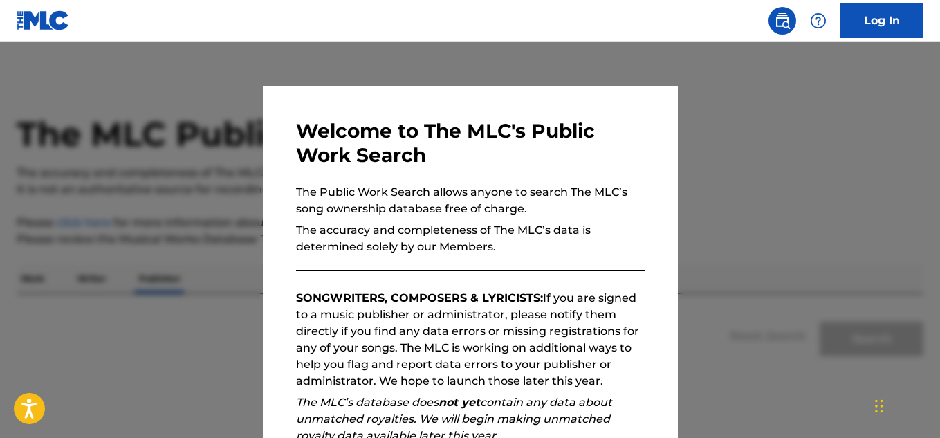
scroll to position [84, 0]
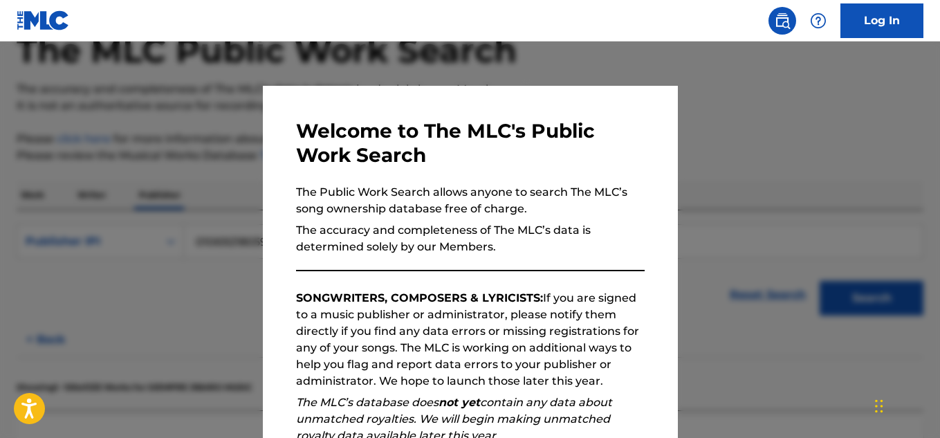
click at [210, 186] on div at bounding box center [470, 261] width 940 height 438
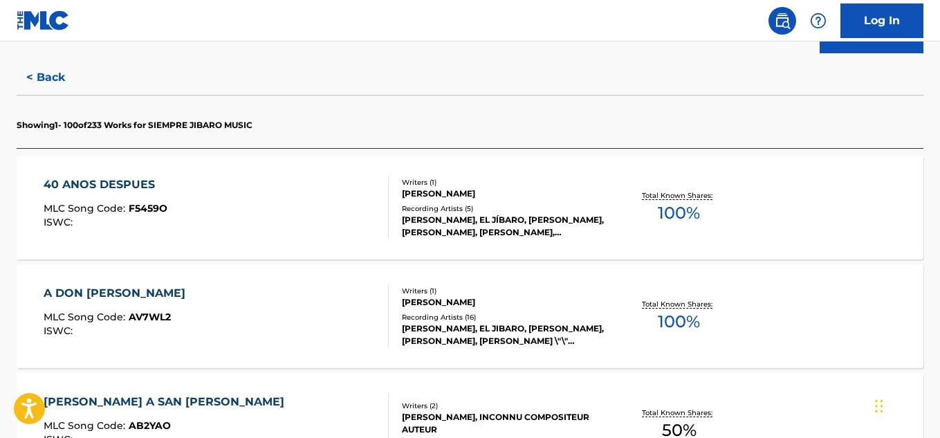
scroll to position [360, 0]
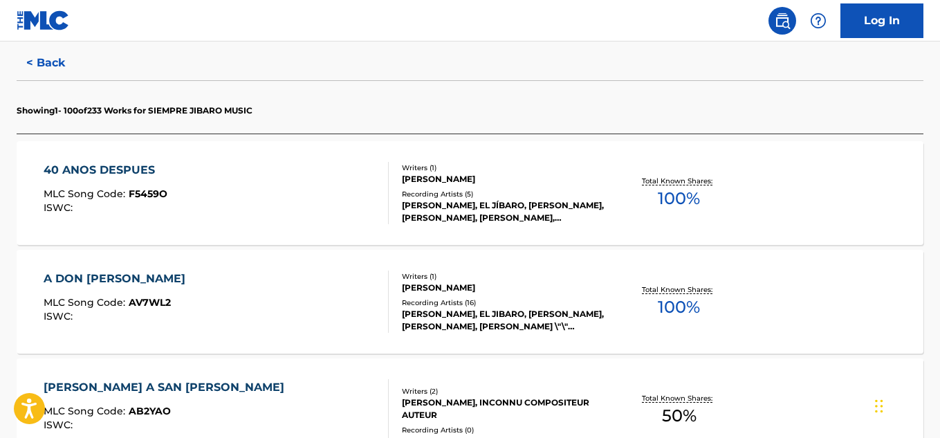
click at [249, 212] on div "40 ANOS DESPUES MLC Song Code : F5459O ISWC :" at bounding box center [216, 193] width 345 height 62
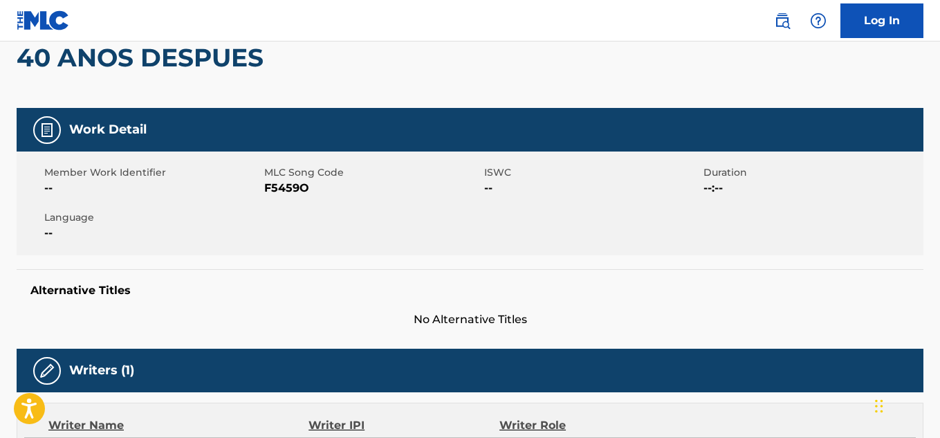
scroll to position [69, 0]
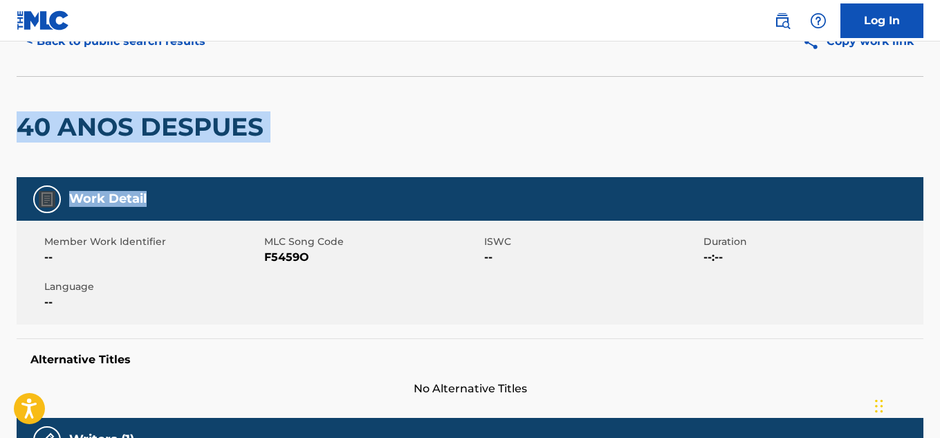
drag, startPoint x: 7, startPoint y: 98, endPoint x: 717, endPoint y: 149, distance: 711.7
click at [670, 111] on div "40 ANOS DESPUES" at bounding box center [470, 126] width 907 height 101
click at [369, 108] on div "40 ANOS DESPUES" at bounding box center [470, 126] width 907 height 101
click at [236, 111] on h2 "40 ANOS DESPUES" at bounding box center [144, 126] width 254 height 31
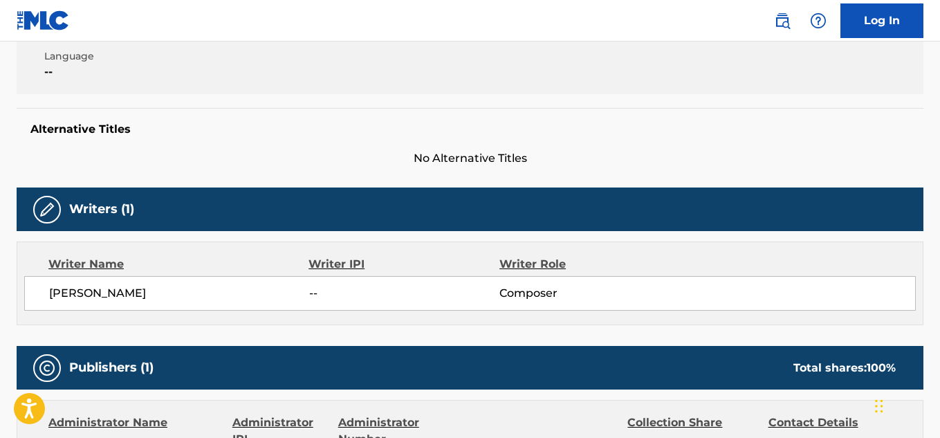
scroll to position [60, 0]
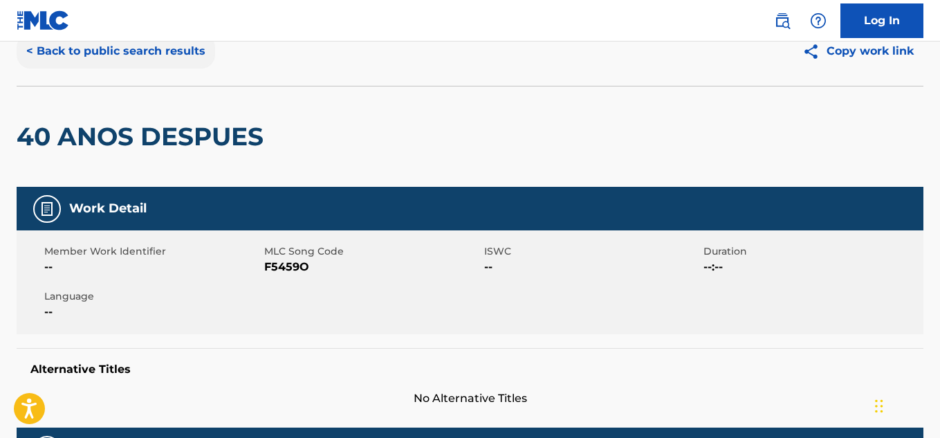
click at [77, 53] on button "< Back to public search results" at bounding box center [116, 51] width 199 height 35
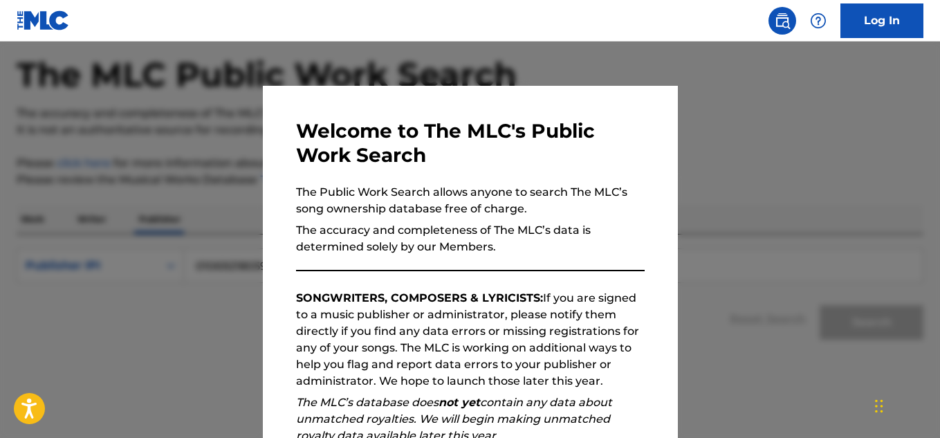
scroll to position [84, 0]
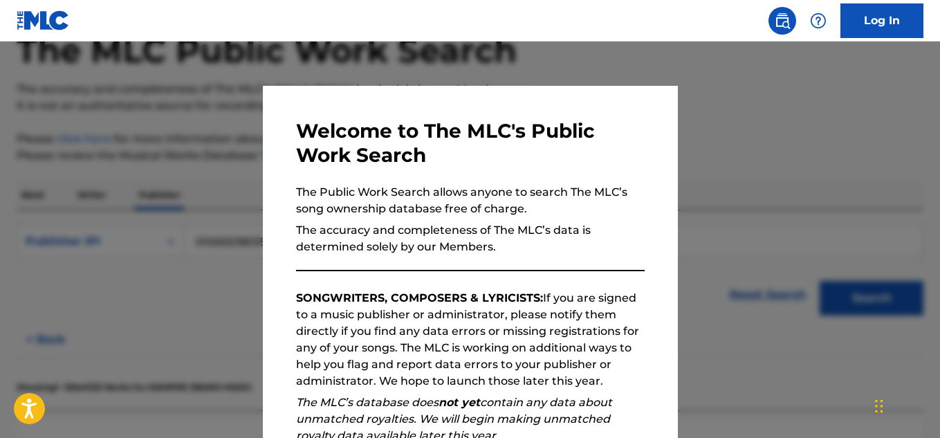
click at [201, 175] on div at bounding box center [470, 261] width 940 height 438
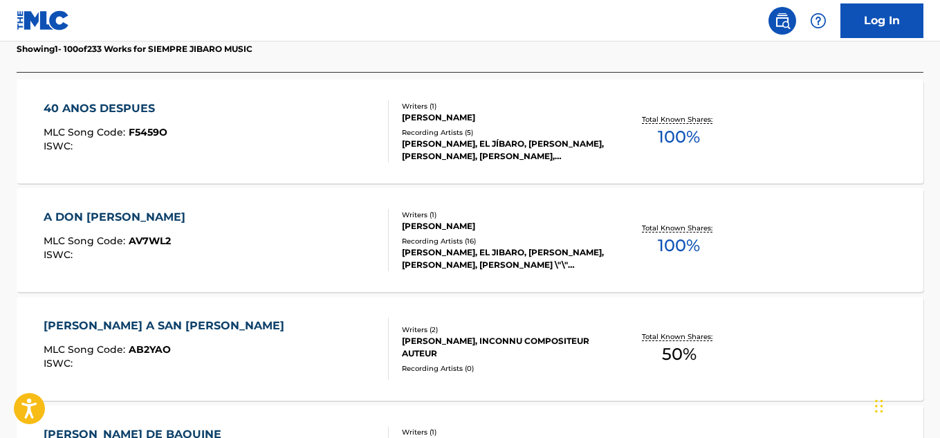
scroll to position [430, 0]
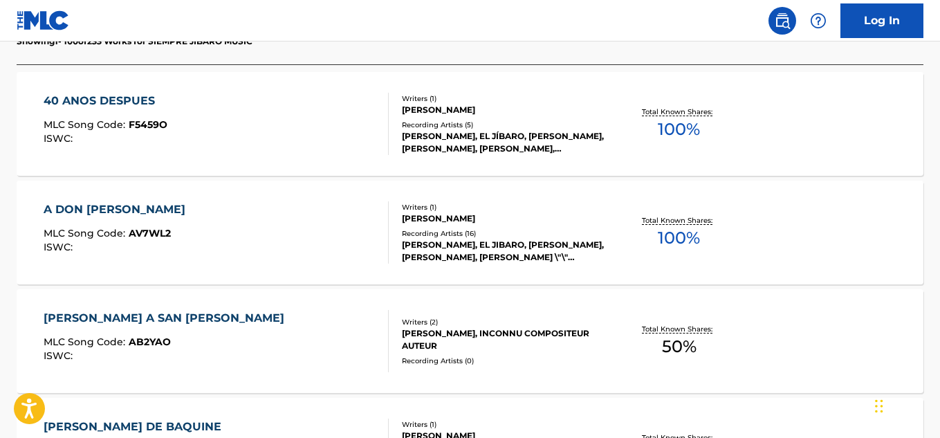
click at [304, 228] on div "A [PERSON_NAME] MLC Song Code : AV7WL2 ISWC :" at bounding box center [216, 232] width 345 height 62
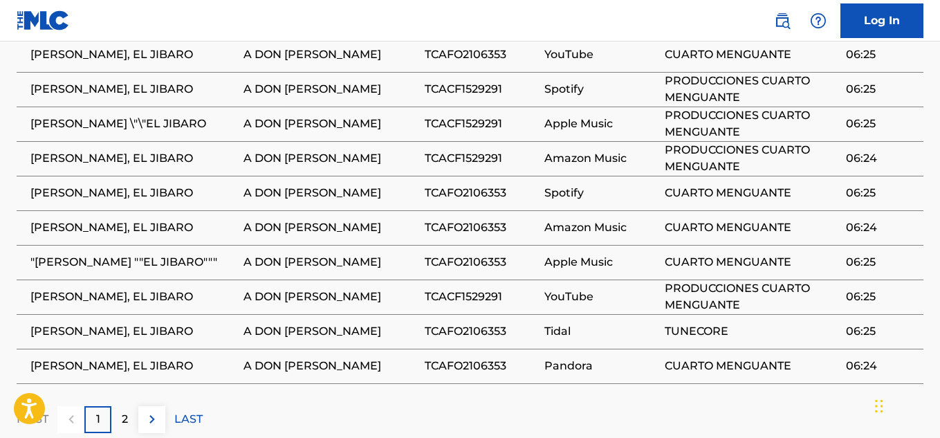
scroll to position [1044, 0]
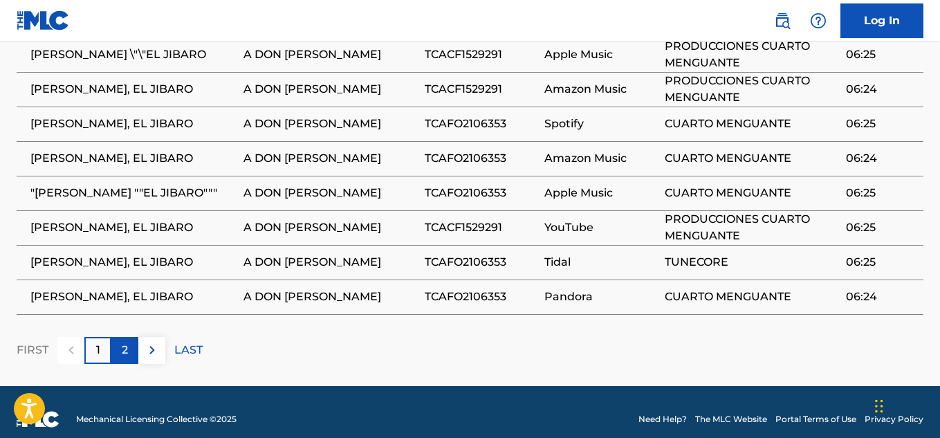
click at [131, 337] on div "2" at bounding box center [124, 350] width 27 height 27
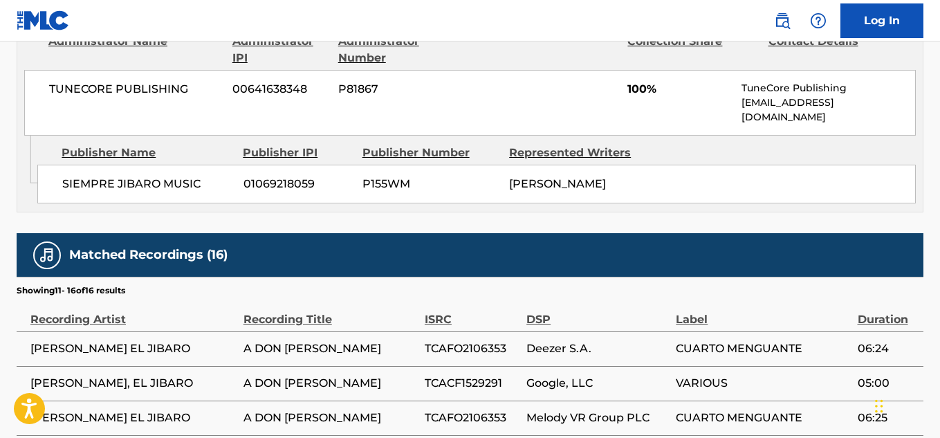
scroll to position [906, 0]
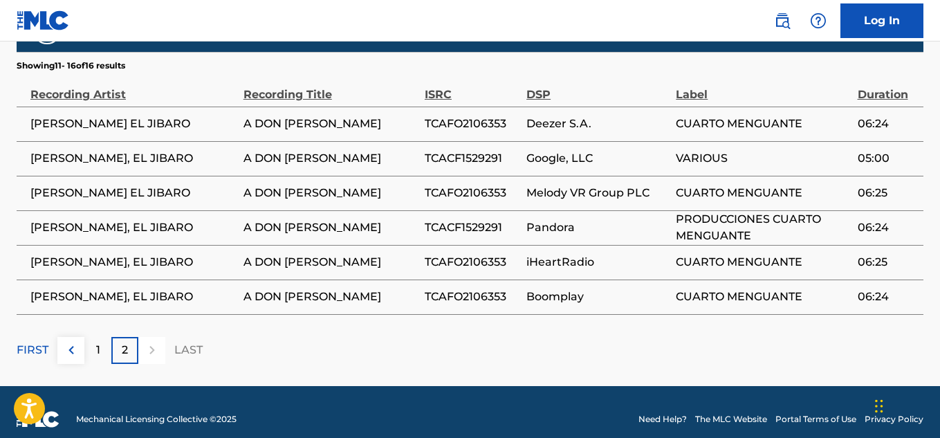
click at [420, 33] on nav "Log In" at bounding box center [470, 21] width 940 height 42
